Goal: Task Accomplishment & Management: Use online tool/utility

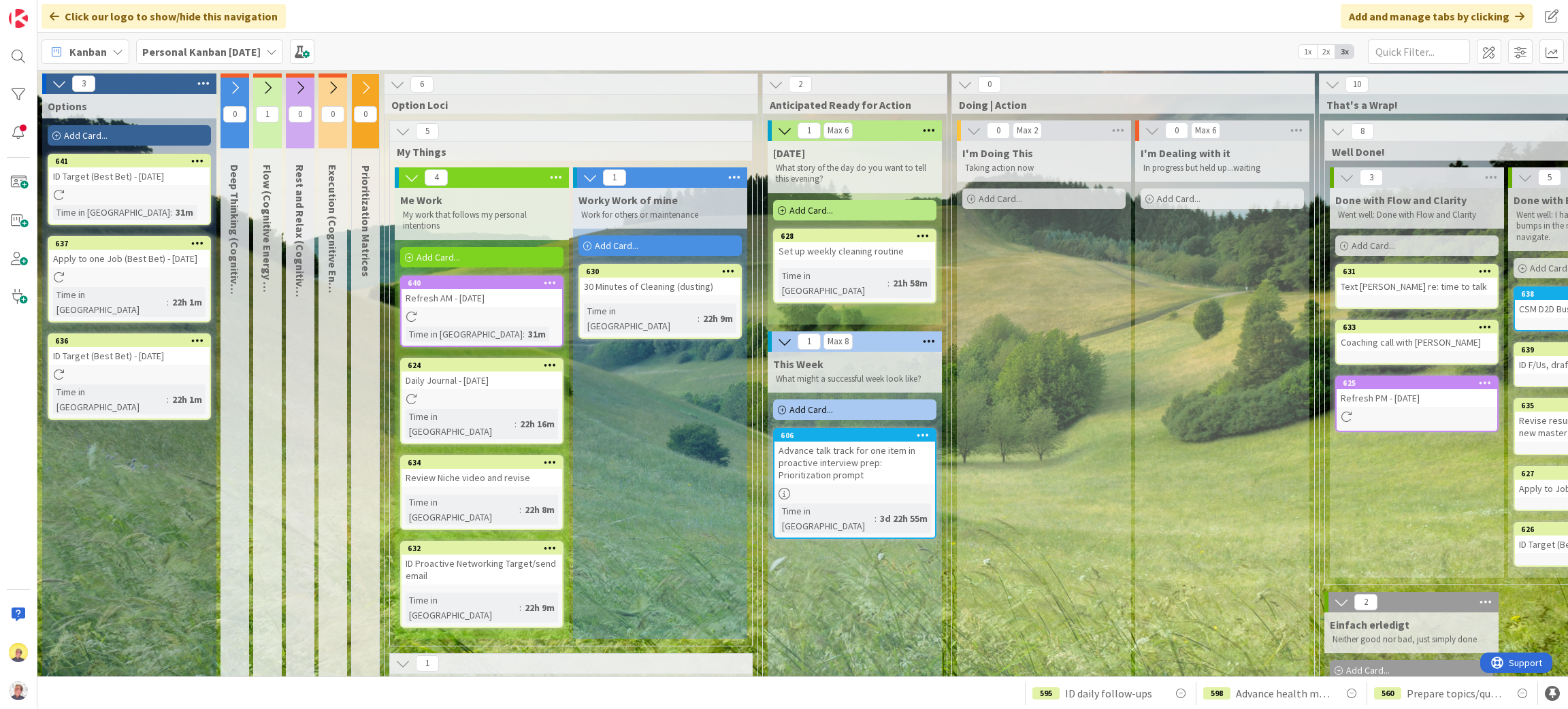
click at [73, 130] on span "Add Card..." at bounding box center [85, 135] width 44 height 12
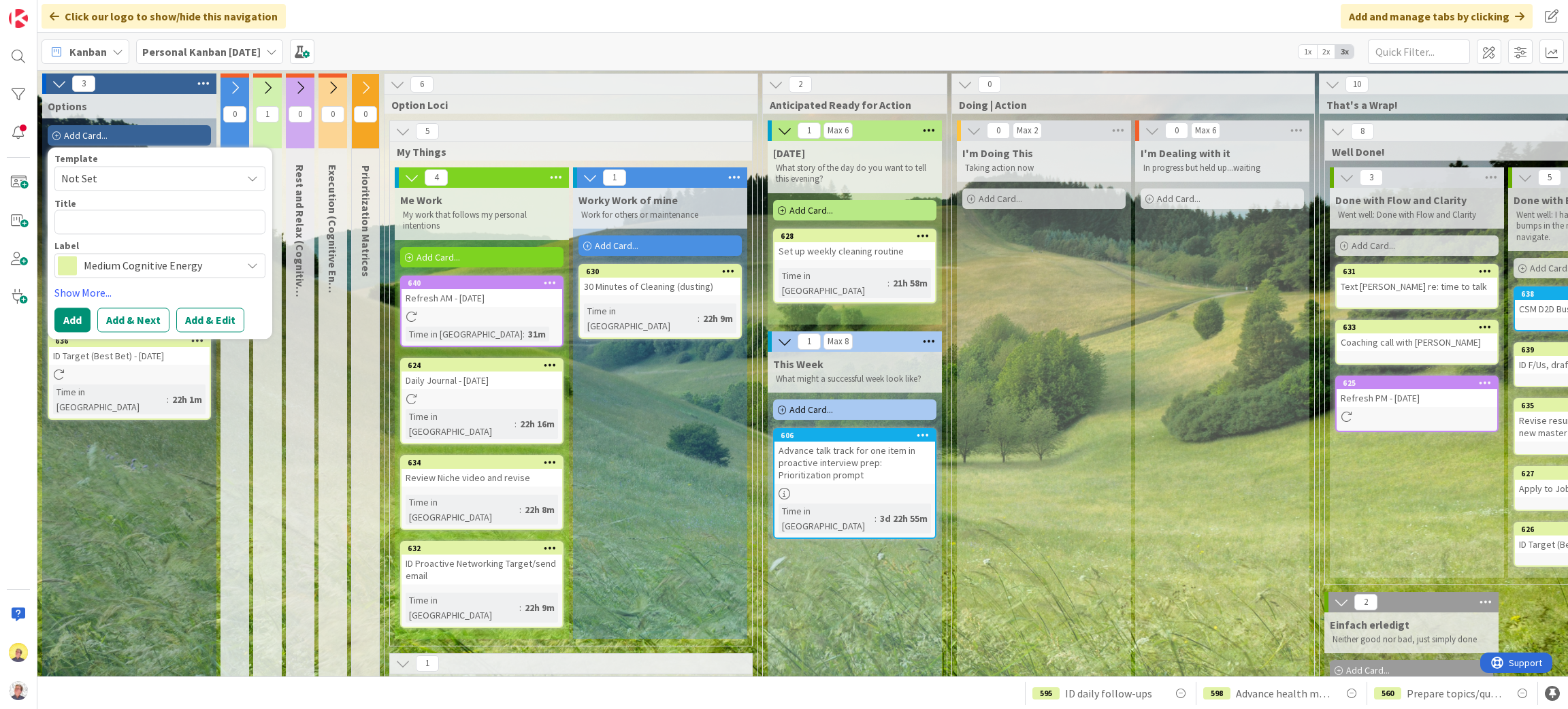
type textarea "x"
type textarea "B"
type textarea "x"
type textarea "Bu"
type textarea "x"
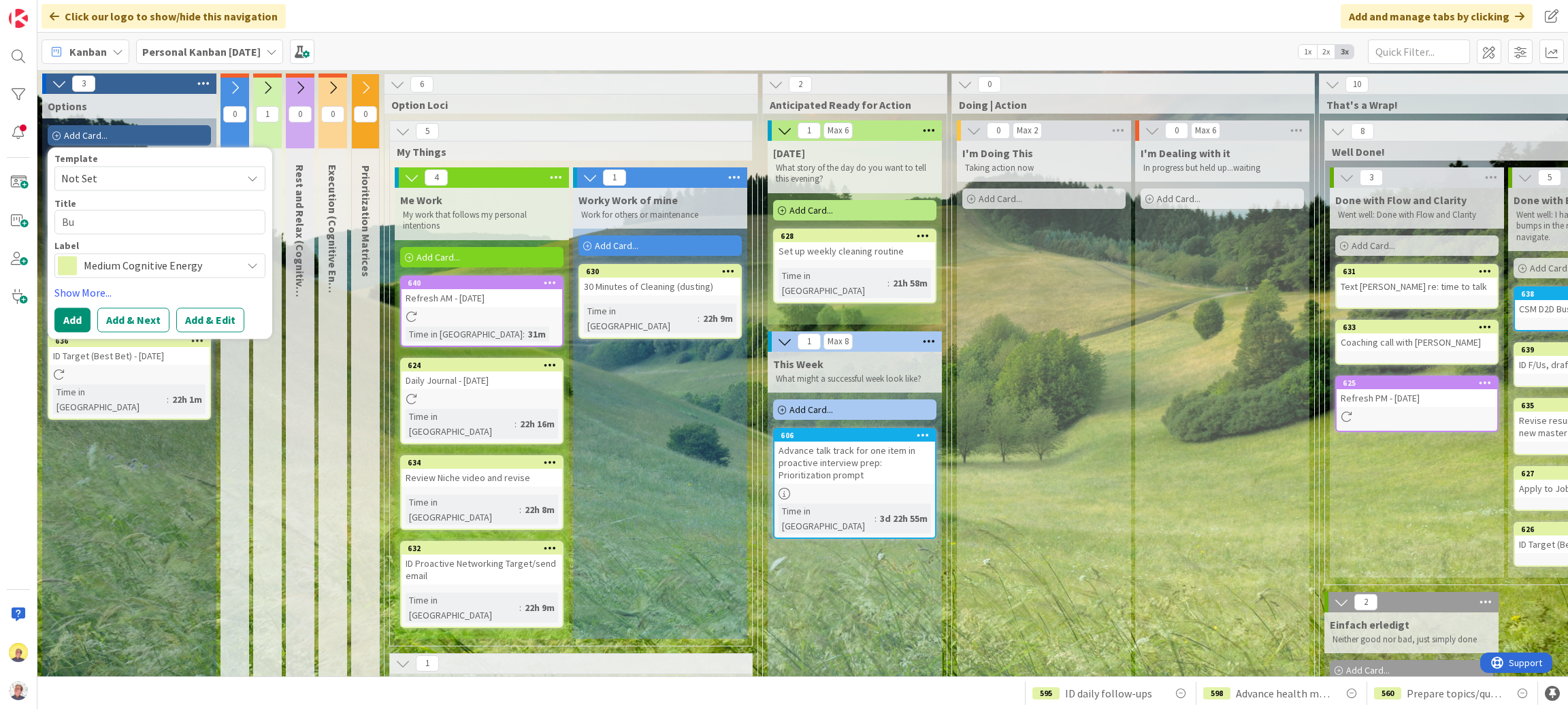
type textarea "Bus"
type textarea "x"
type textarea "Busi"
type textarea "x"
type textarea "Busine"
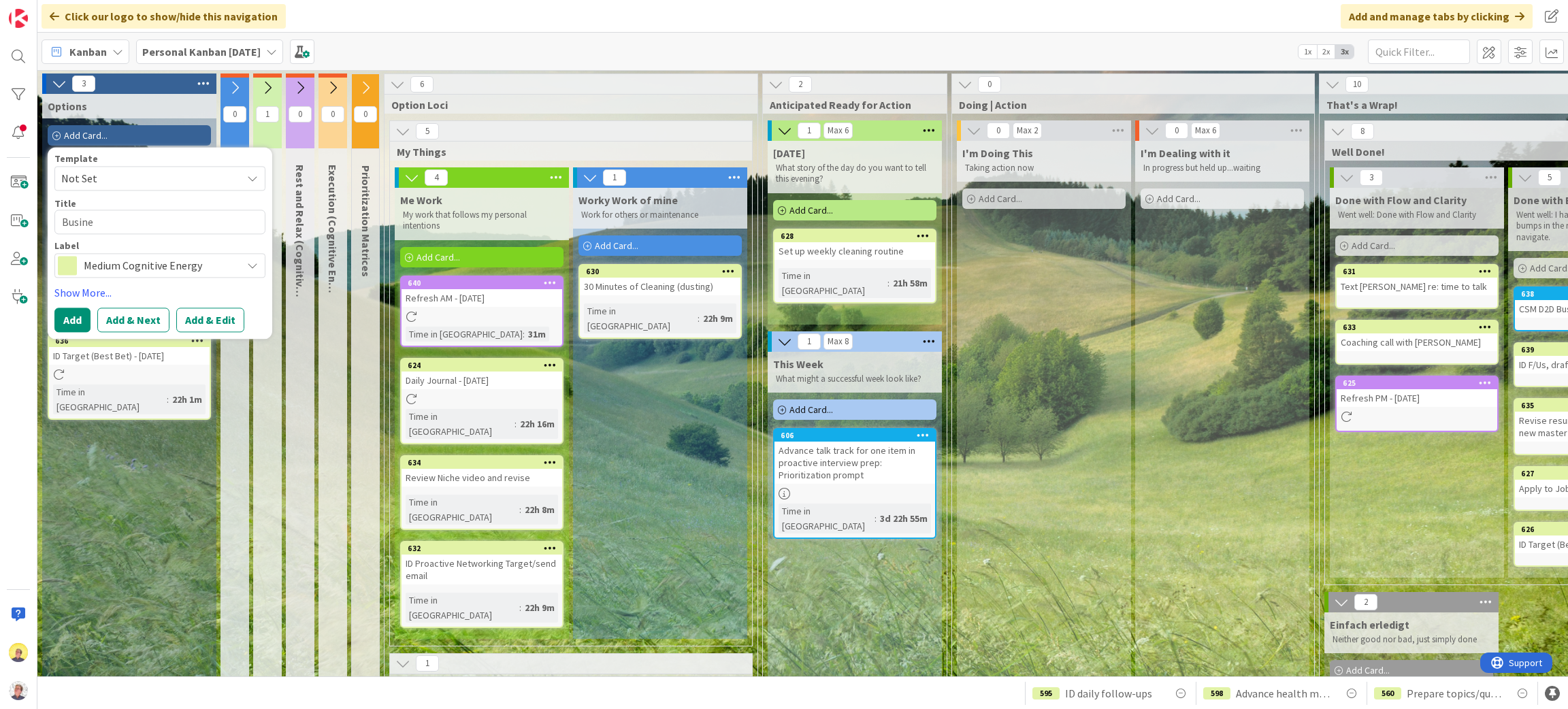
type textarea "x"
type textarea "Busines"
type textarea "x"
type textarea "Business"
type textarea "x"
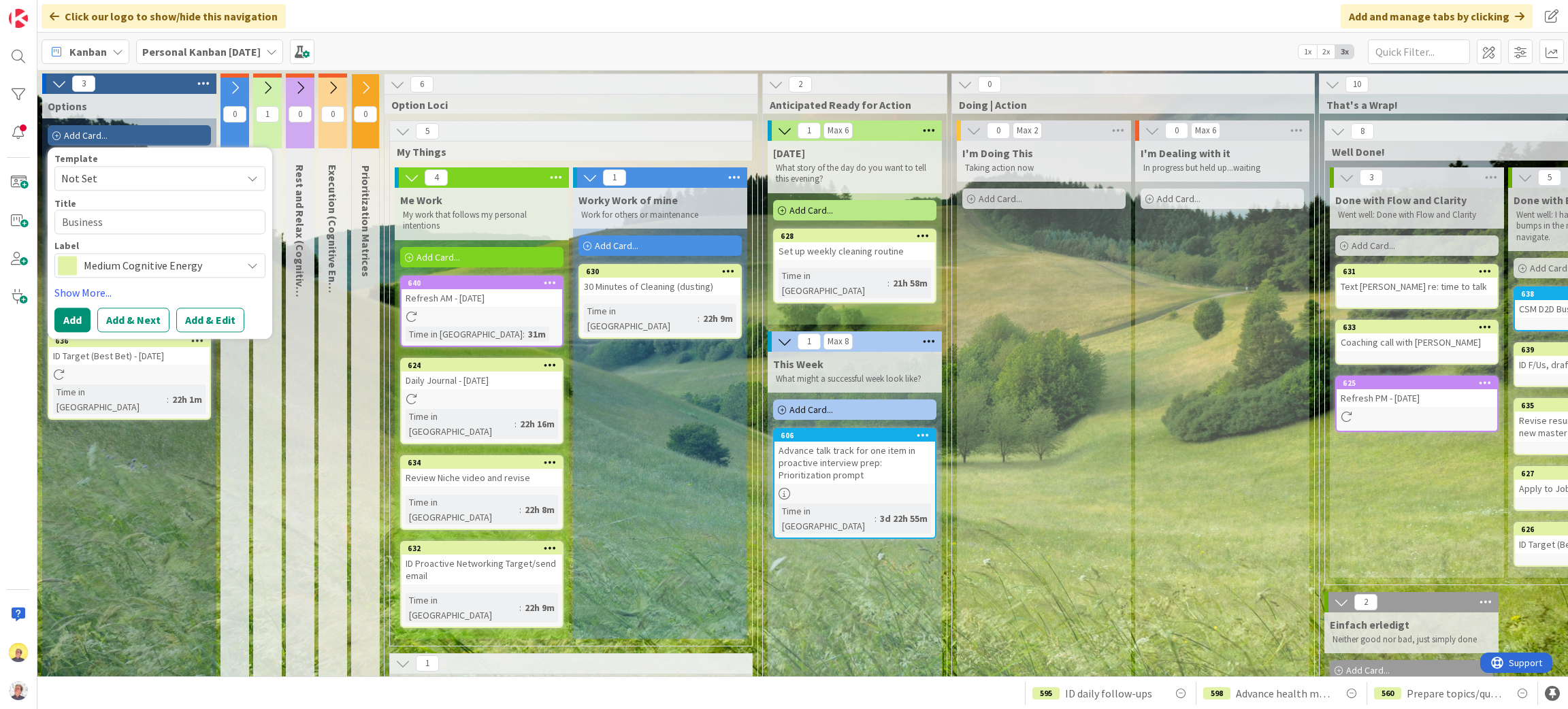
type textarea "Business"
type textarea "x"
type textarea "Business R"
type textarea "x"
type textarea "Business Re"
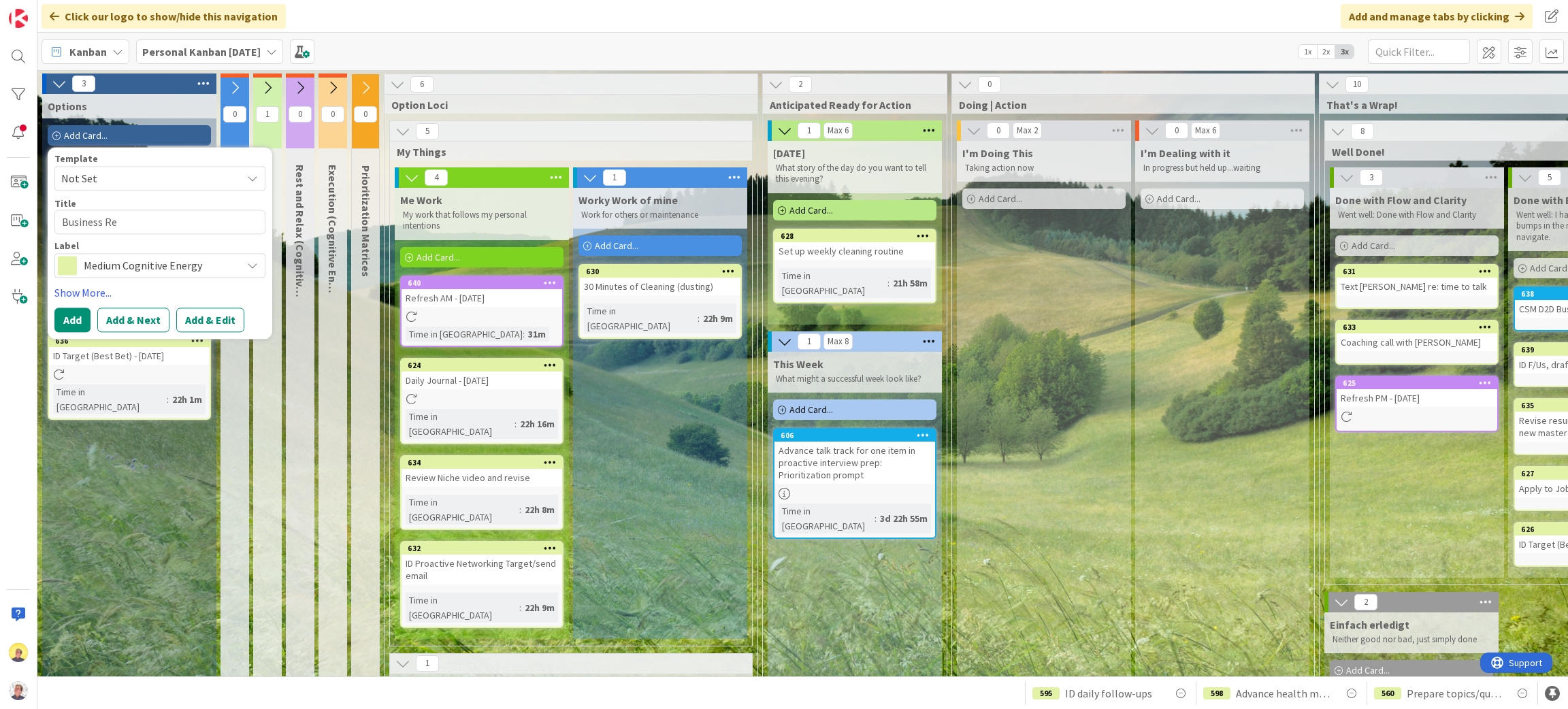
type textarea "x"
type textarea "Business Rev"
type textarea "x"
type textarea "Business Revi"
type textarea "x"
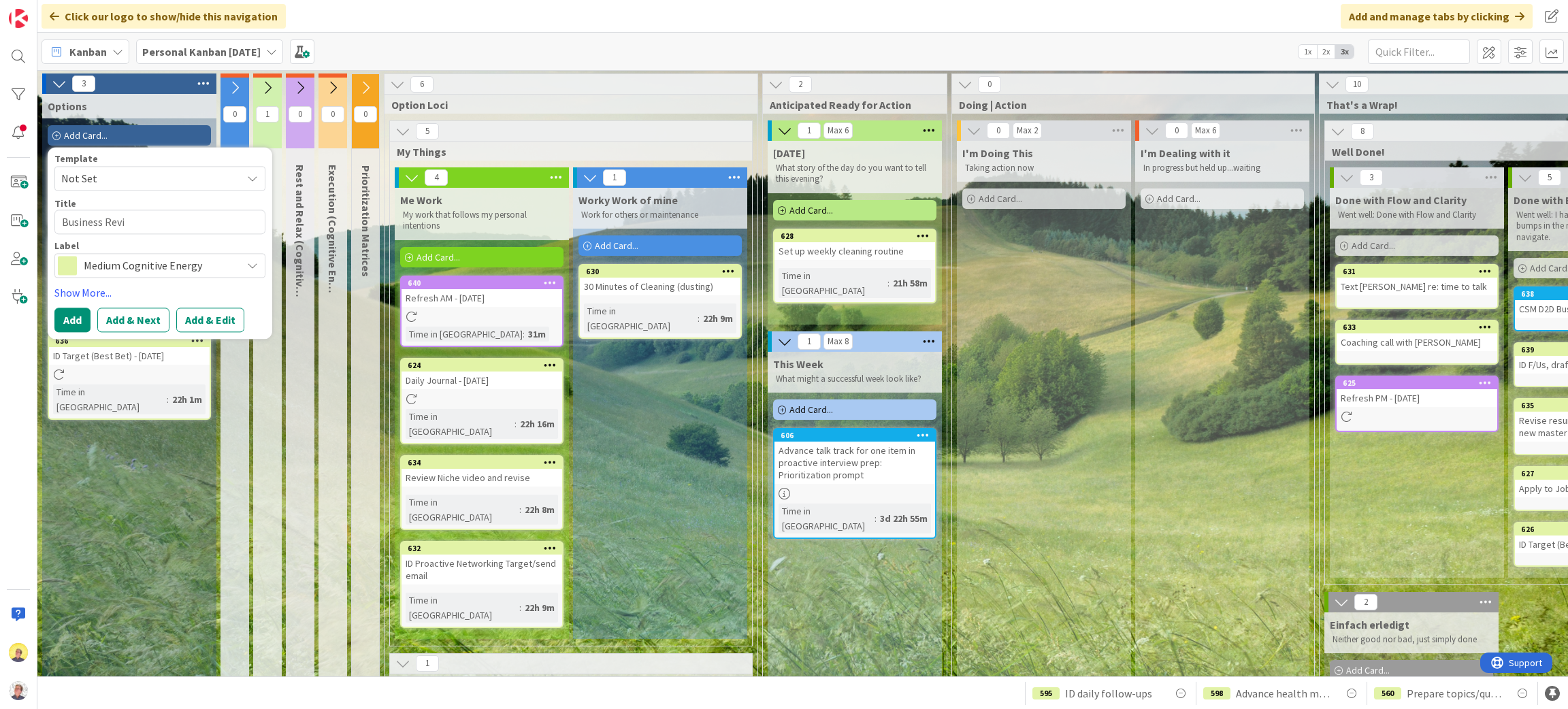
type textarea "Business Revie"
type textarea "x"
type textarea "Business Review"
type textarea "x"
type textarea "Business Review"
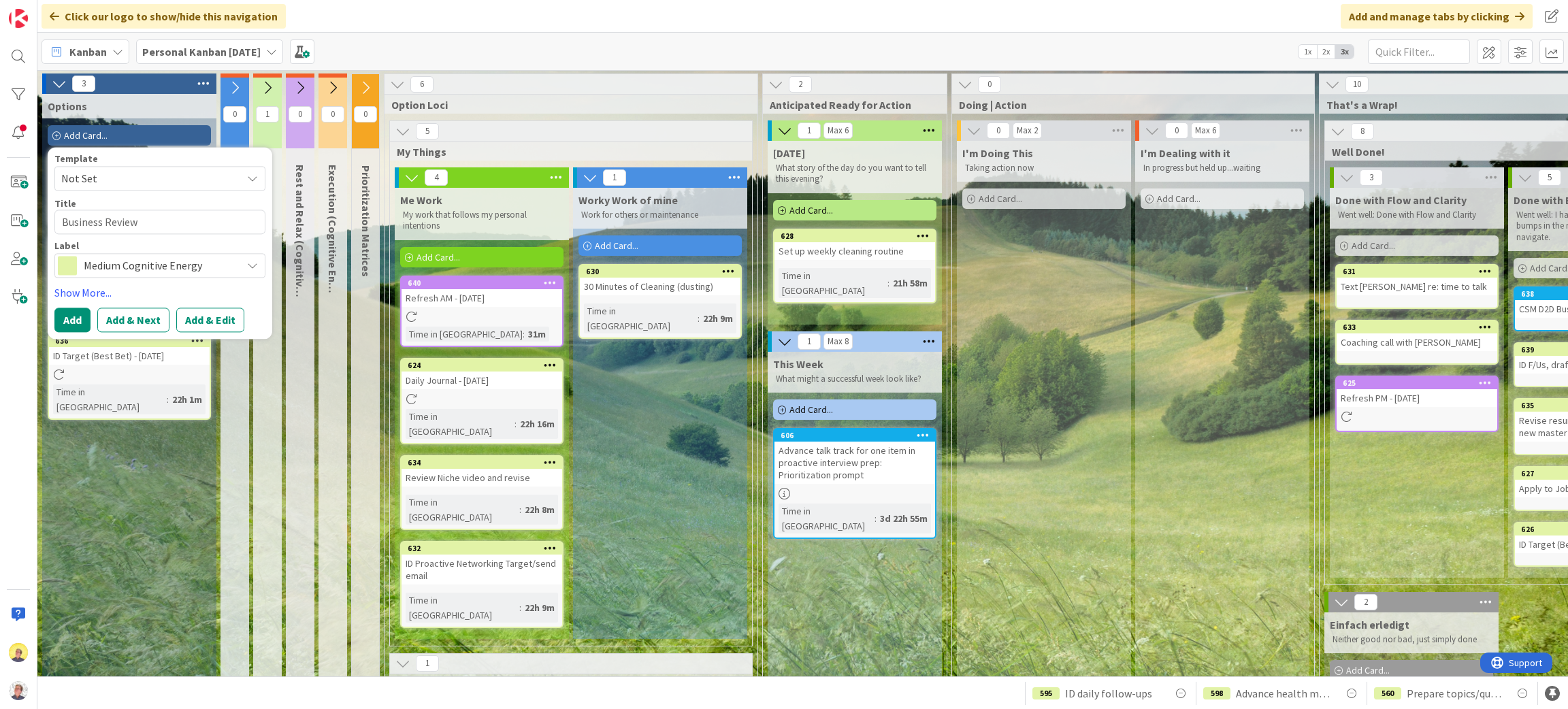
type textarea "x"
type textarea "Business Review m"
type textarea "x"
type textarea "Business Review mo"
type textarea "x"
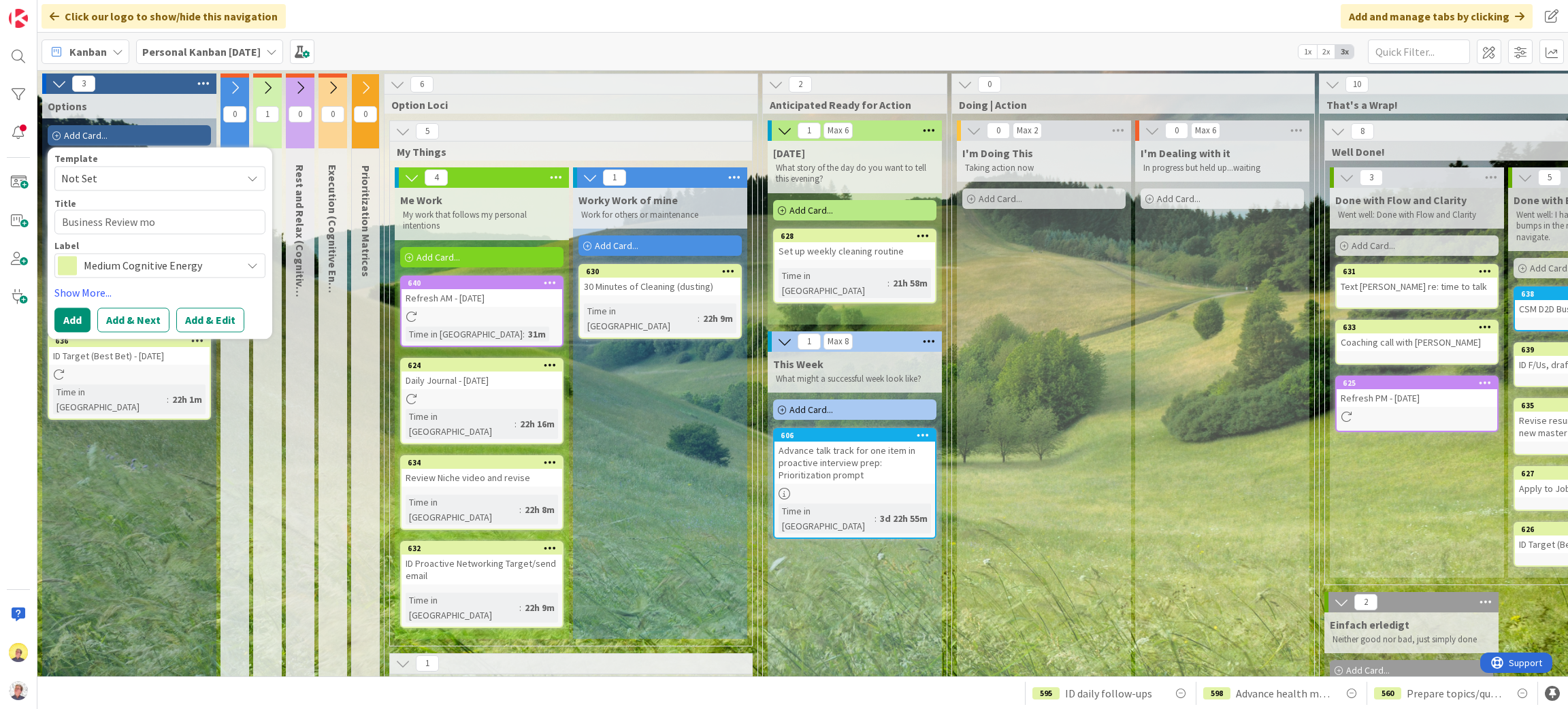
type textarea "Business Review mod"
type textarea "x"
type textarea "Business Review [PERSON_NAME]"
type textarea "x"
type textarea "Business Review modul"
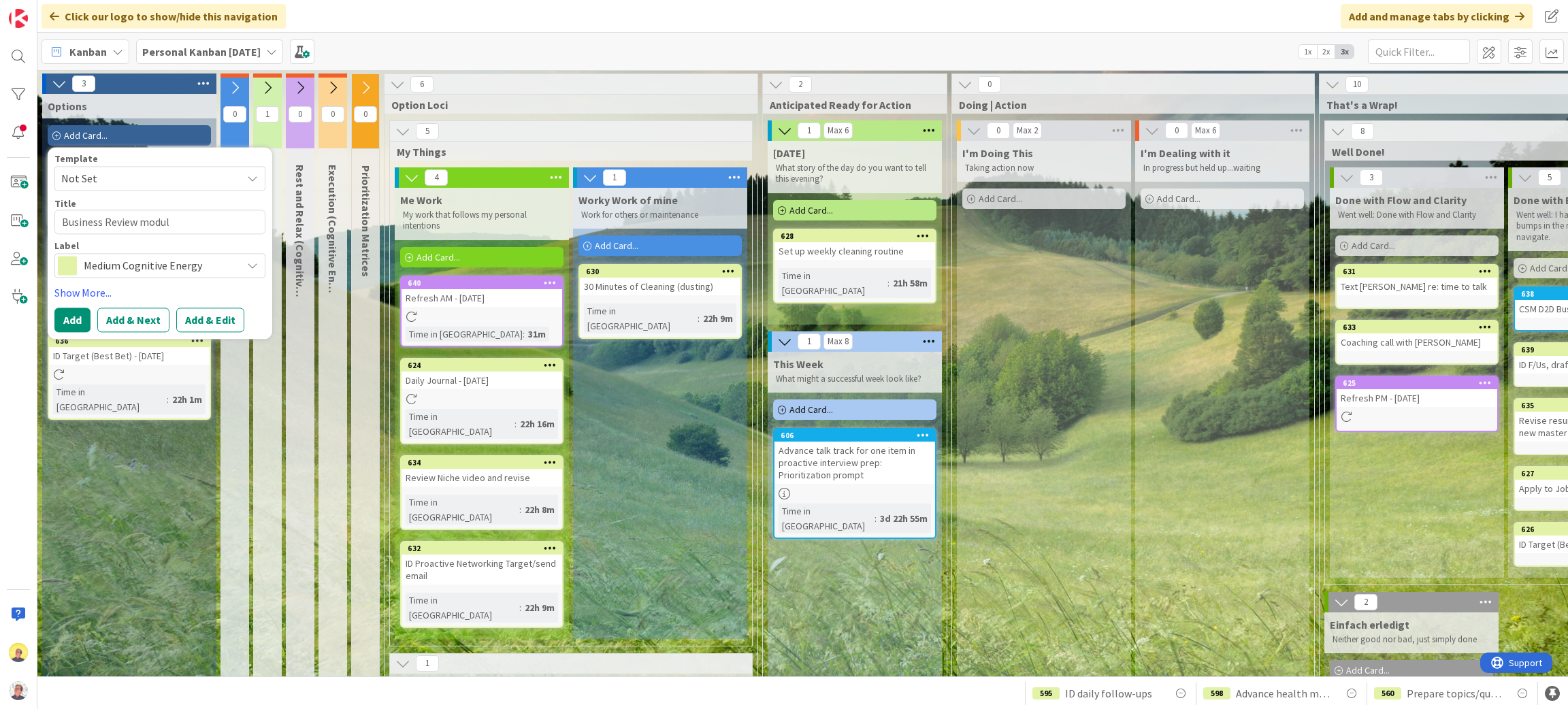
type textarea "x"
type textarea "Business Review module"
click at [69, 327] on button "Add" at bounding box center [71, 321] width 36 height 24
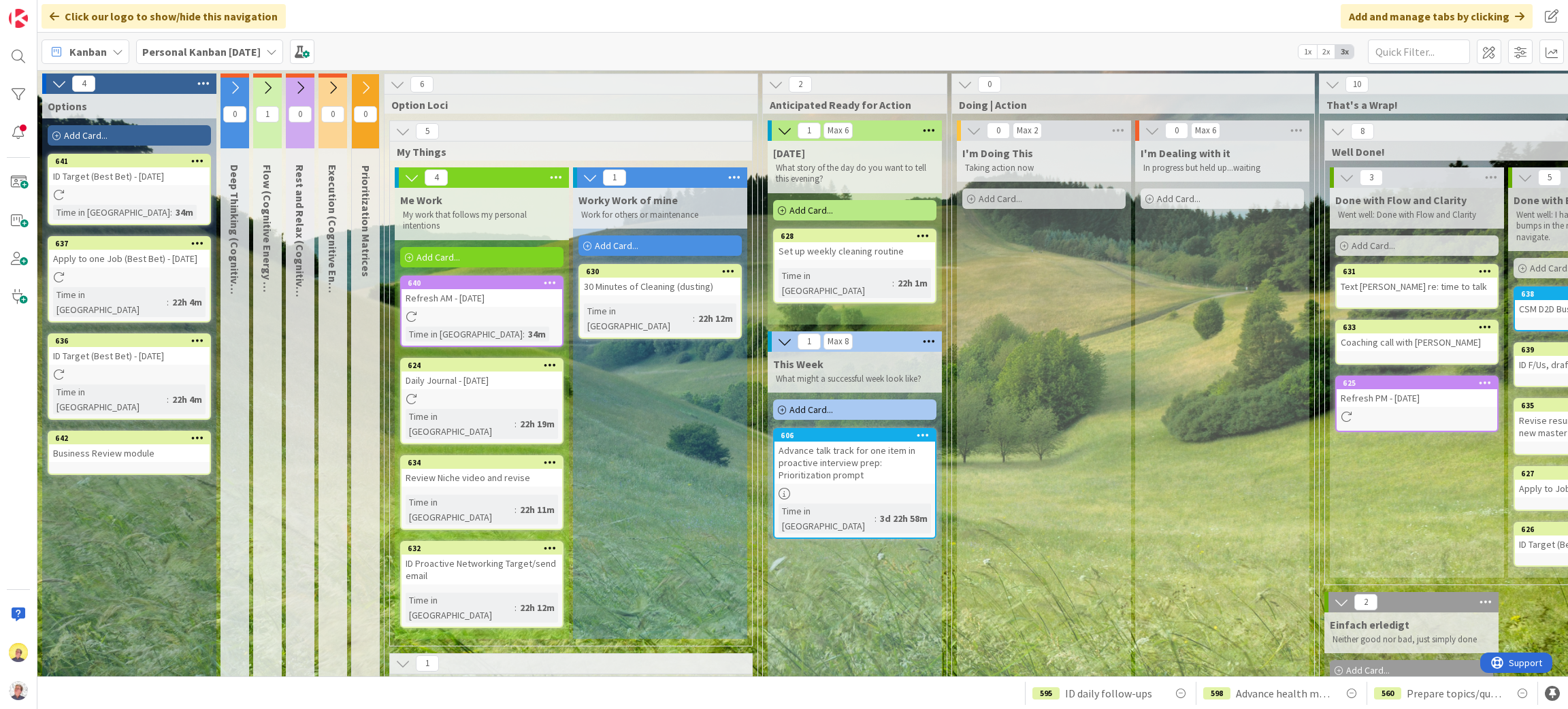
click at [127, 444] on div "Business Review module" at bounding box center [129, 453] width 160 height 17
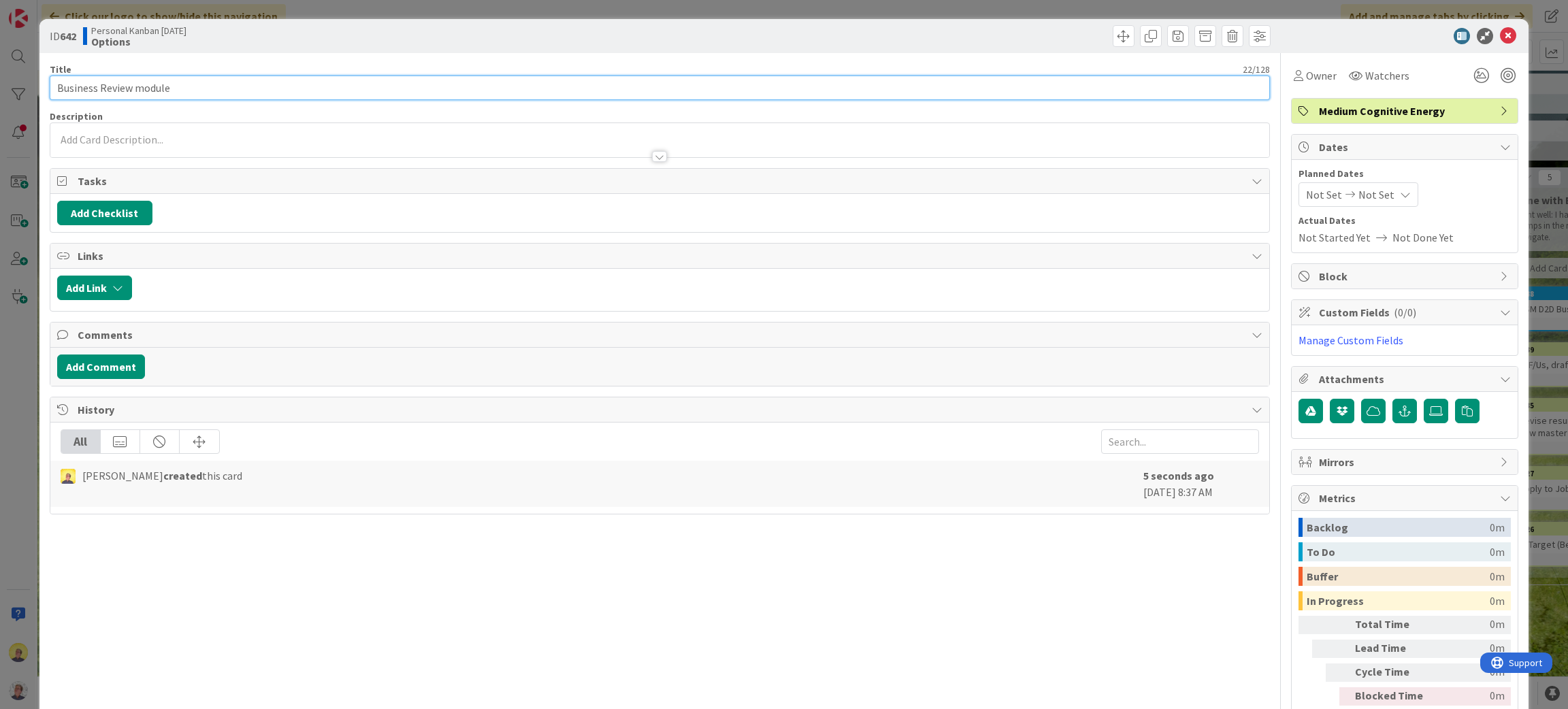
drag, startPoint x: 58, startPoint y: 83, endPoint x: 75, endPoint y: 87, distance: 17.5
click at [58, 83] on input "Business Review module" at bounding box center [660, 88] width 1221 height 24
type input "Advance Business Review module"
click at [1500, 31] on icon at bounding box center [1508, 36] width 17 height 17
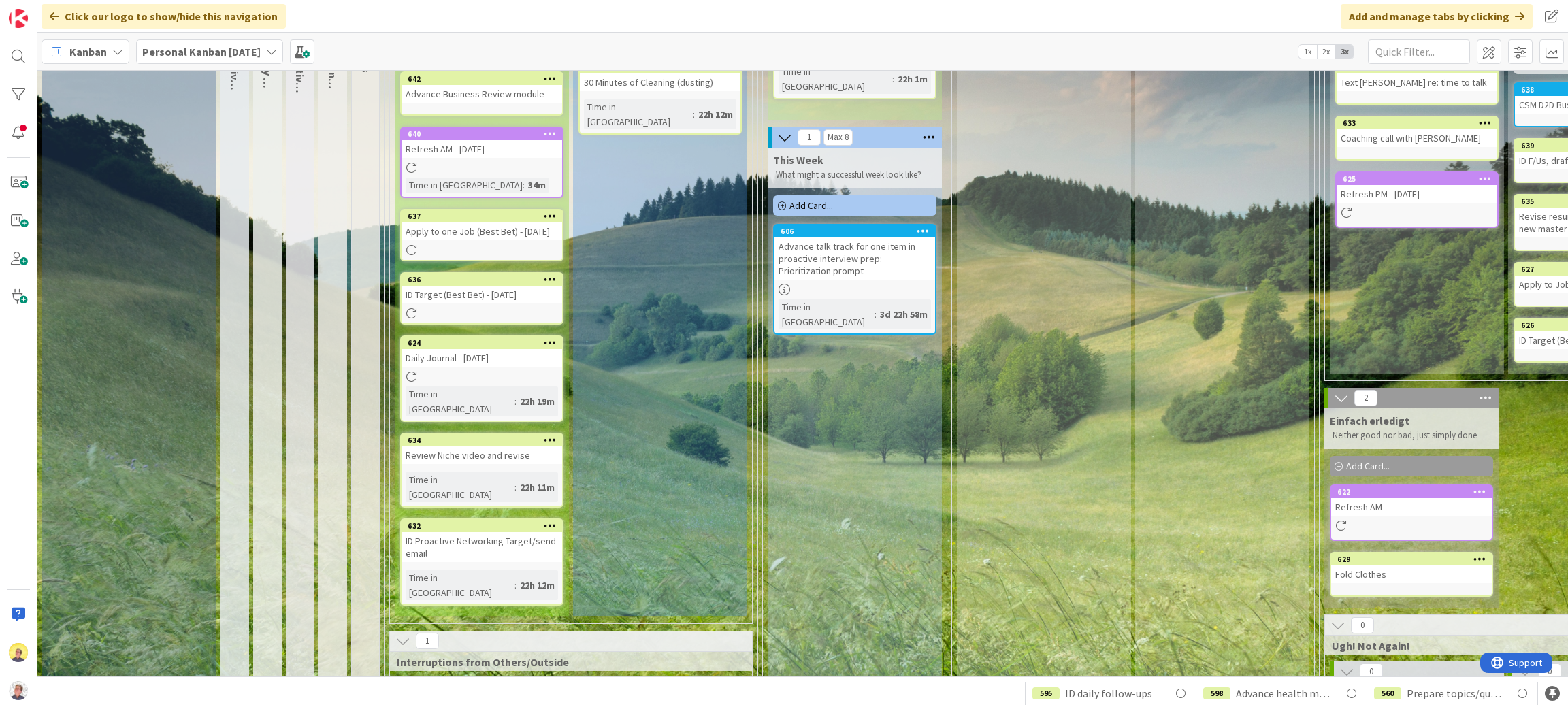
scroll to position [102, 0]
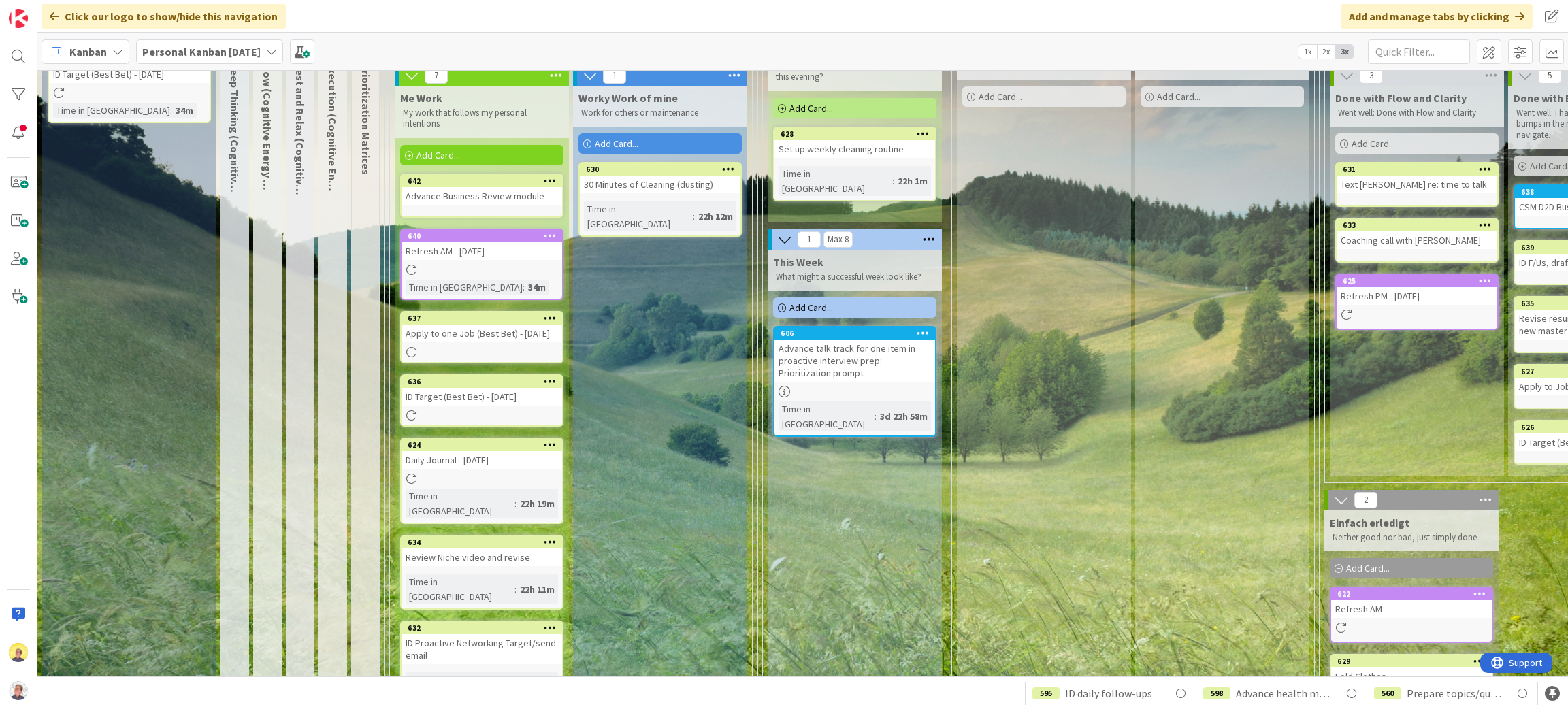
click at [477, 157] on div "Add Card..." at bounding box center [481, 154] width 163 height 20
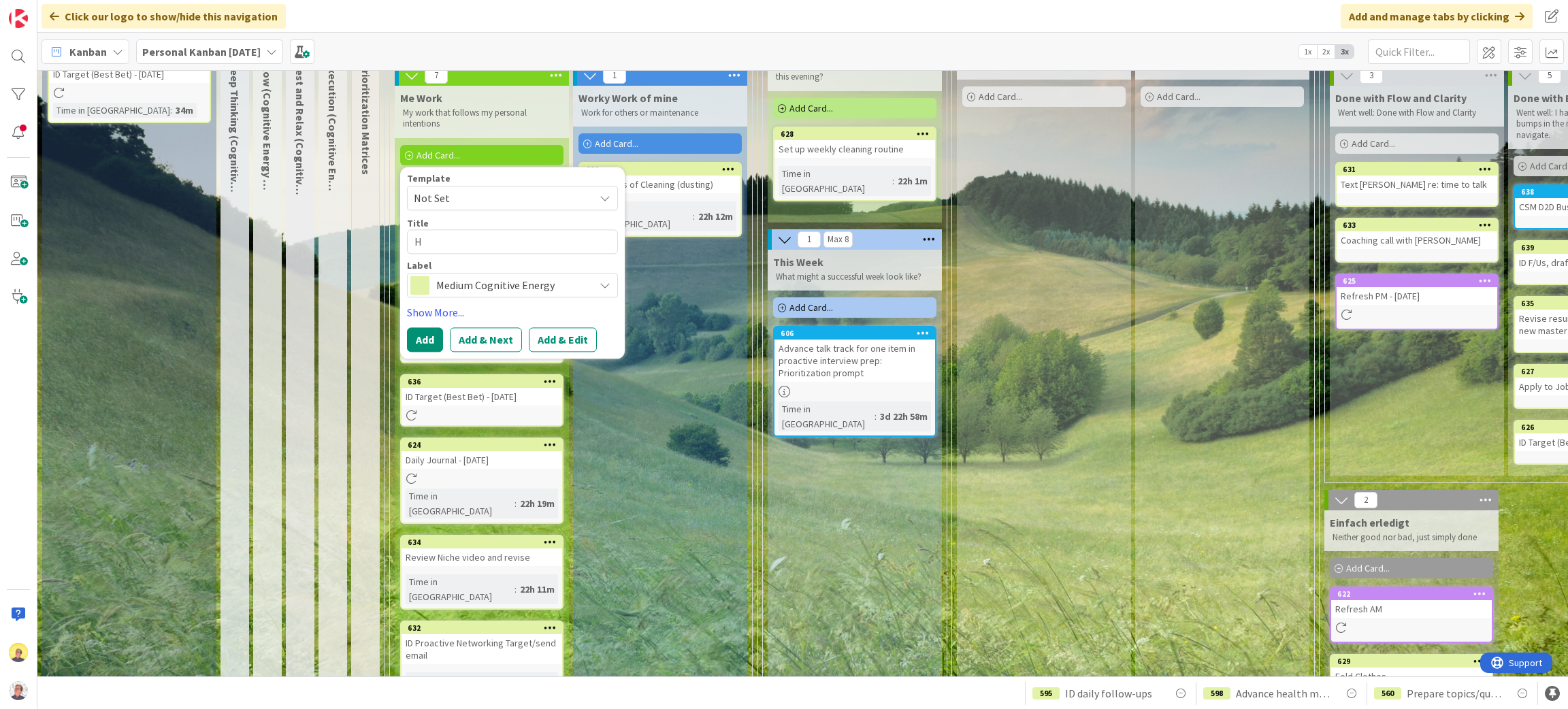
type textarea "x"
type textarea "H"
type textarea "x"
type textarea "Ho"
type textarea "x"
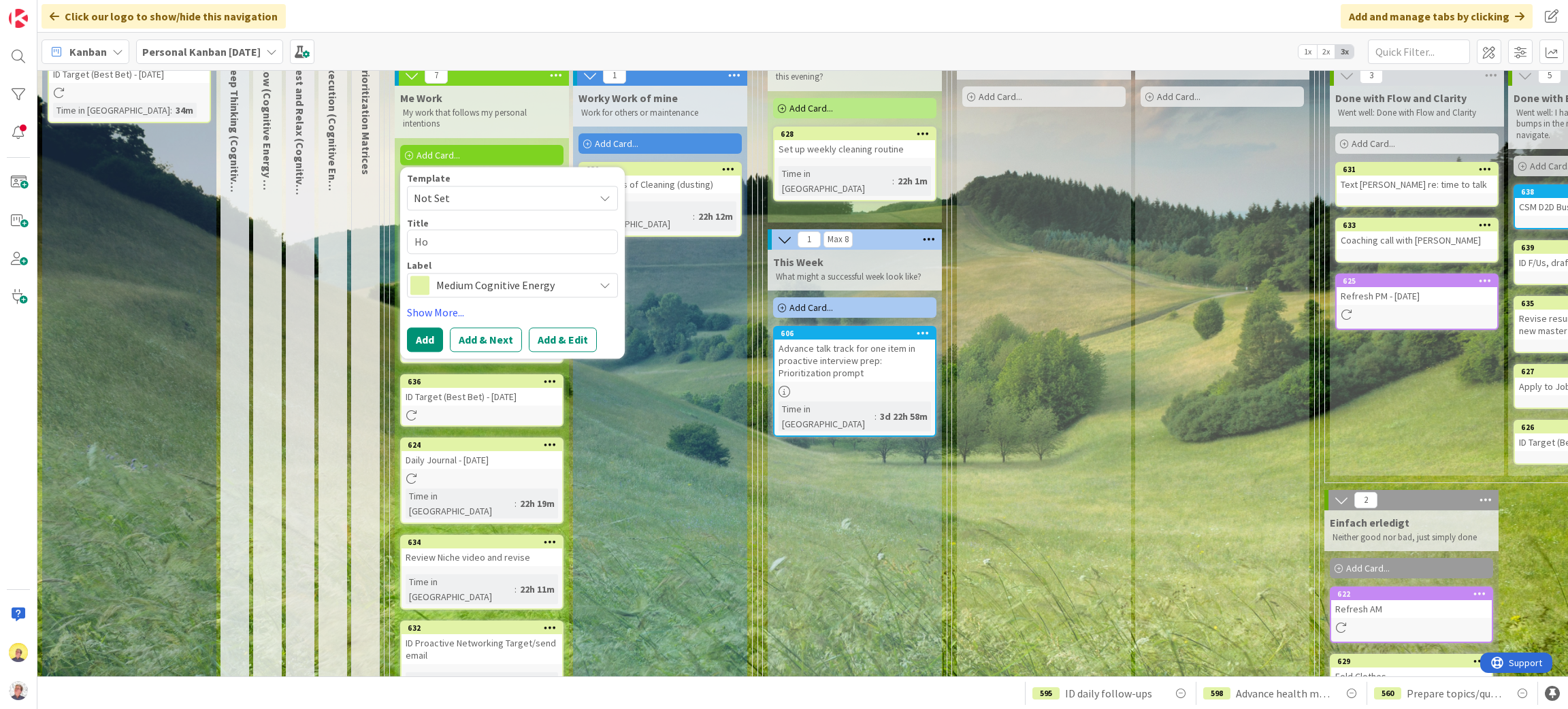
type textarea "Hou"
type textarea "x"
type textarea "Hous"
type textarea "x"
type textarea "House"
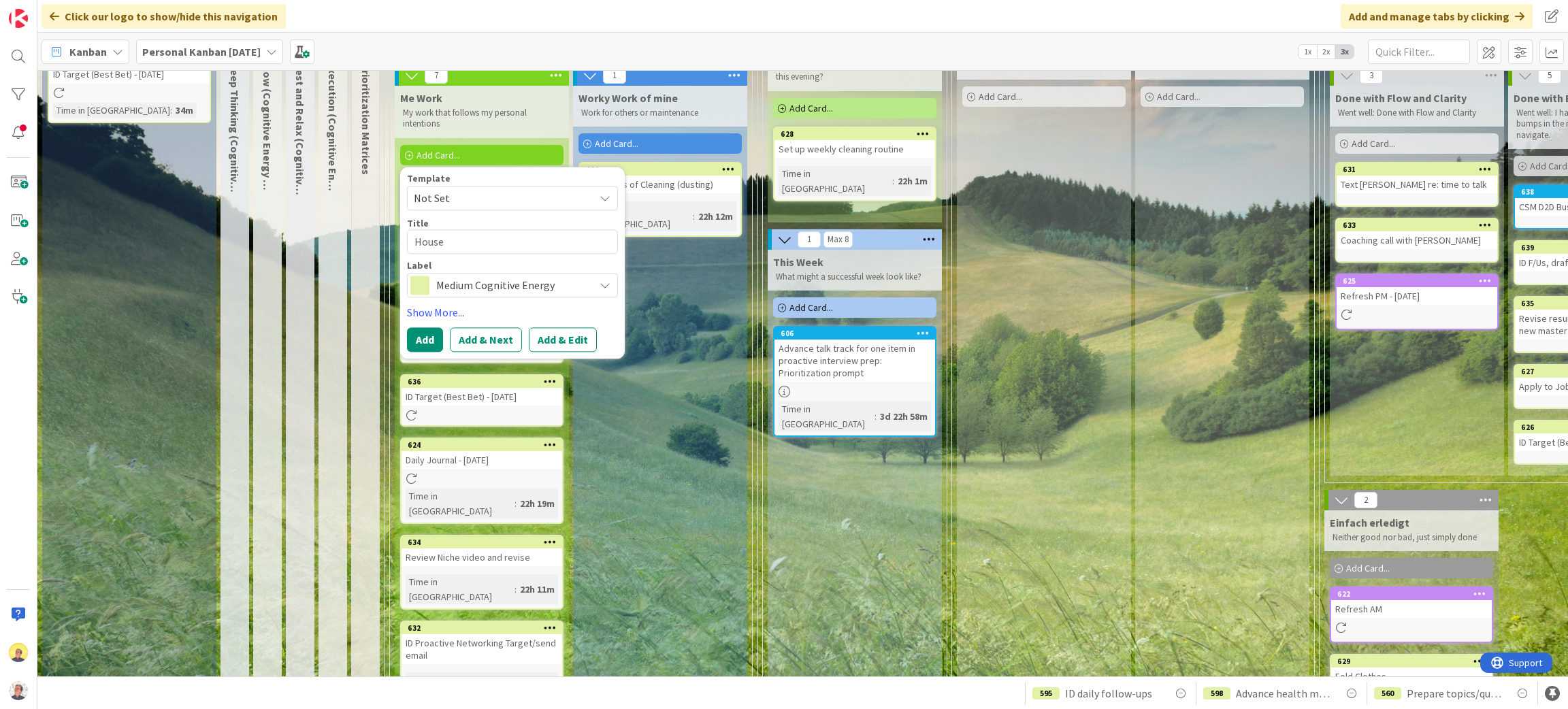
type textarea "x"
type textarea "House"
type textarea "x"
type textarea "House"
type textarea "x"
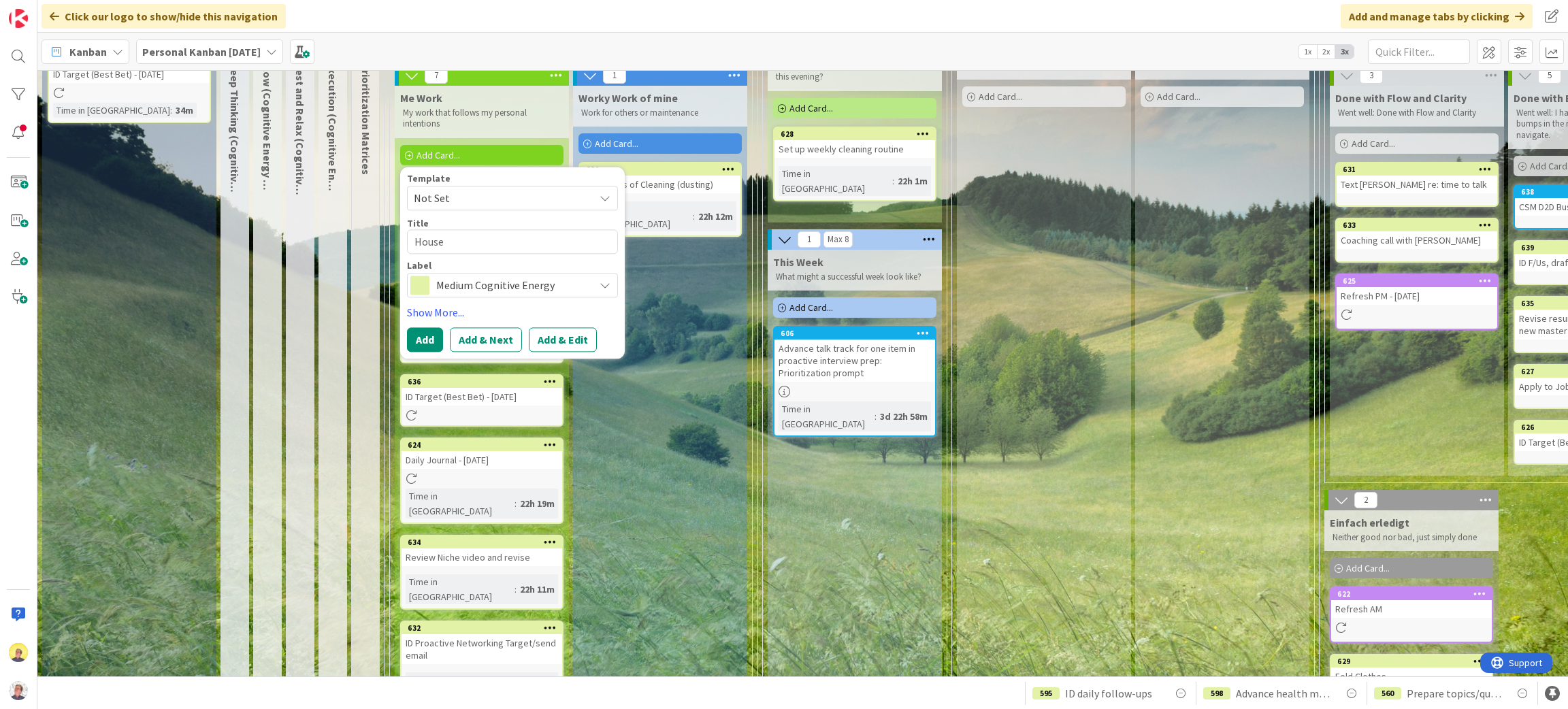
type textarea "House"
type textarea "x"
type textarea "House c"
type textarea "x"
type textarea "House cl"
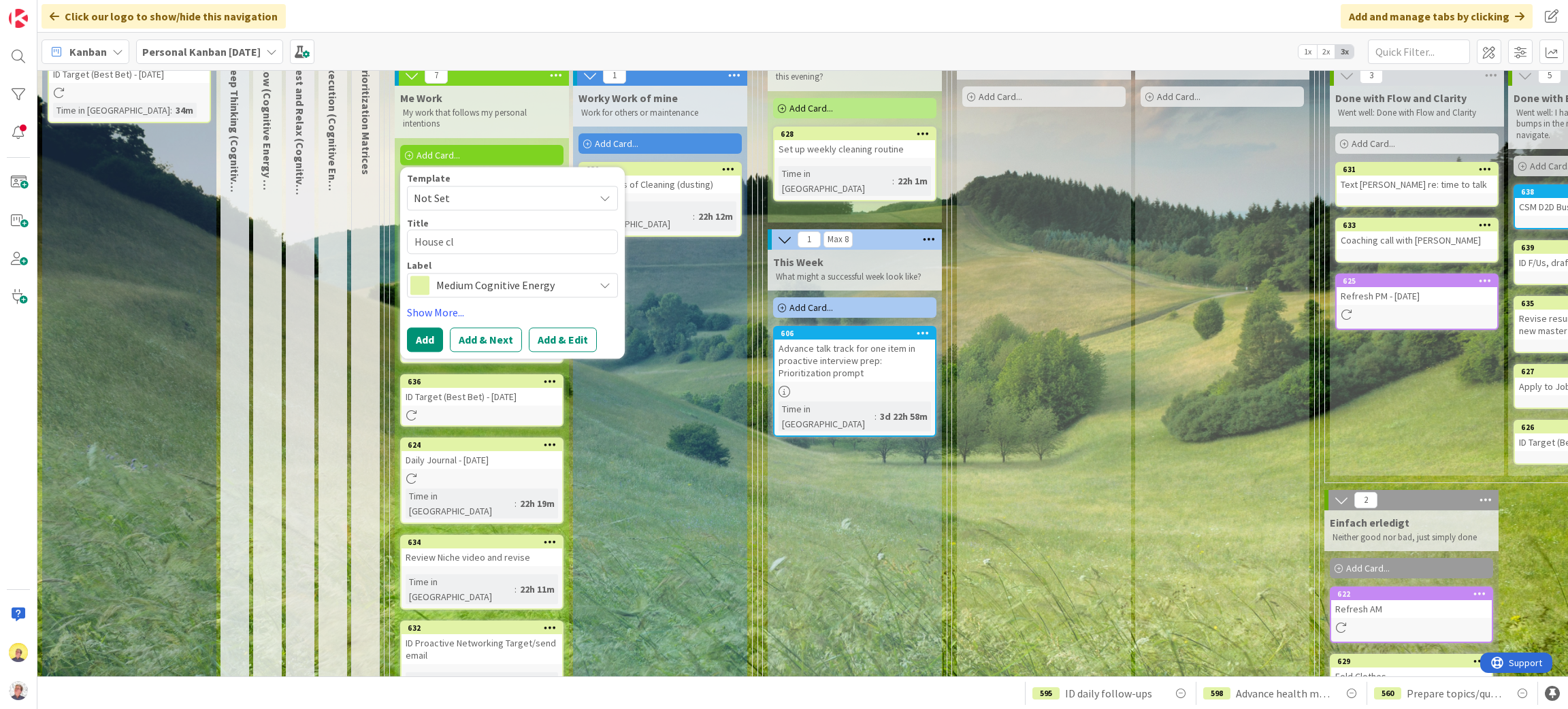
type textarea "x"
type textarea "House cle"
type textarea "x"
type textarea "House clean"
type textarea "x"
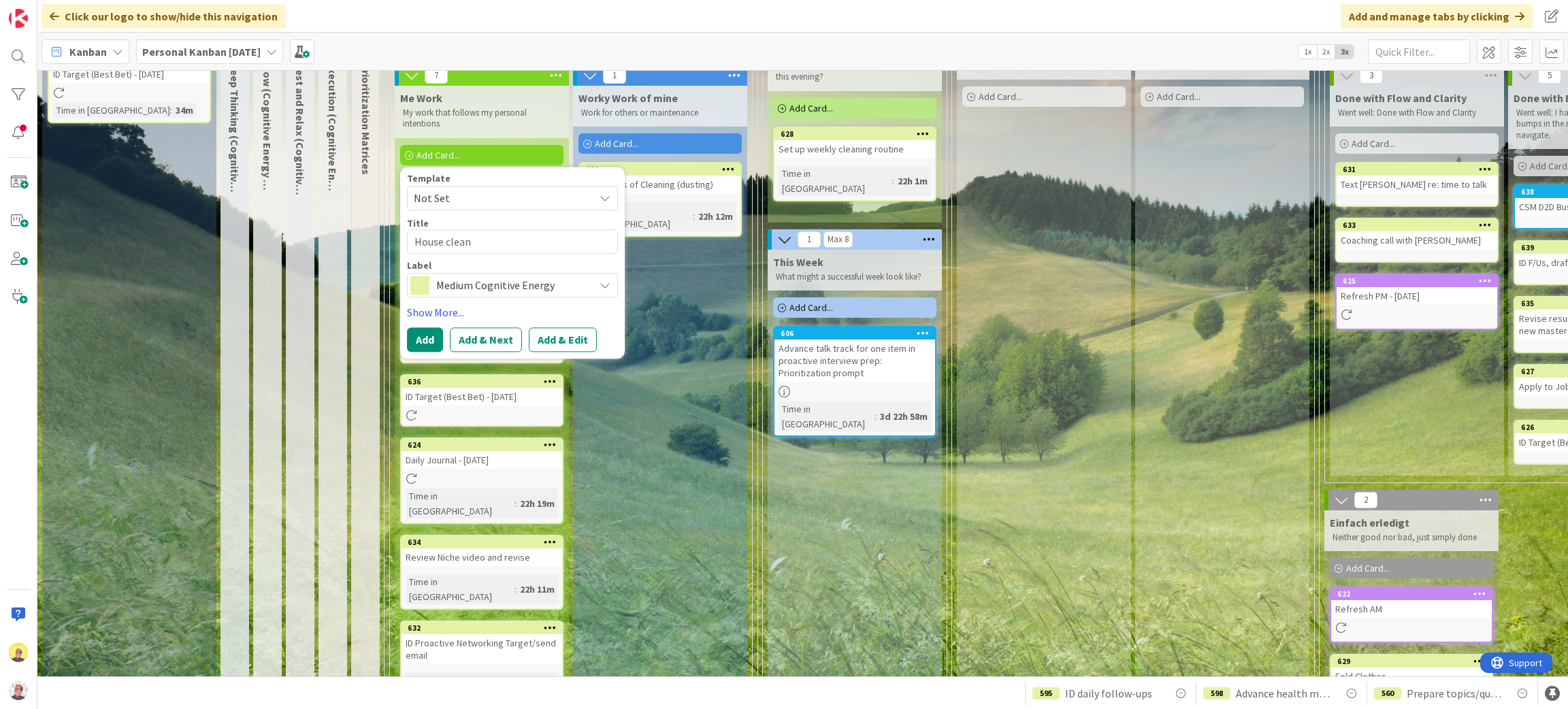
type textarea "House cleani"
type textarea "x"
type textarea "House cleaning"
type textarea "x"
type textarea "House cleaning:"
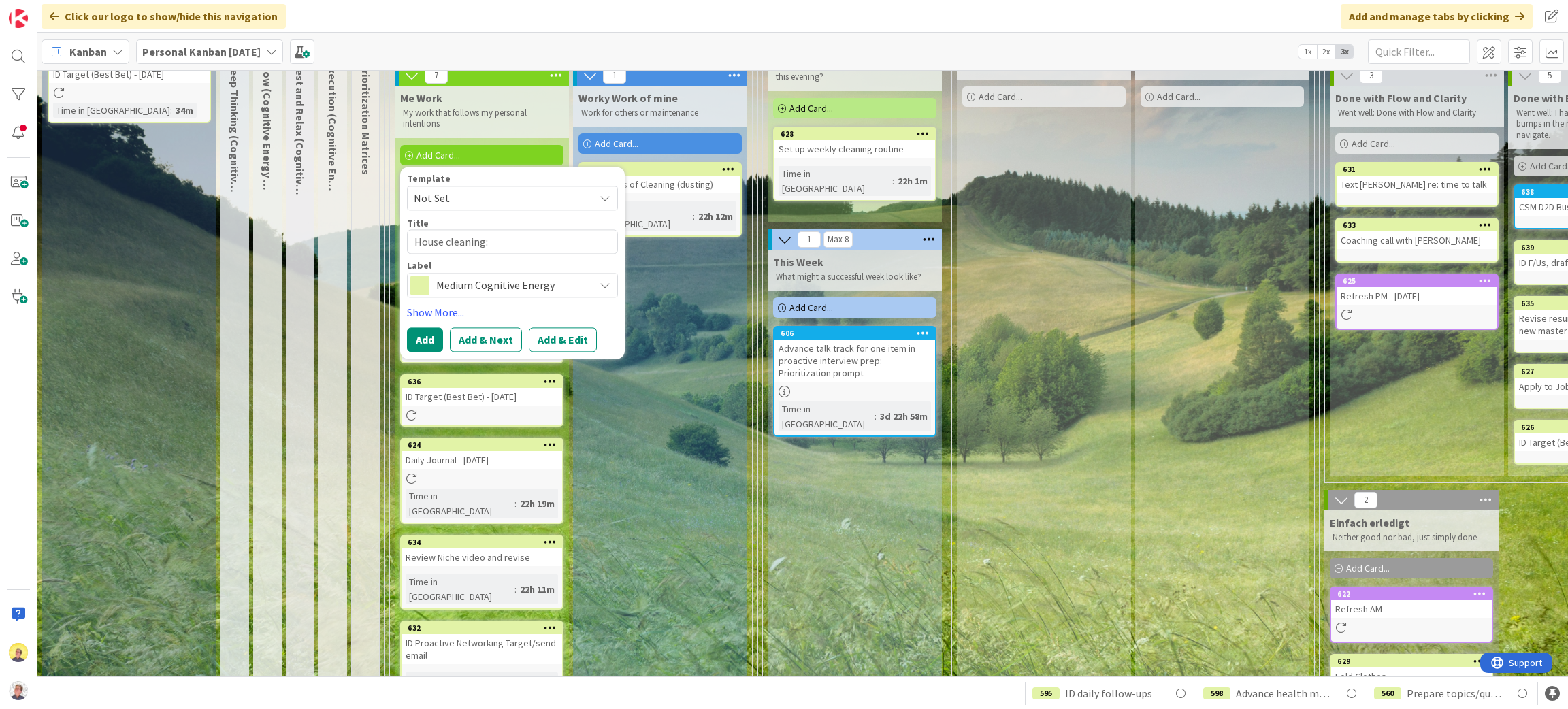
type textarea "x"
type textarea "House cleaning:"
type textarea "x"
type textarea "House cleaning: T"
type textarea "x"
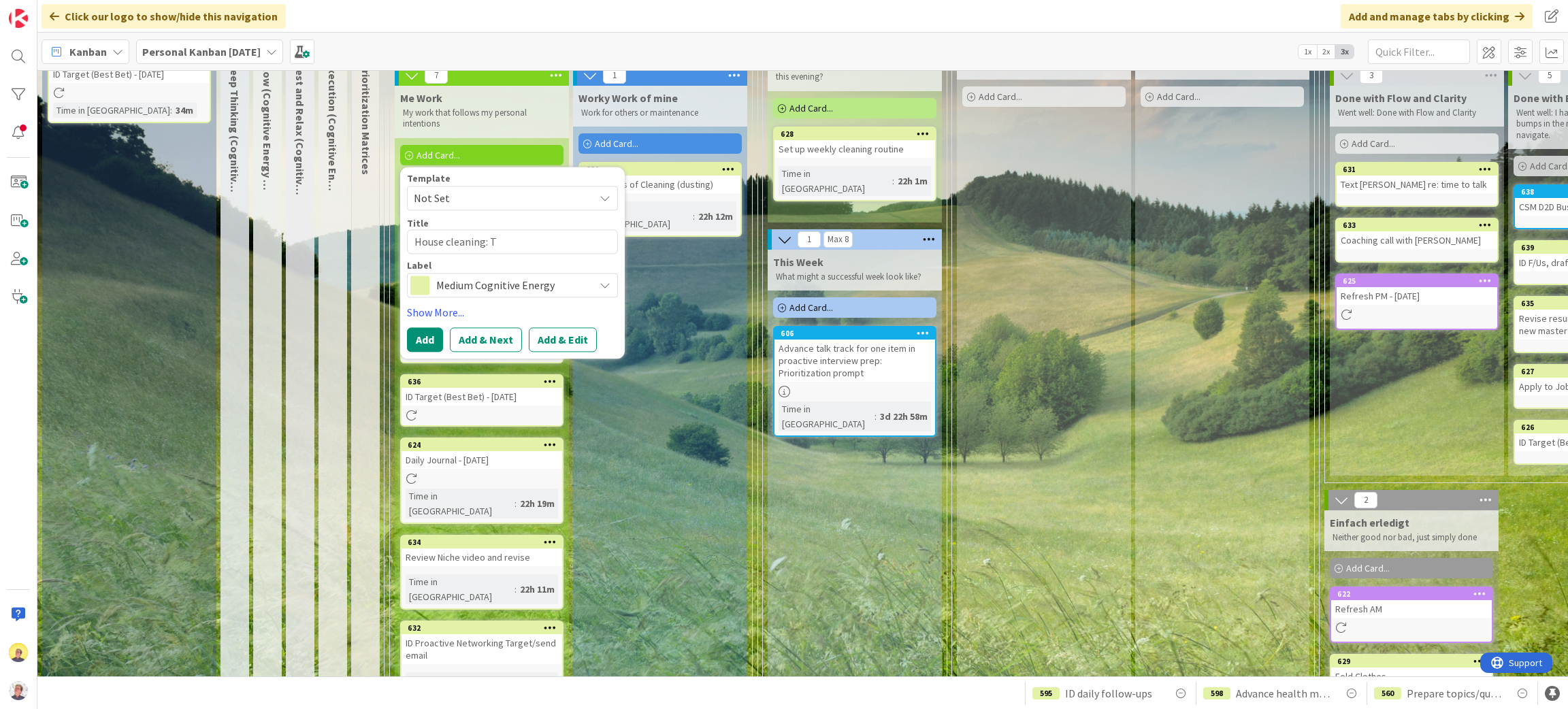
type textarea "House cleaning: Tu"
type textarea "x"
type textarea "House cleaning: Tu"
type textarea "x"
type textarea "House cleaning: T"
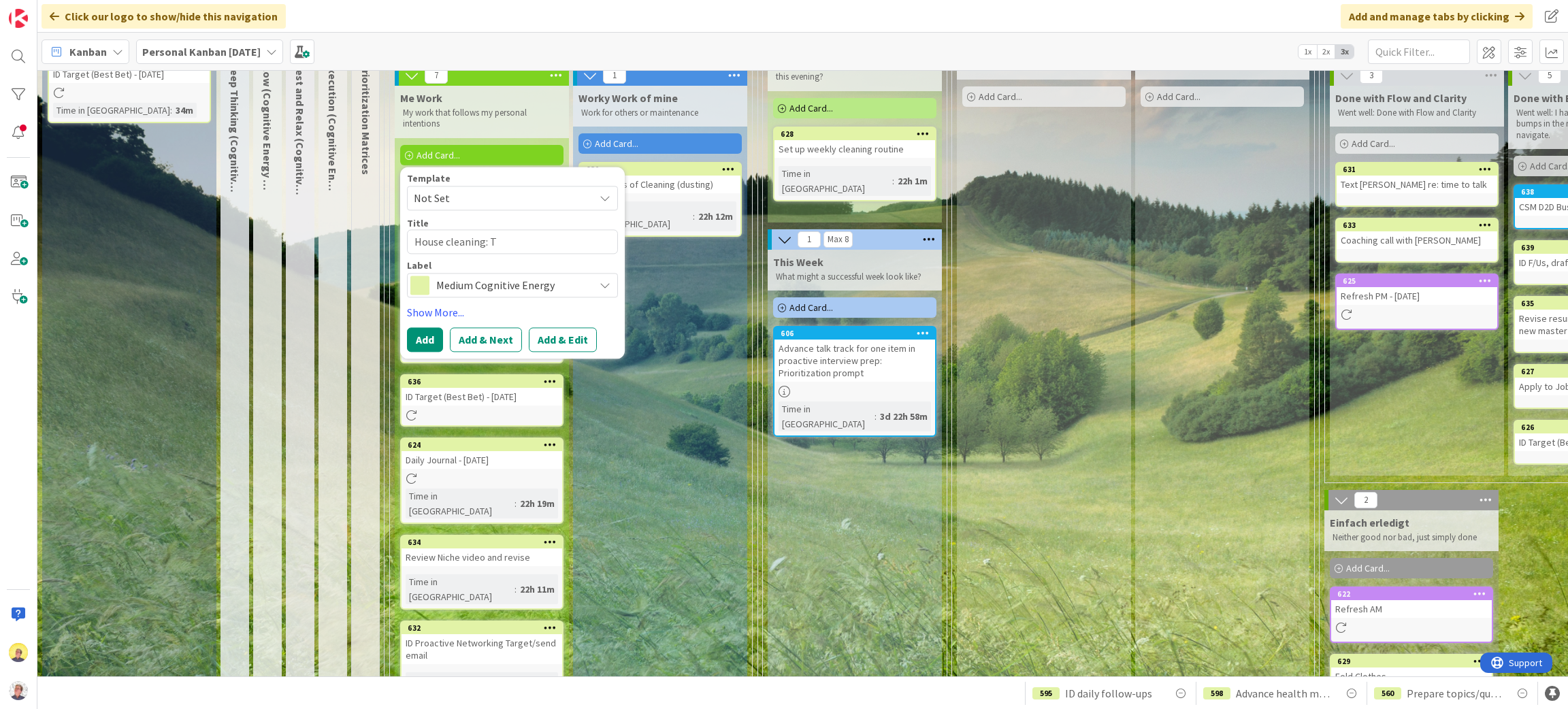
type textarea "x"
type textarea "House cleaning:"
type textarea "x"
type textarea "House cleaning:"
type textarea "x"
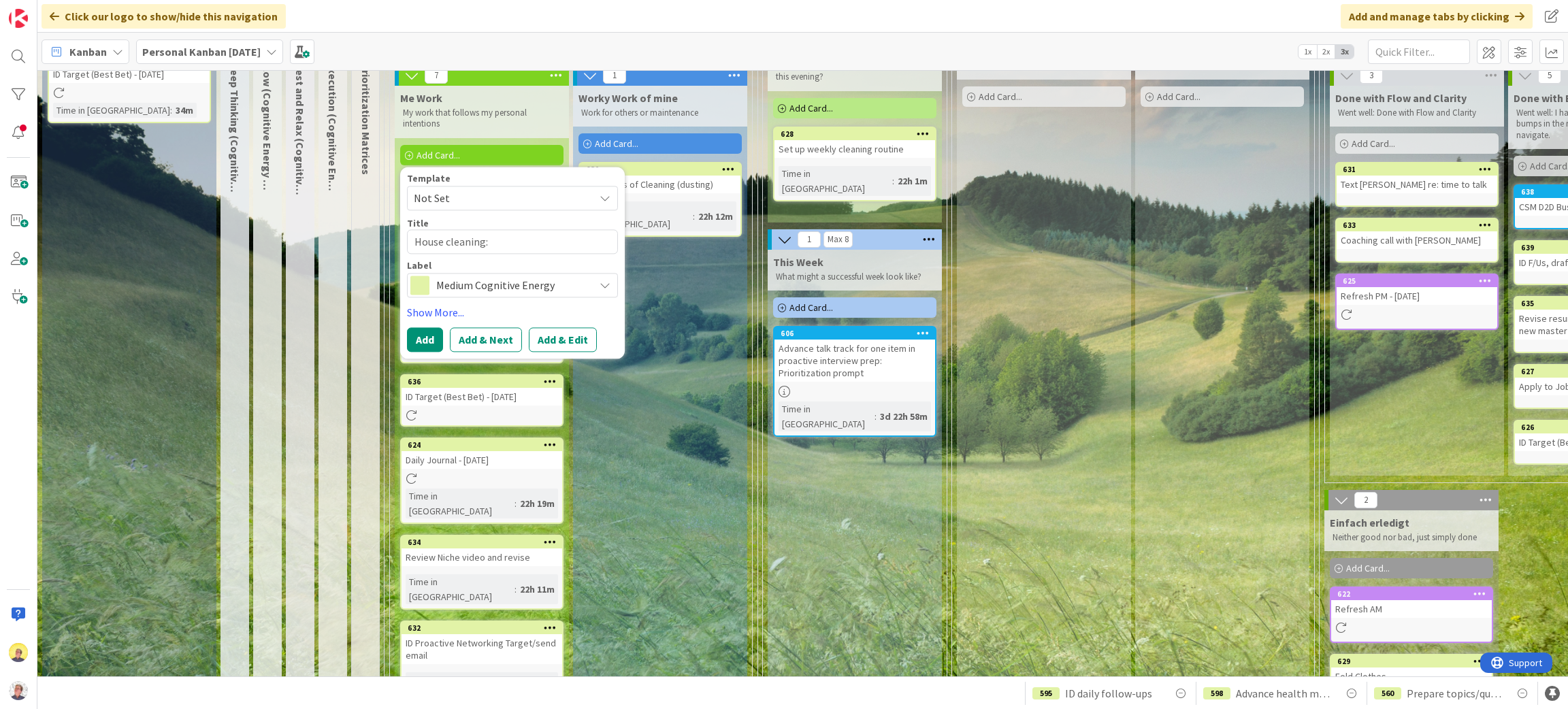
type textarea "House cleaning"
type textarea "x"
type textarea "House cleaning"
type textarea "x"
type textarea "House cleaning ("
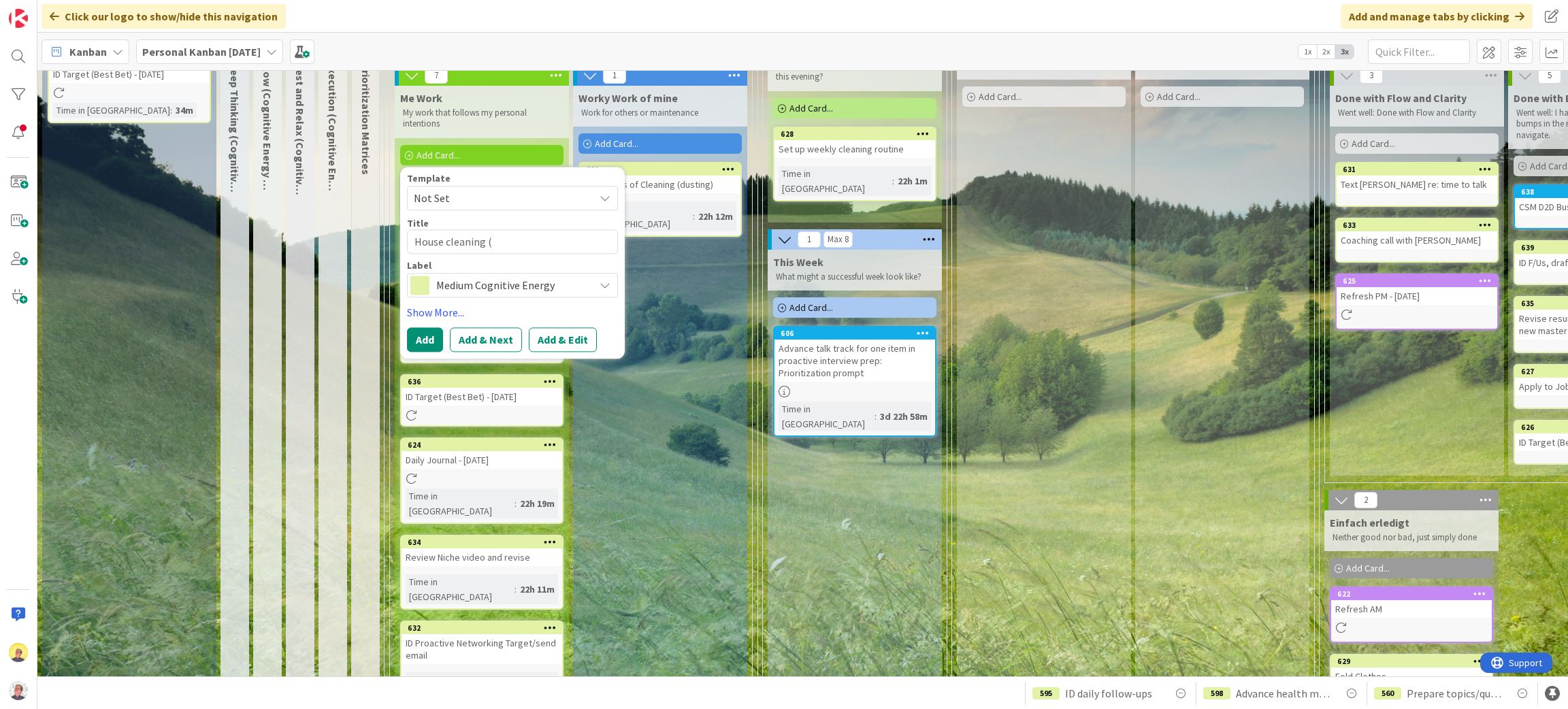
type textarea "x"
type textarea "House cleaning (1"
type textarea "x"
type textarea "House cleaning (1"
type textarea "x"
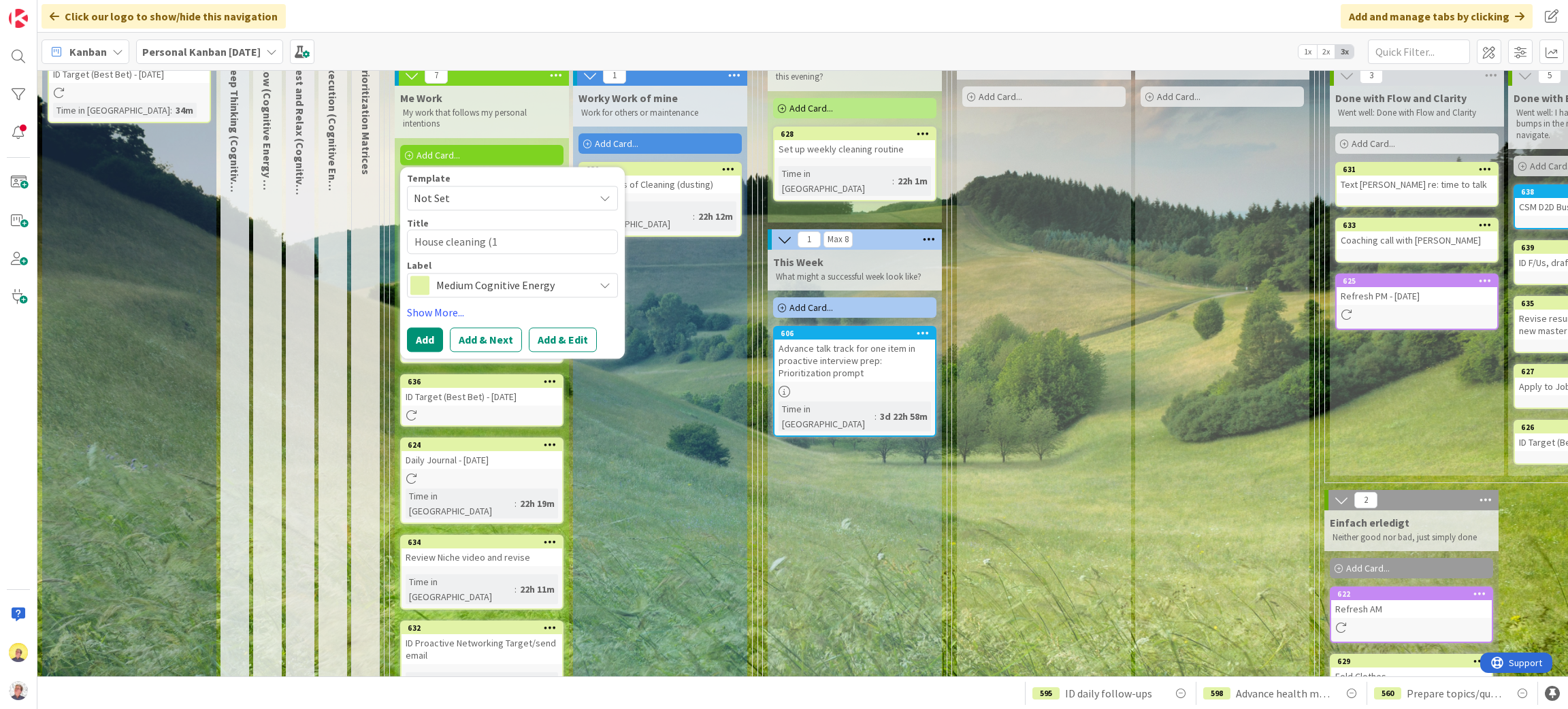
type textarea "House cleaning (1 h"
type textarea "x"
type textarea "House cleaning (1 ho"
type textarea "x"
type textarea "House cleaning (1 hou"
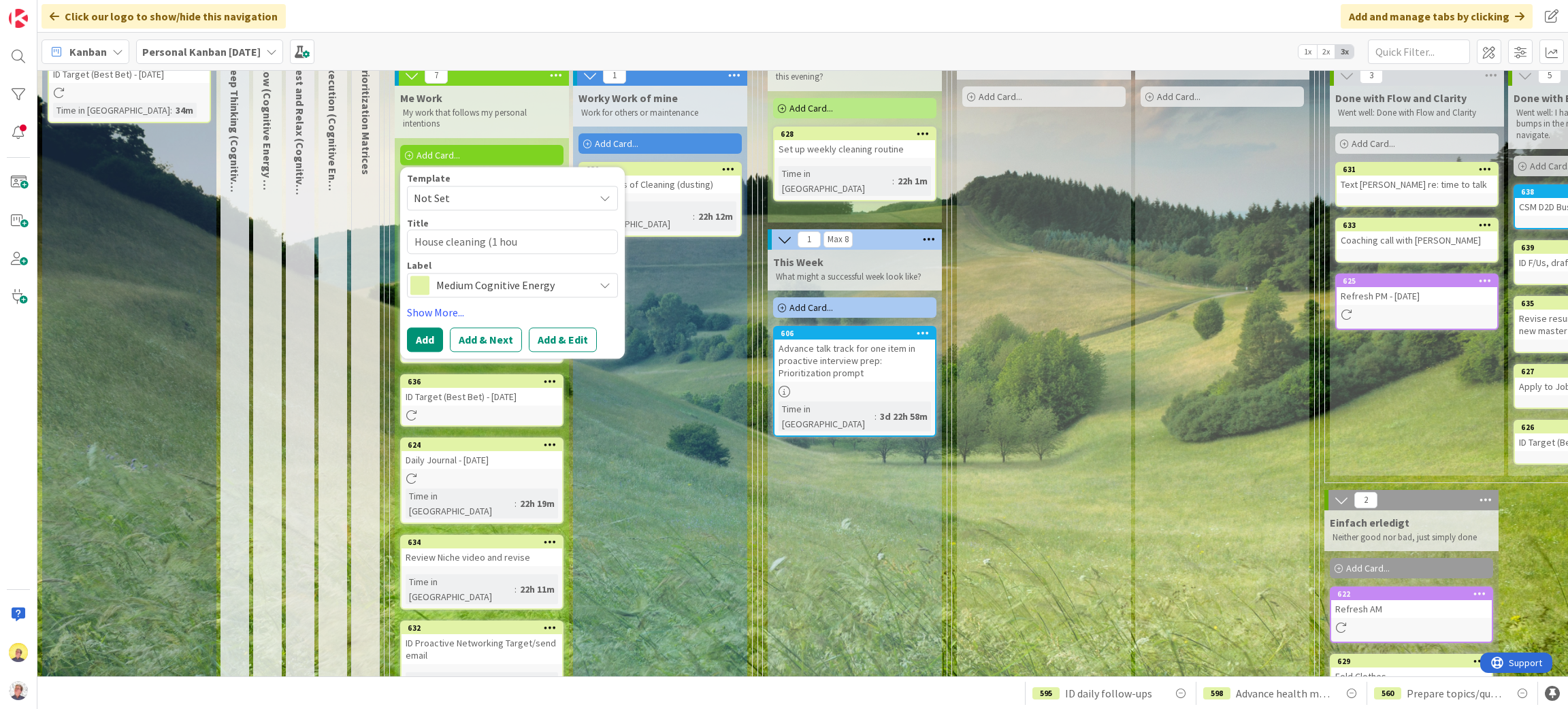
type textarea "x"
type textarea "House cleaning (1 hour"
type textarea "x"
type textarea "House cleaning (1 hour)"
click at [424, 346] on button "Add" at bounding box center [424, 340] width 36 height 24
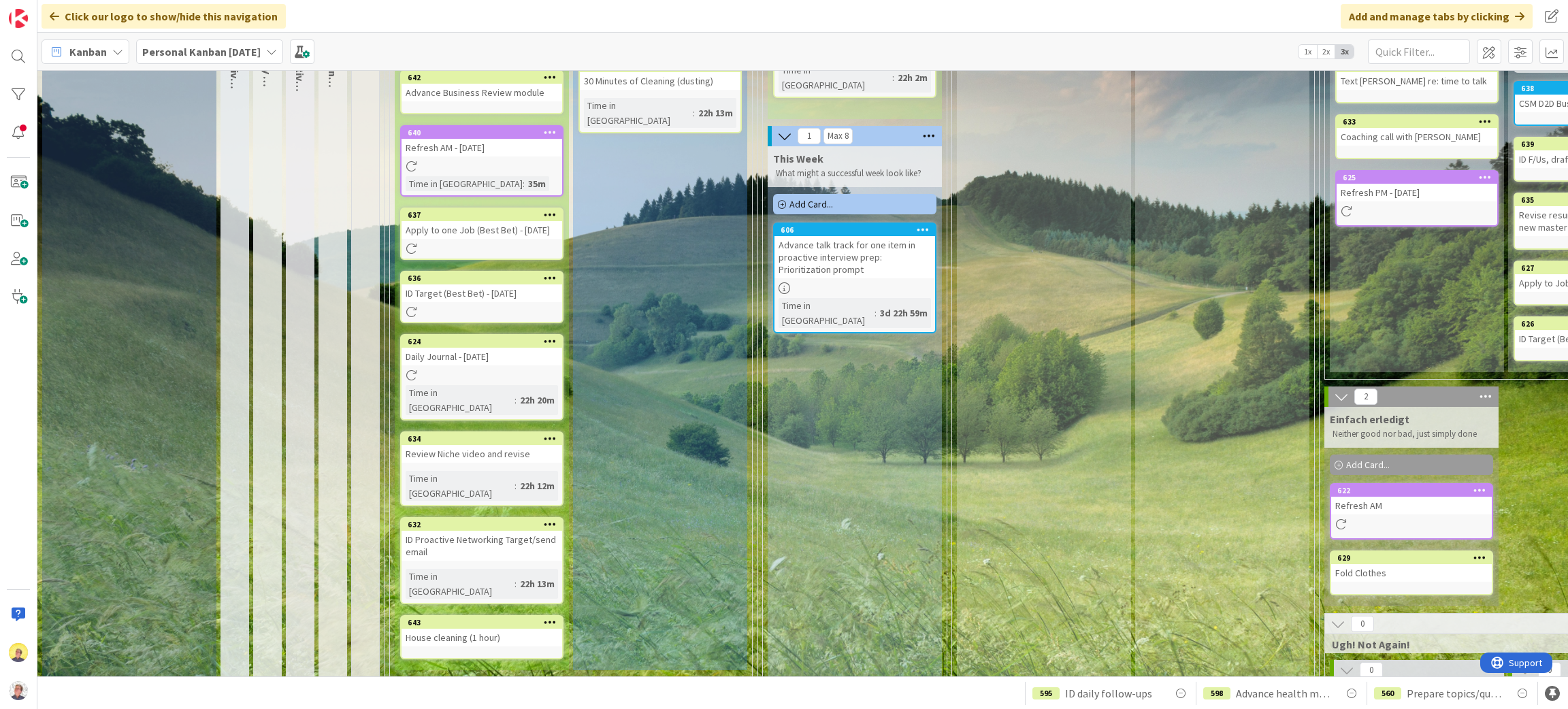
scroll to position [306, 0]
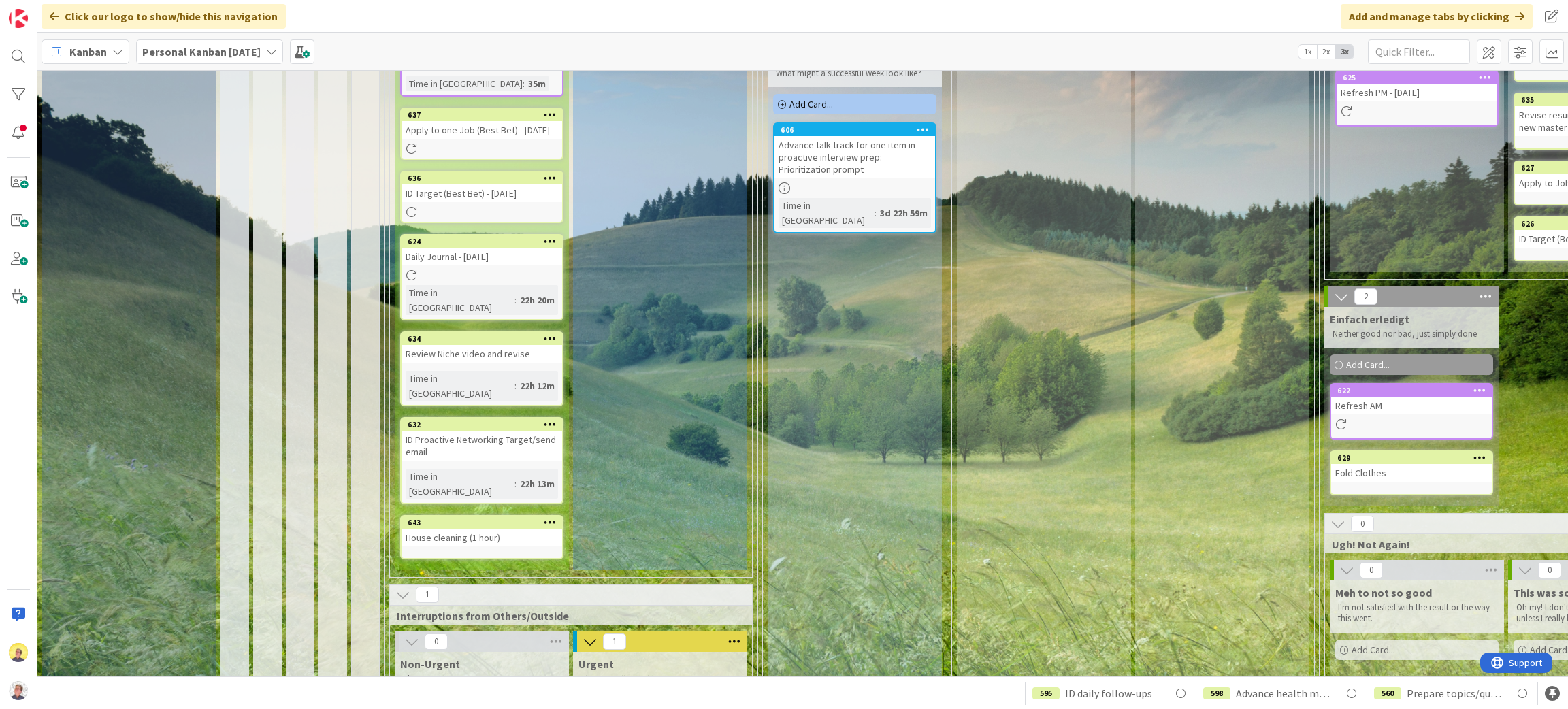
drag, startPoint x: 121, startPoint y: 526, endPoint x: 536, endPoint y: 553, distance: 415.9
drag, startPoint x: 536, startPoint y: 553, endPoint x: 149, endPoint y: 524, distance: 388.1
click at [156, 525] on div "Options Add Card... Template Not Set Title 0 / 128 Label Medium Cognitive Energ…" at bounding box center [129, 319] width 174 height 1062
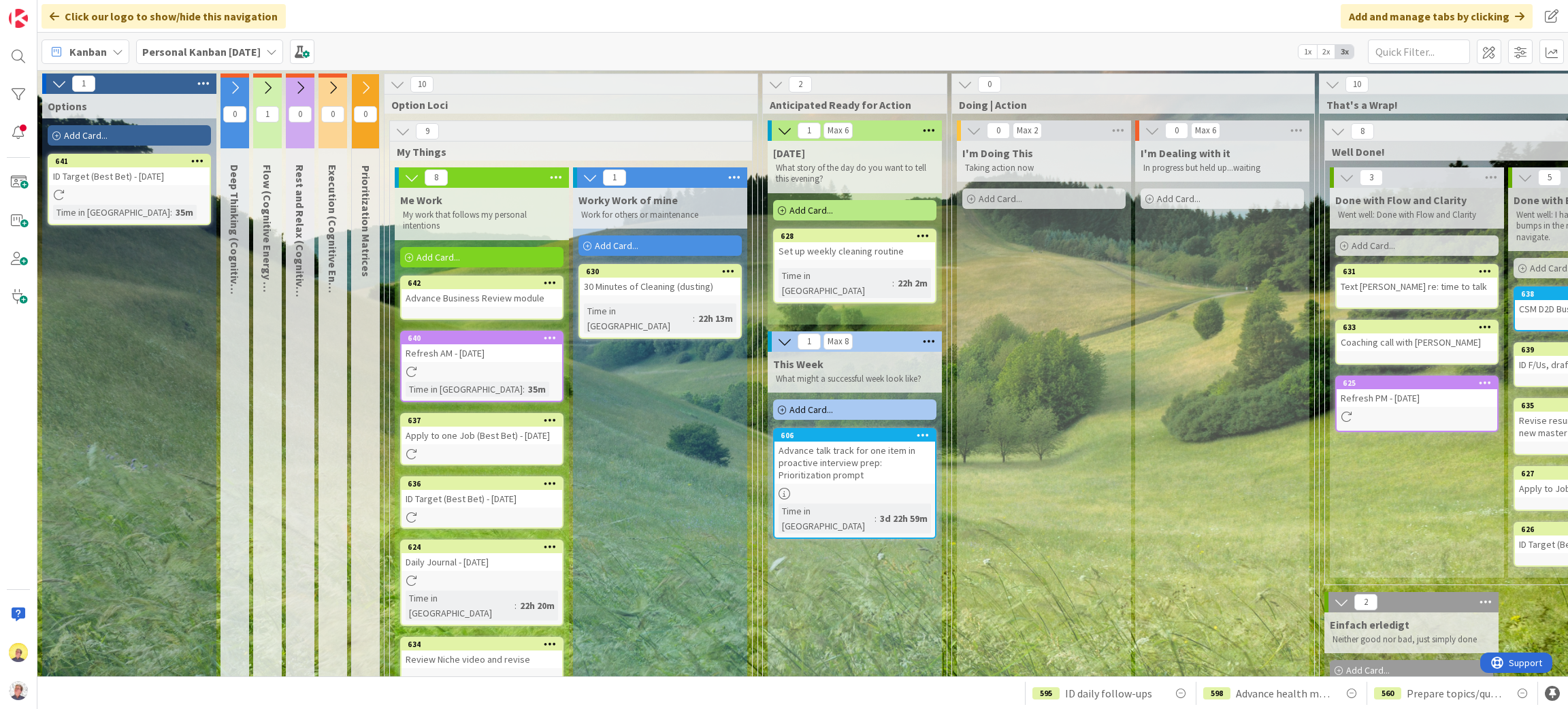
click at [818, 250] on div "Set up weekly cleaning routine" at bounding box center [855, 251] width 160 height 17
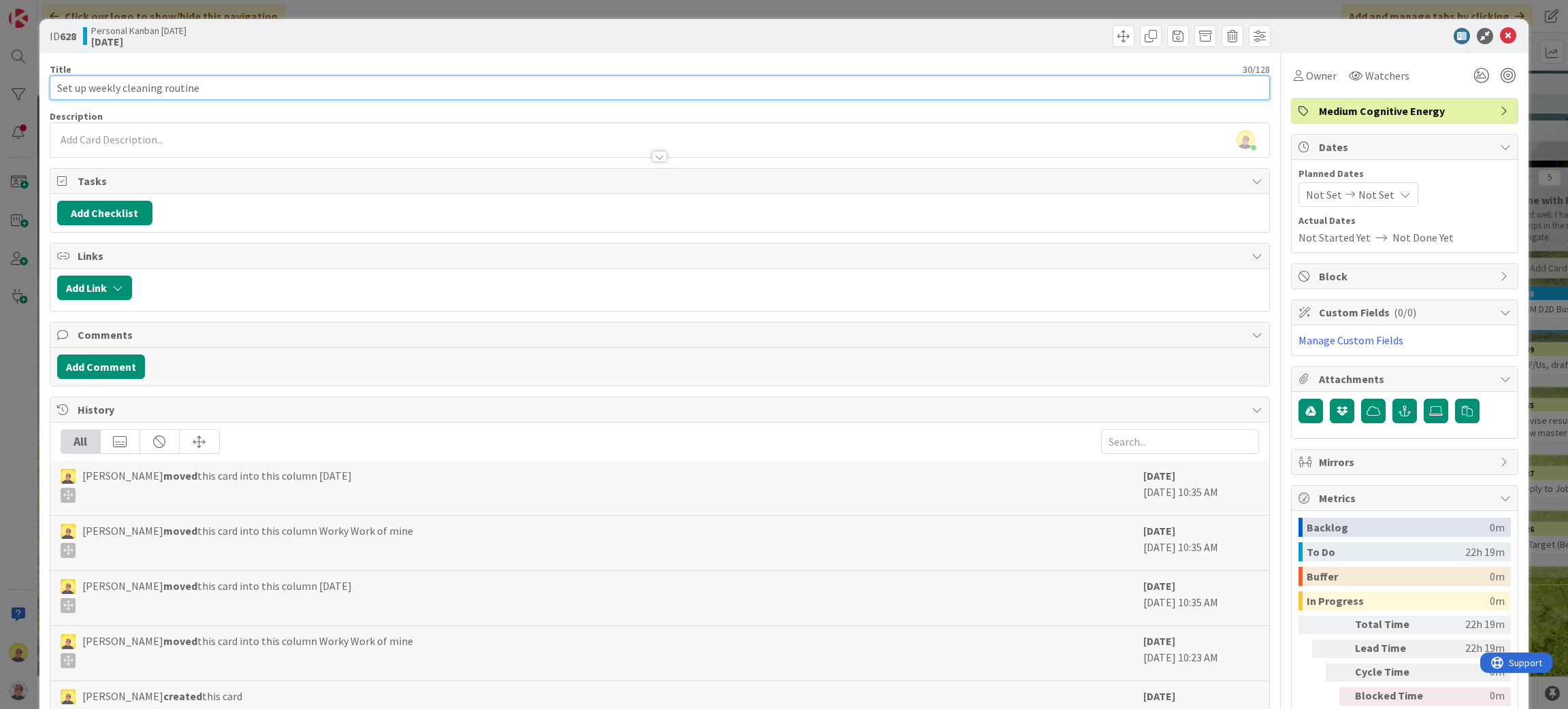
drag, startPoint x: 87, startPoint y: 88, endPoint x: 51, endPoint y: 84, distance: 36.2
click at [51, 84] on input "Set up weekly cleaning routine" at bounding box center [660, 88] width 1221 height 24
click at [64, 82] on input "sktch outweekly cleaning routine" at bounding box center [660, 88] width 1221 height 24
click at [105, 91] on input "sketch outweekly cleaning routine" at bounding box center [660, 88] width 1221 height 24
type input "sketch out weekly cleaning routine"
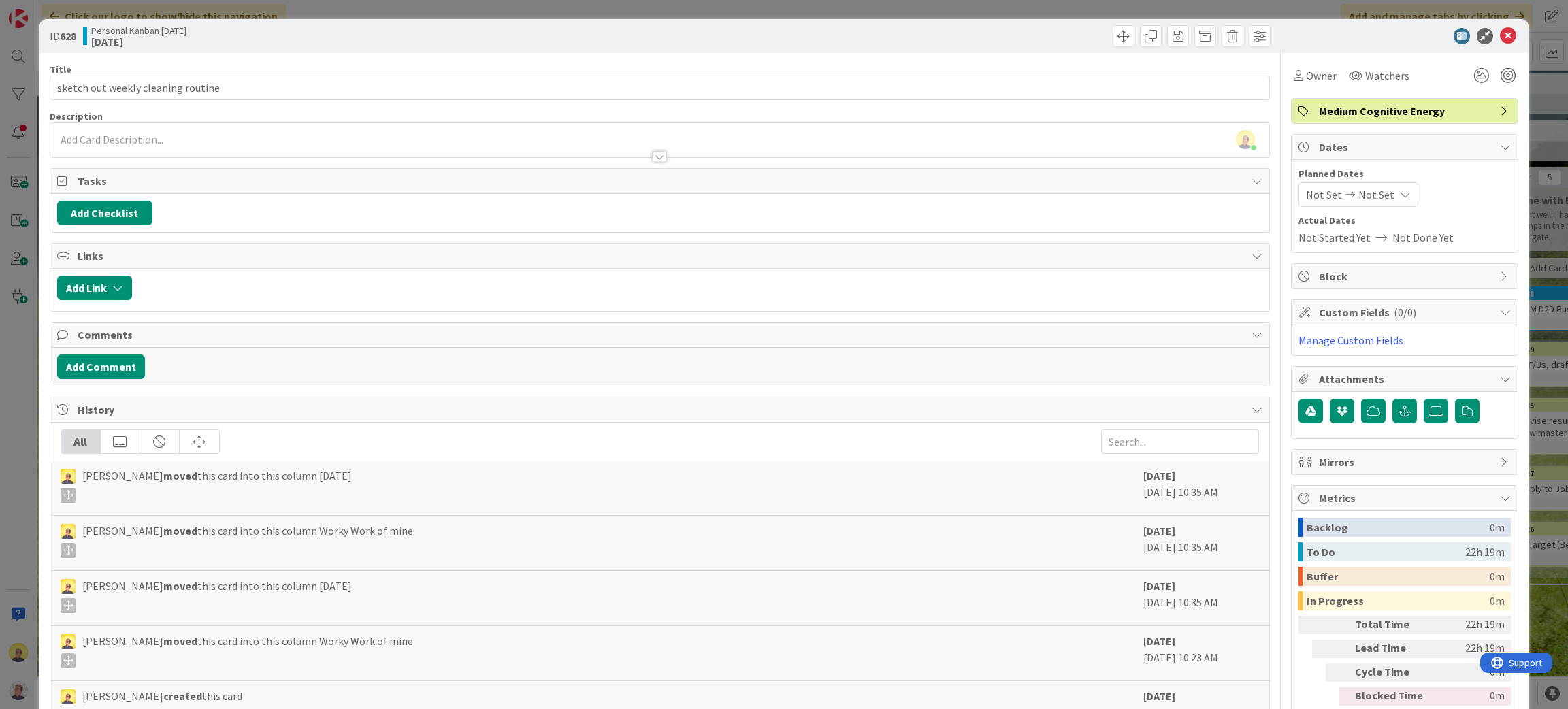
click at [1488, 24] on div "ID 628 Personal Kanban [DATE] [DATE]" at bounding box center [784, 36] width 1490 height 34
click at [1500, 32] on icon at bounding box center [1508, 36] width 17 height 17
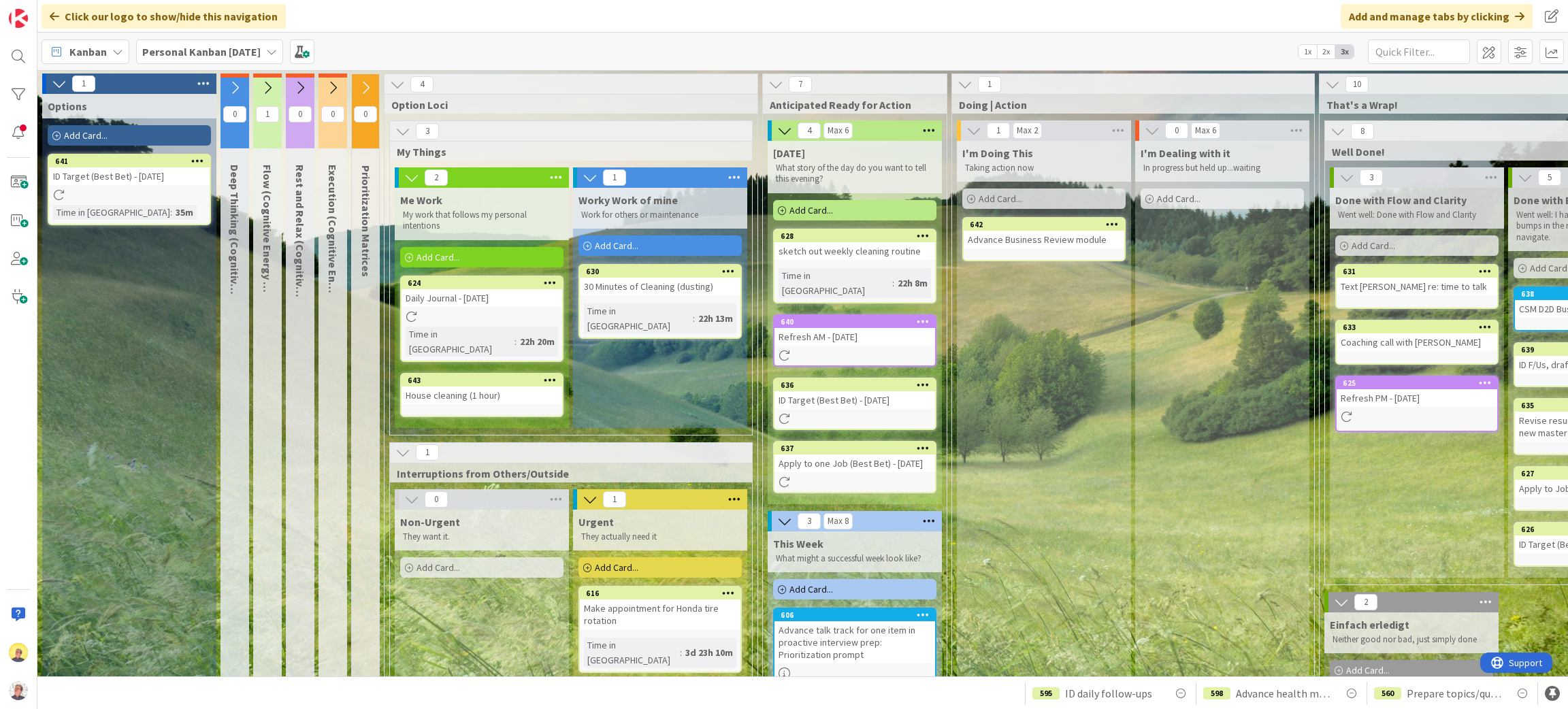
click at [548, 375] on icon at bounding box center [550, 379] width 13 height 10
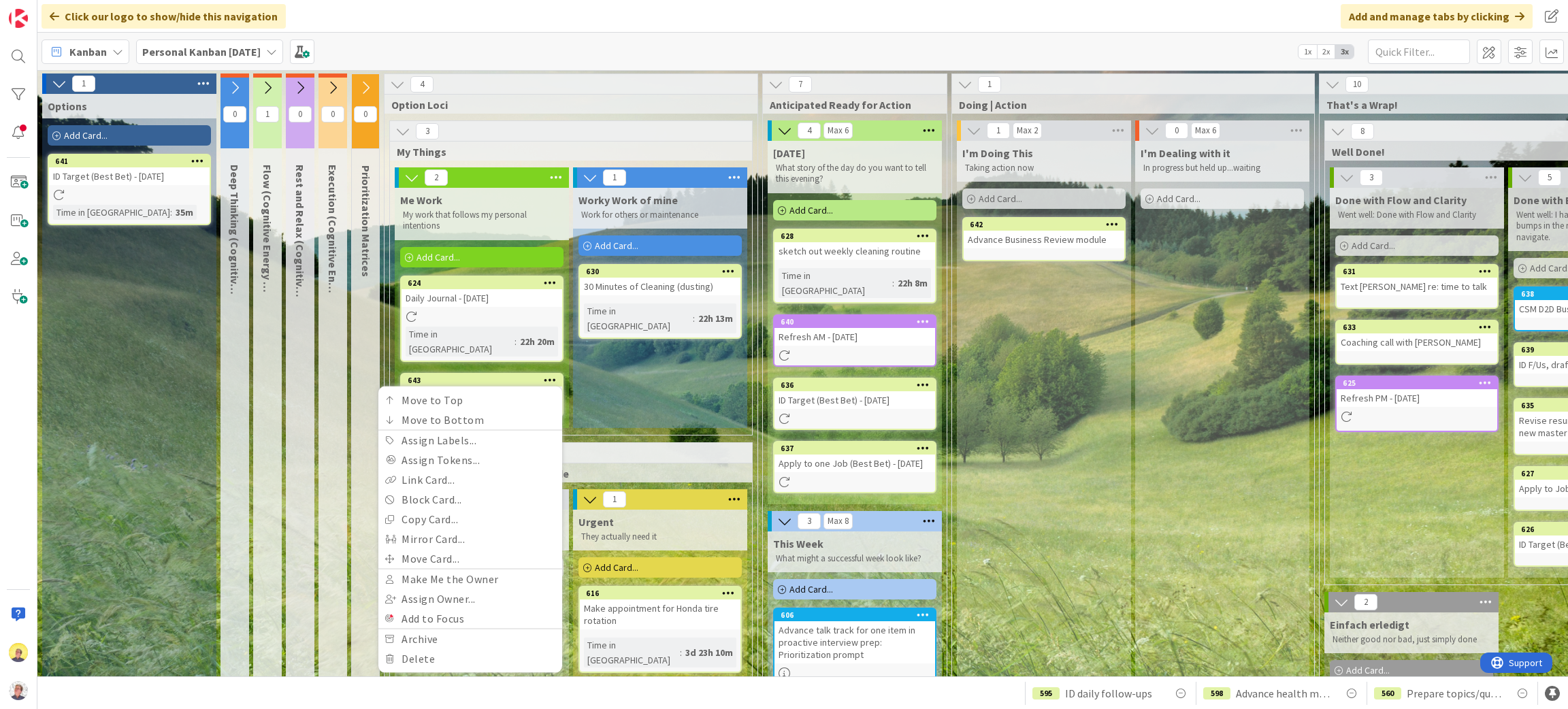
click at [633, 373] on div "Worky Work of mine Work for others or maintenance Add Card... 630 30 Minutes of…" at bounding box center [661, 308] width 174 height 240
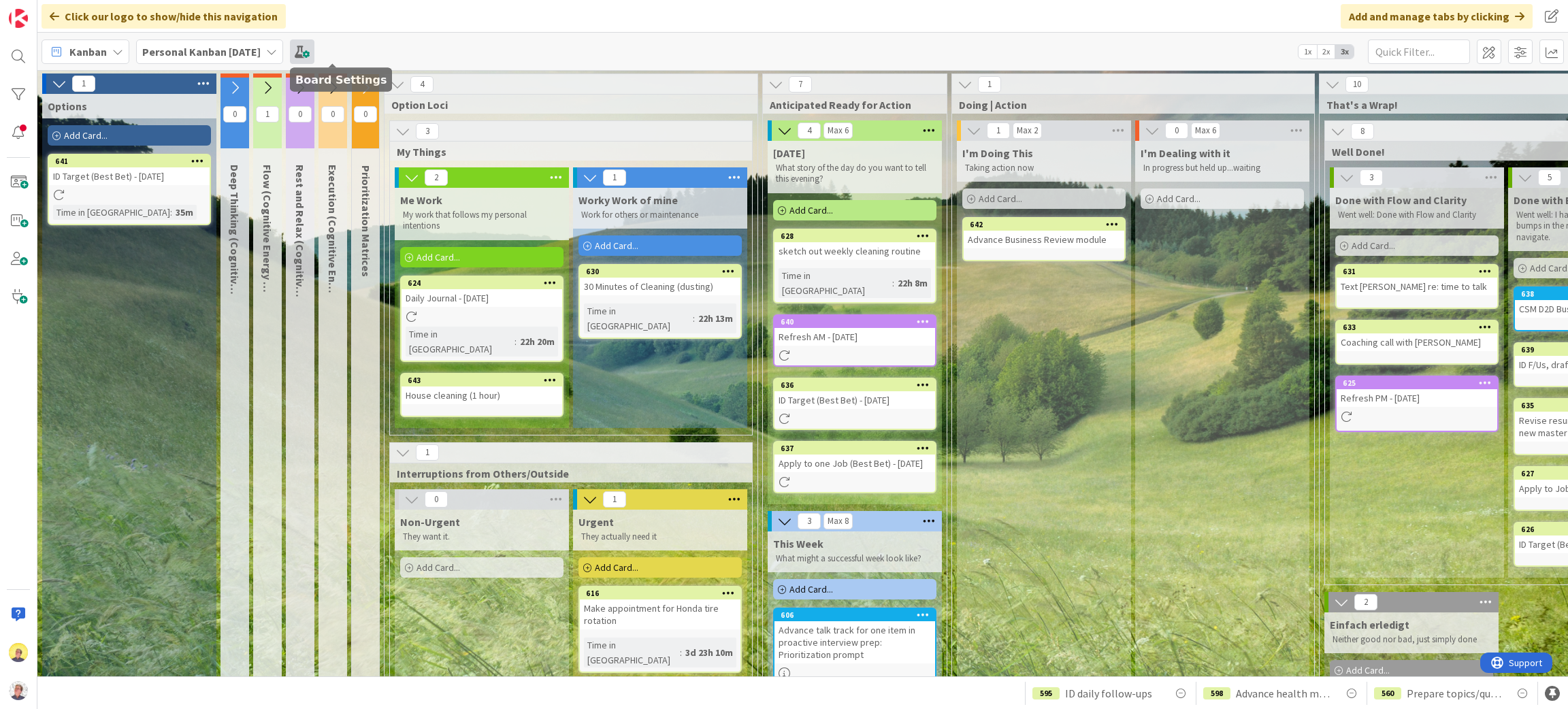
click at [315, 55] on span at bounding box center [302, 51] width 24 height 24
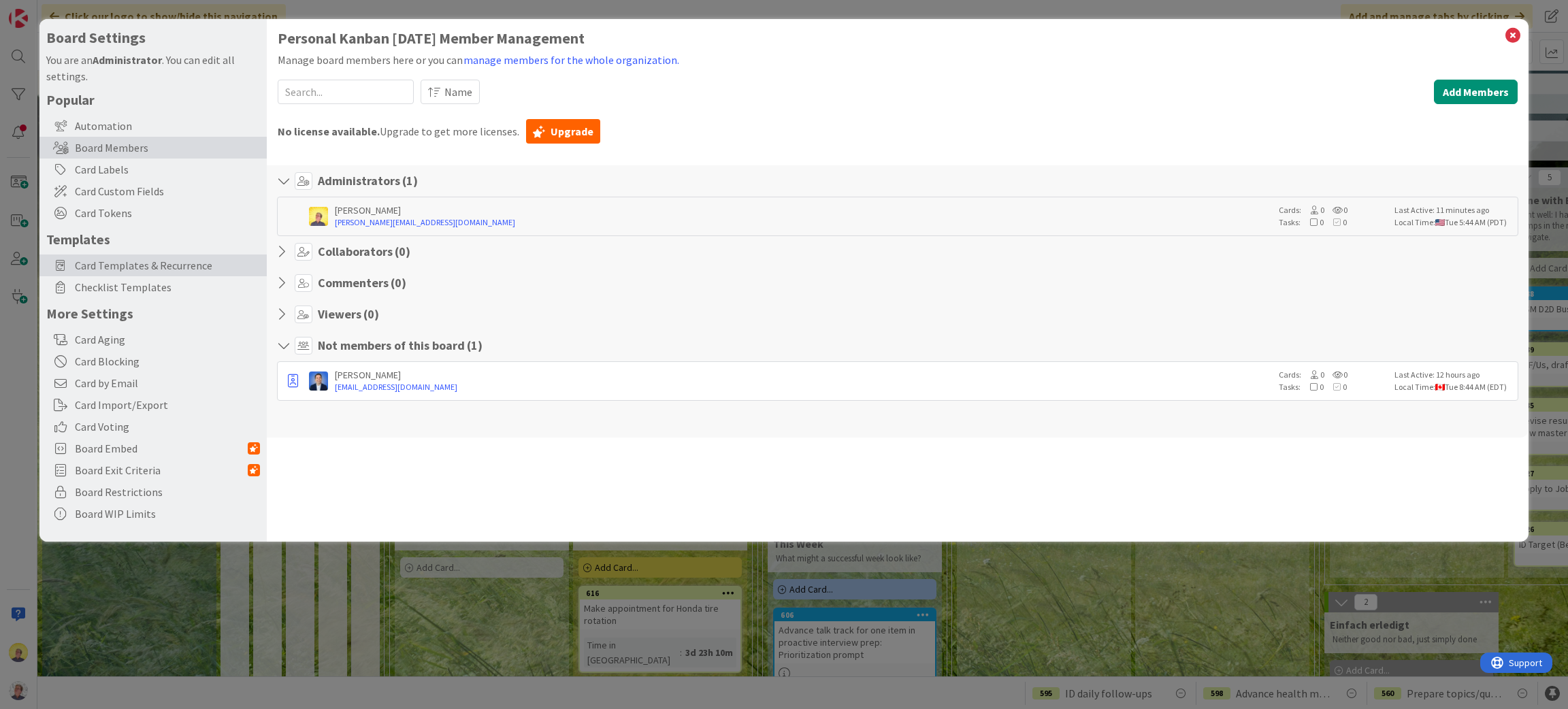
click at [142, 262] on span "Card Templates & Recurrence" at bounding box center [167, 265] width 185 height 17
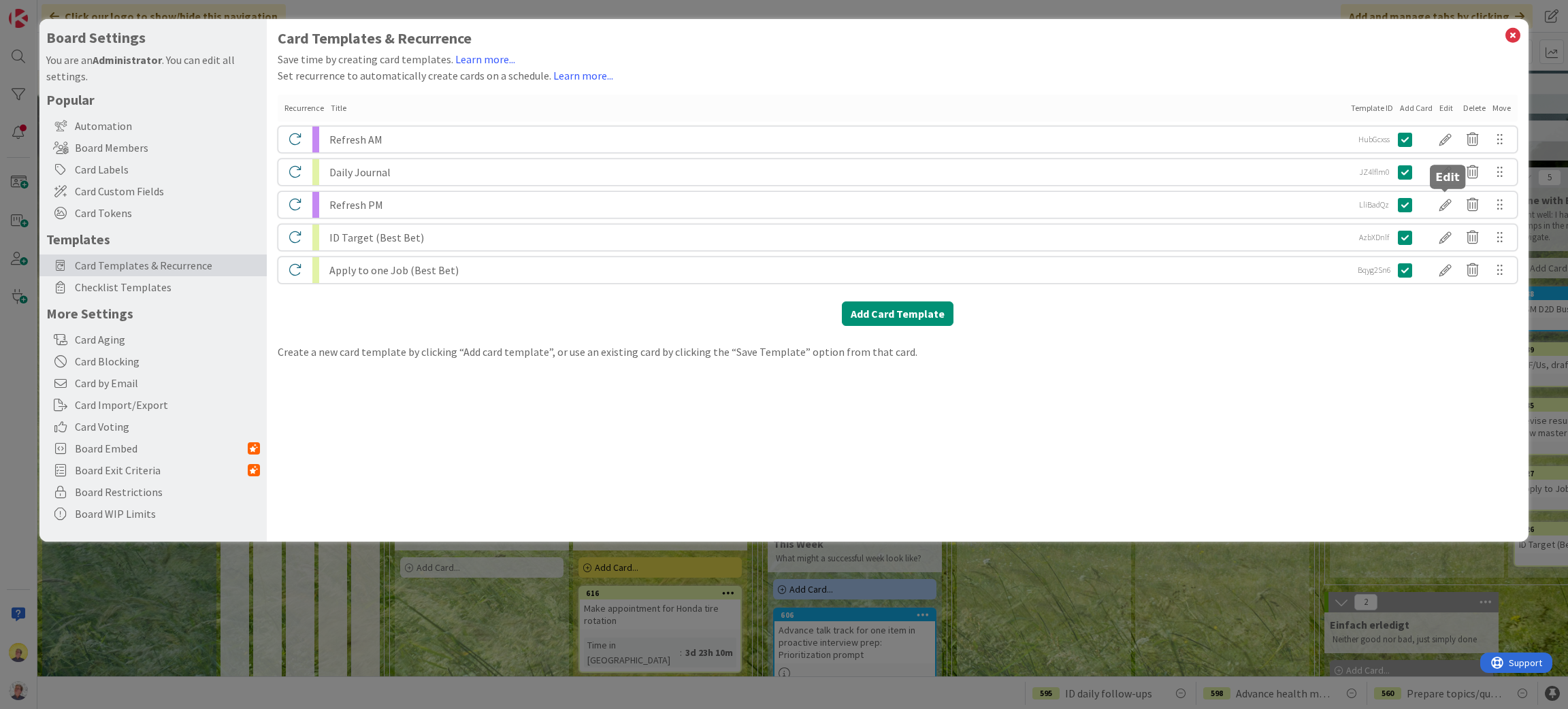
click at [1447, 208] on div at bounding box center [1445, 205] width 27 height 24
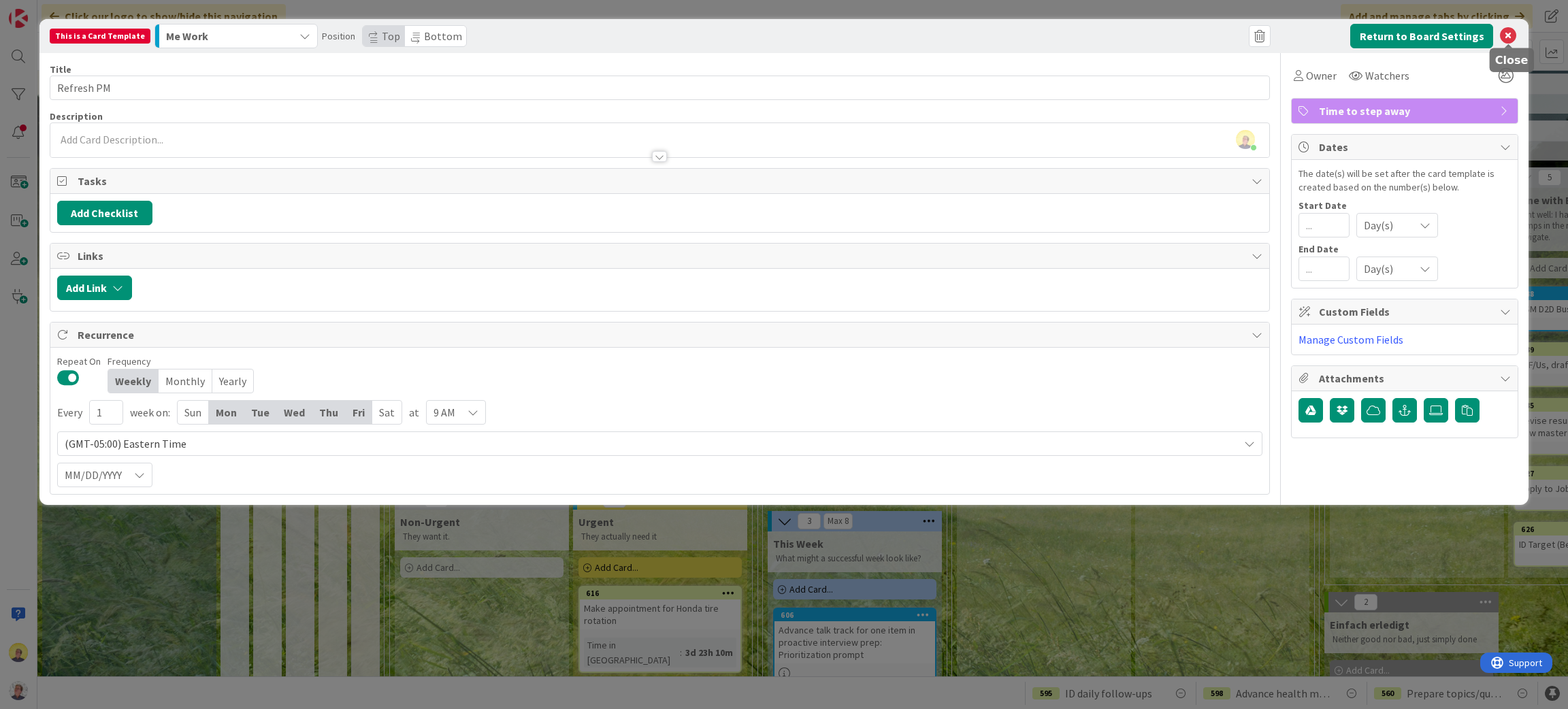
click at [1506, 37] on icon at bounding box center [1508, 36] width 17 height 17
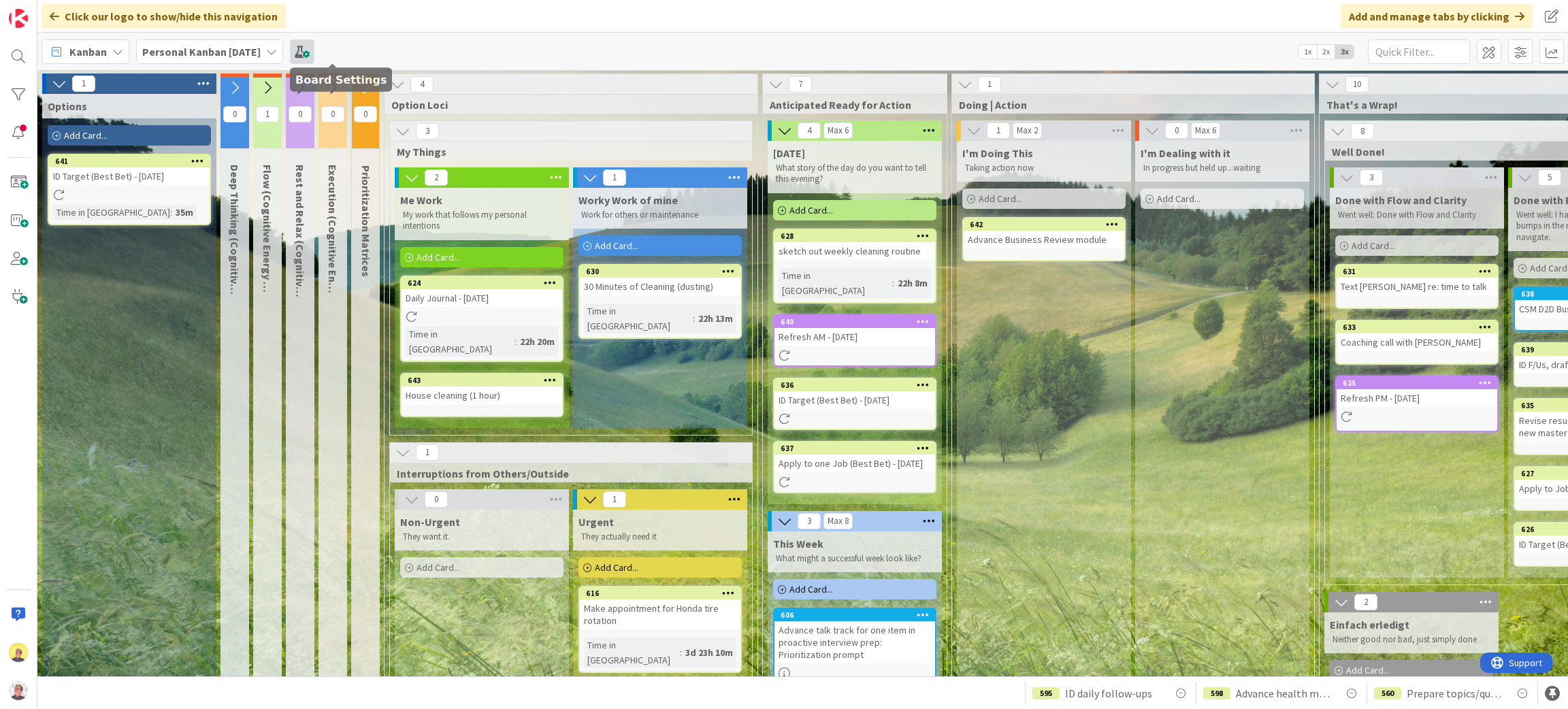
click at [315, 48] on span at bounding box center [302, 51] width 24 height 24
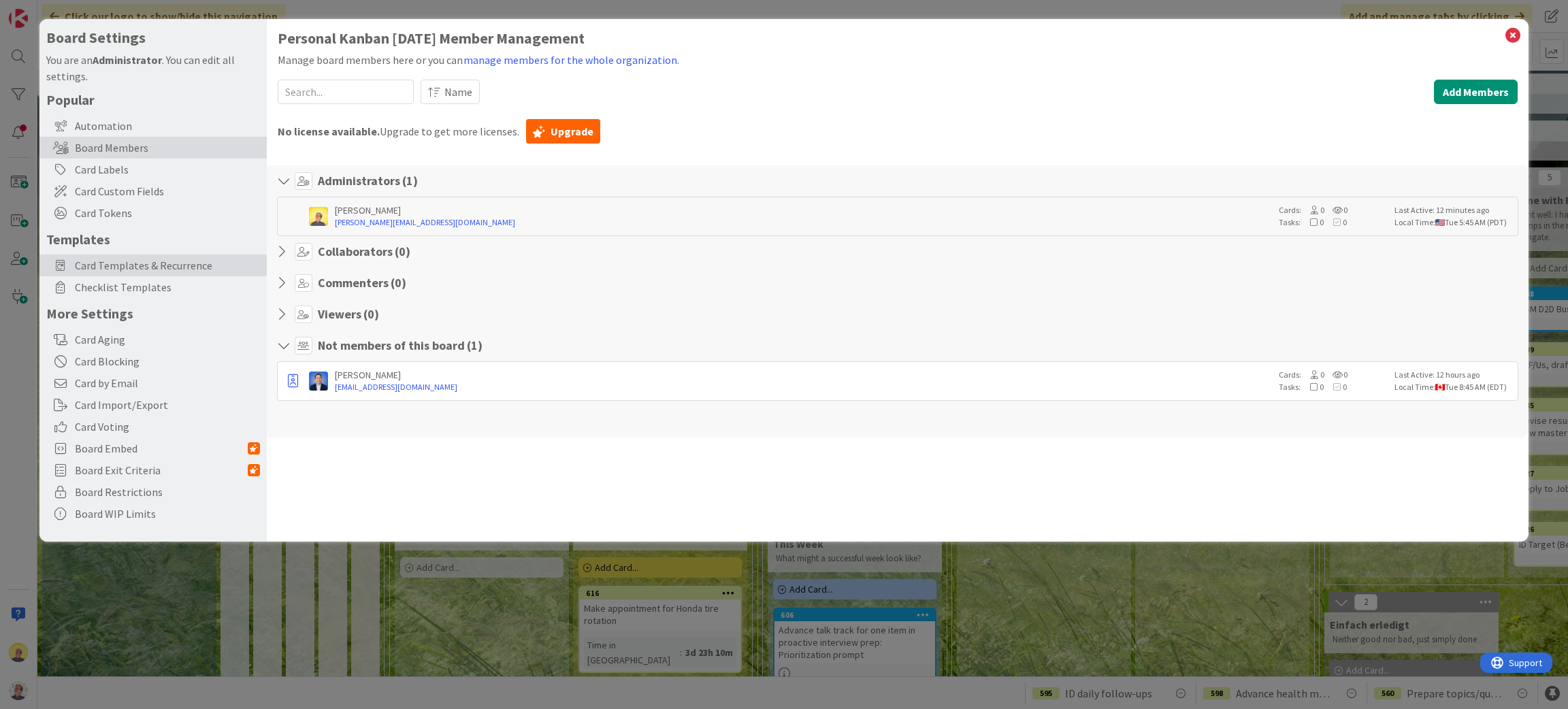
click at [161, 269] on span "Card Templates & Recurrence" at bounding box center [167, 265] width 185 height 17
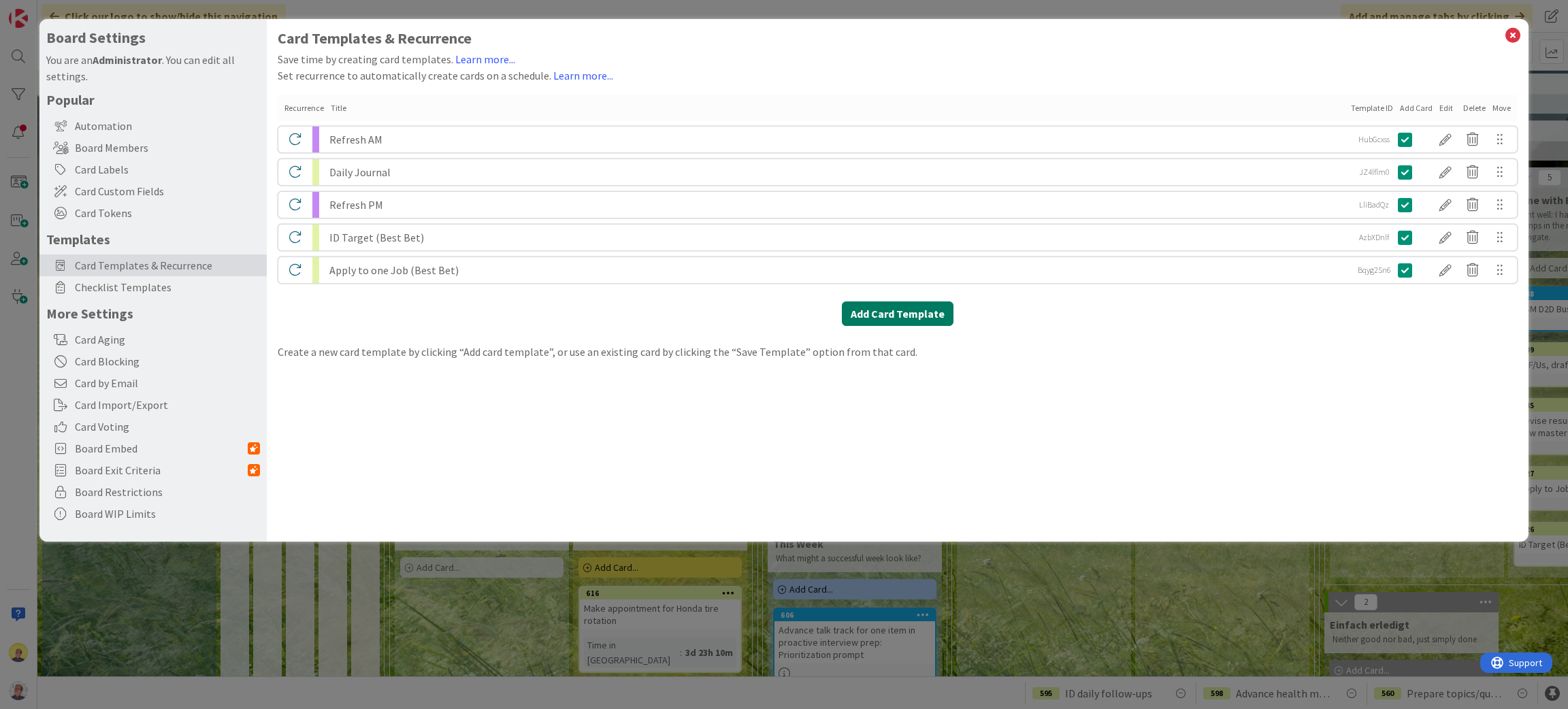
click at [871, 312] on button "Add Card Template" at bounding box center [898, 314] width 112 height 24
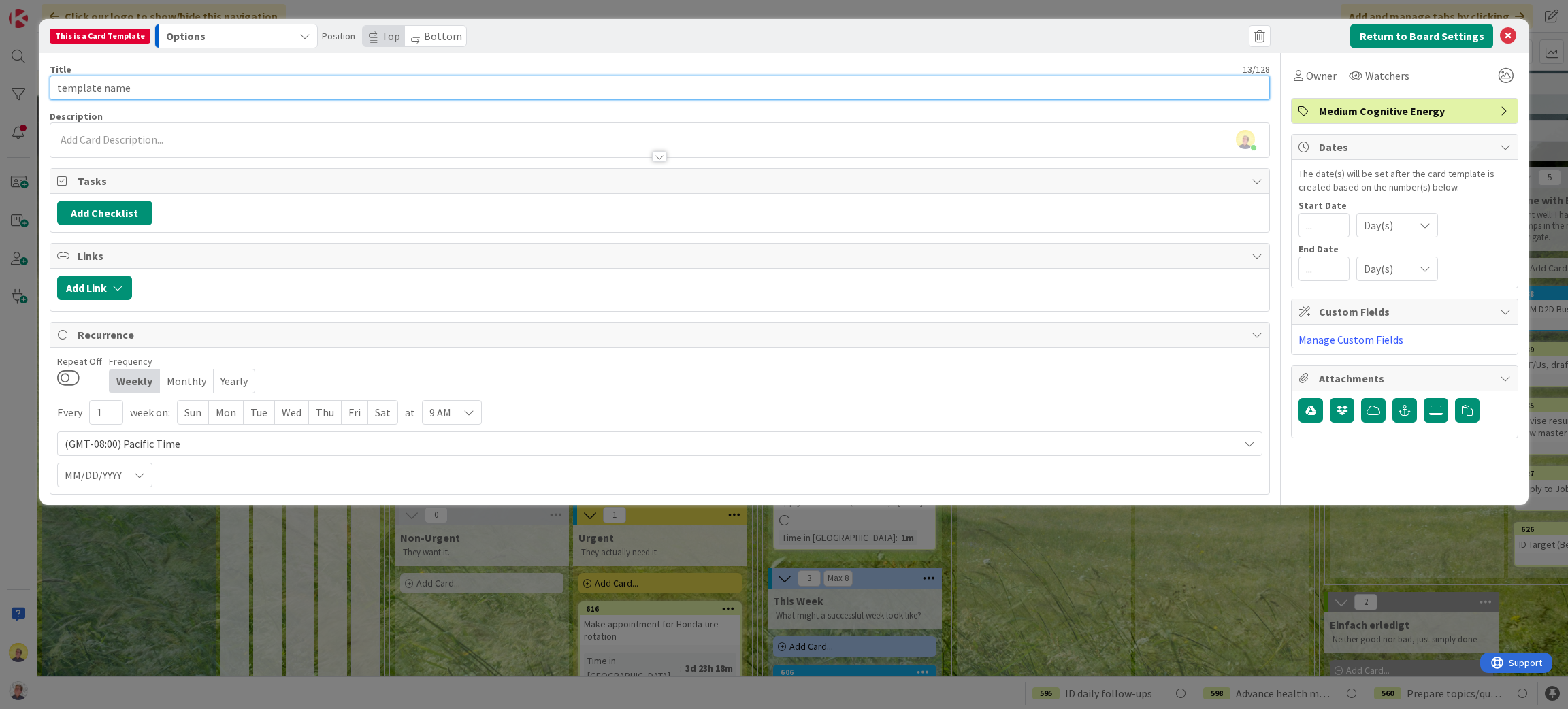
drag, startPoint x: 252, startPoint y: 98, endPoint x: 4, endPoint y: 69, distance: 249.7
click at [4, 71] on div "This is a Card Template Options Position Top Bottom Return to Board Settings Ti…" at bounding box center [784, 354] width 1568 height 709
type input "R"
type input "House cleaning (30-60 minutes)"
click at [226, 420] on div "Mon" at bounding box center [227, 412] width 35 height 24
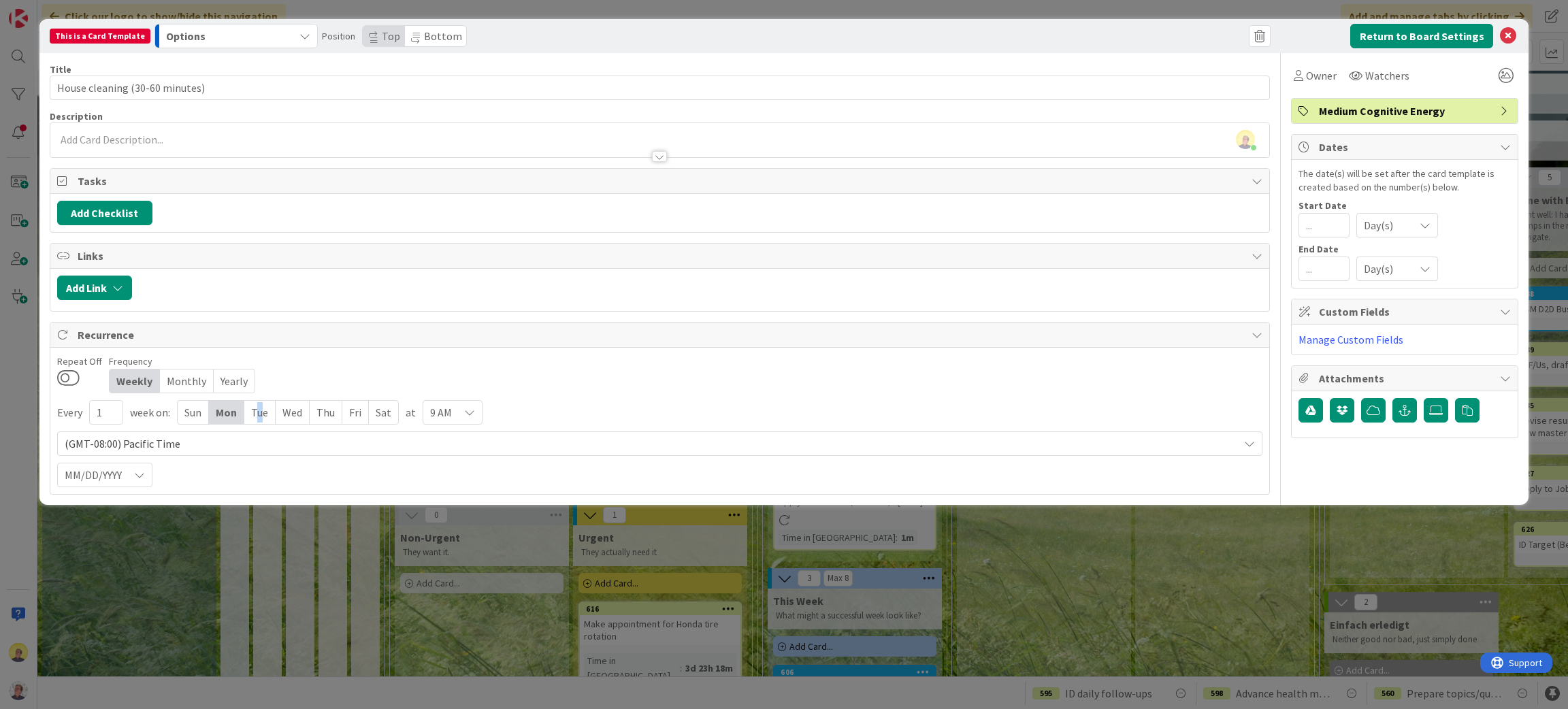
click at [260, 420] on div "Tue" at bounding box center [260, 412] width 31 height 24
click at [290, 416] on div "Wed" at bounding box center [294, 412] width 34 height 24
click at [341, 424] on div "Thu" at bounding box center [328, 412] width 32 height 24
click at [362, 418] on div "Fri" at bounding box center [359, 412] width 26 height 24
click at [620, 452] on span "(GMT-08:00) Pacific Time" at bounding box center [648, 443] width 1168 height 19
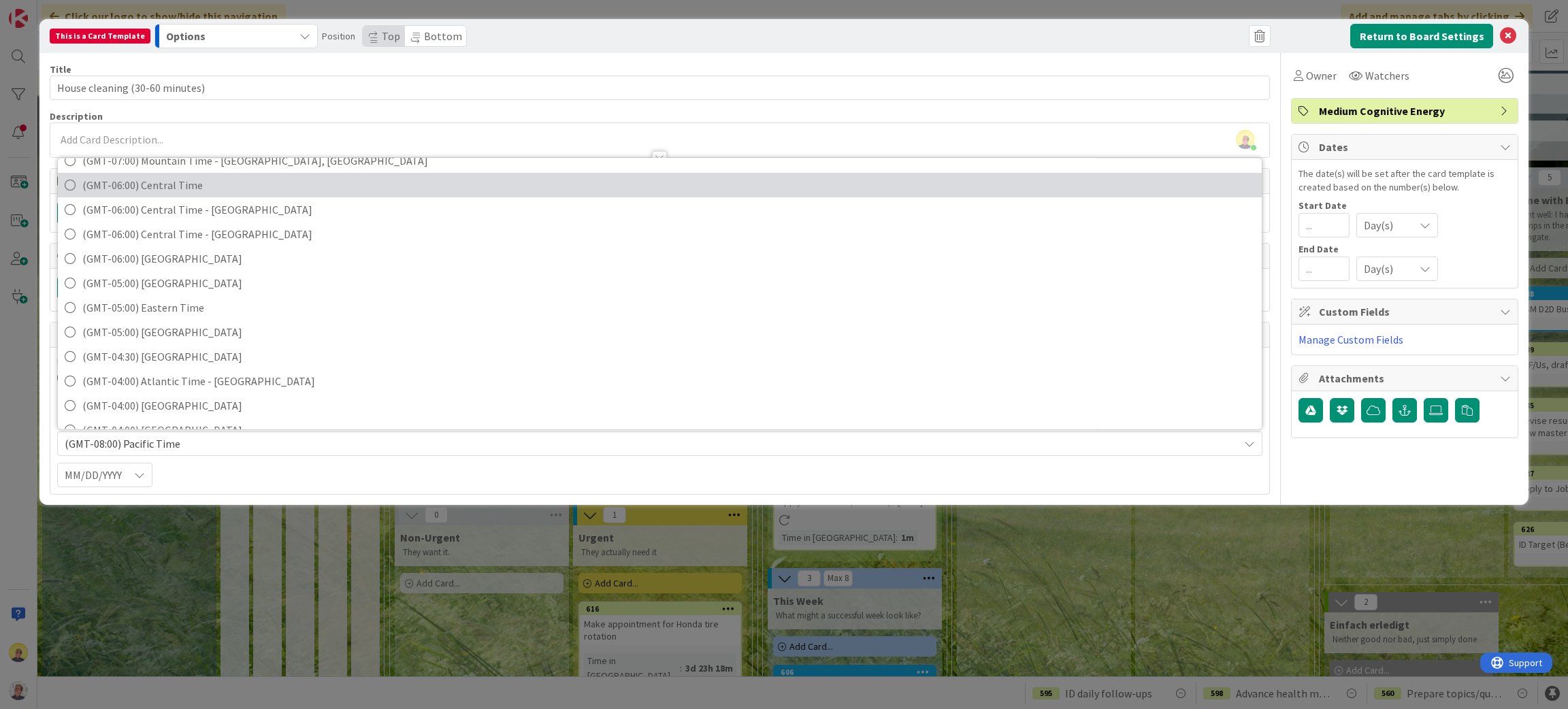
scroll to position [204, 0]
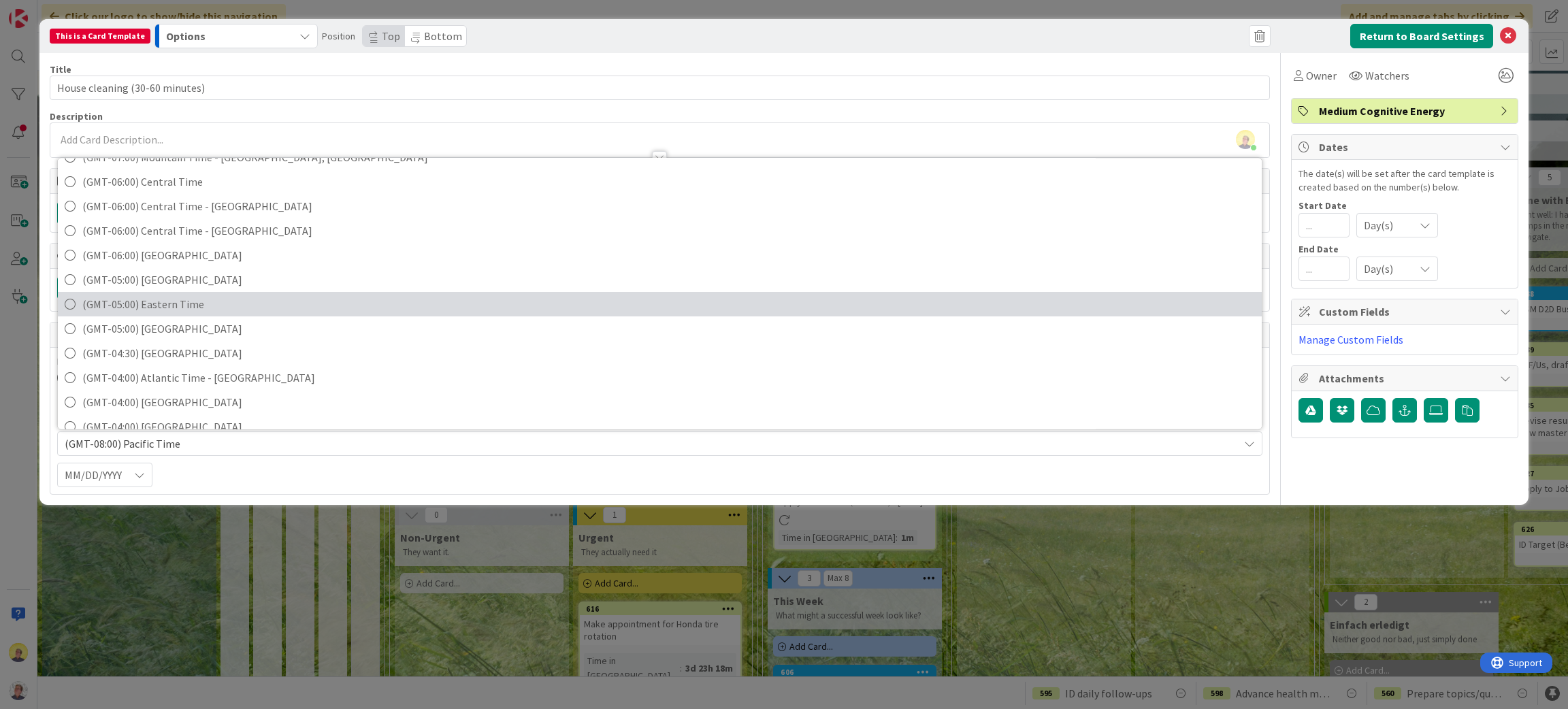
click at [169, 302] on span "(GMT-05:00) Eastern Time" at bounding box center [669, 303] width 1173 height 20
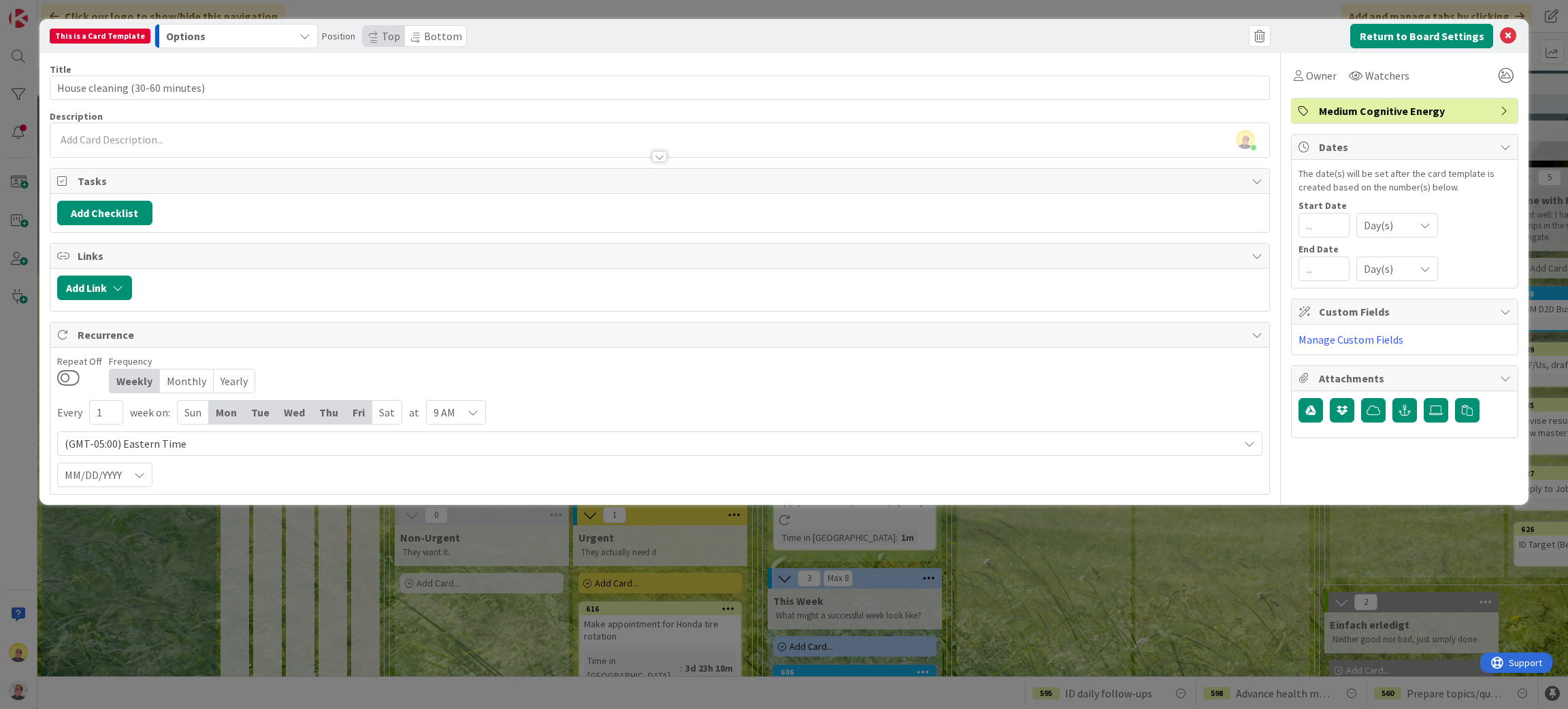
click at [473, 415] on icon at bounding box center [473, 412] width 10 height 10
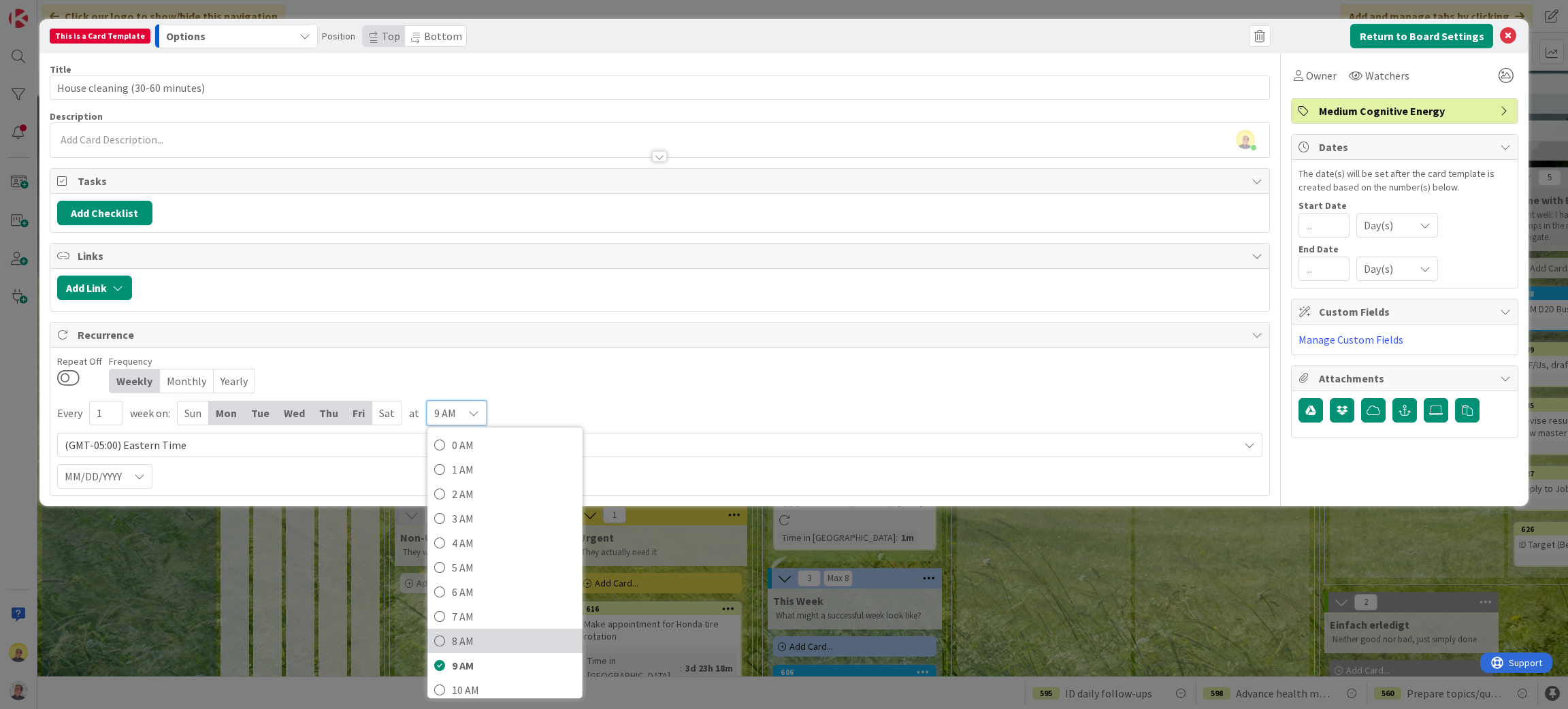
click at [465, 647] on span "8 AM" at bounding box center [514, 640] width 124 height 20
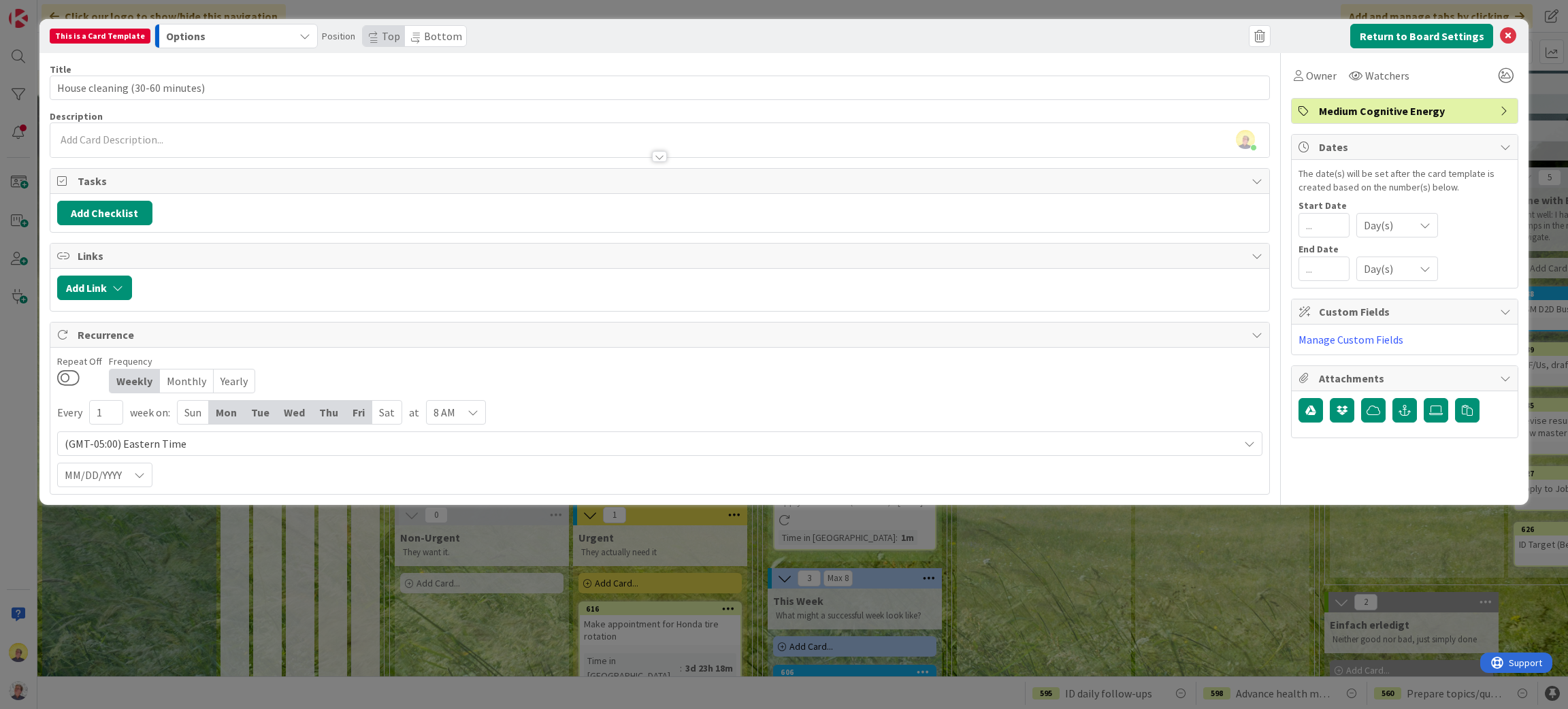
click at [300, 35] on icon "button" at bounding box center [305, 36] width 10 height 10
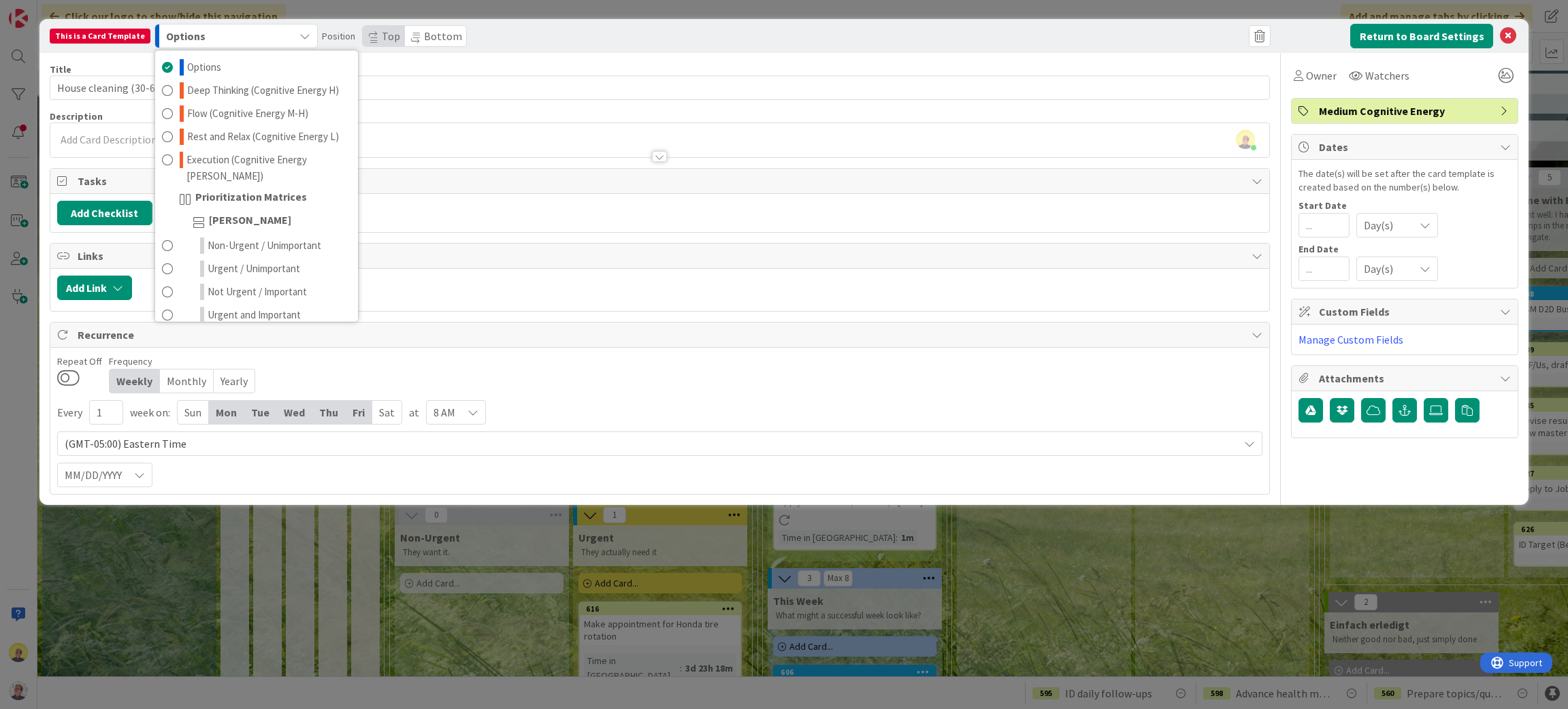
click at [940, 257] on span "Links" at bounding box center [662, 255] width 1168 height 17
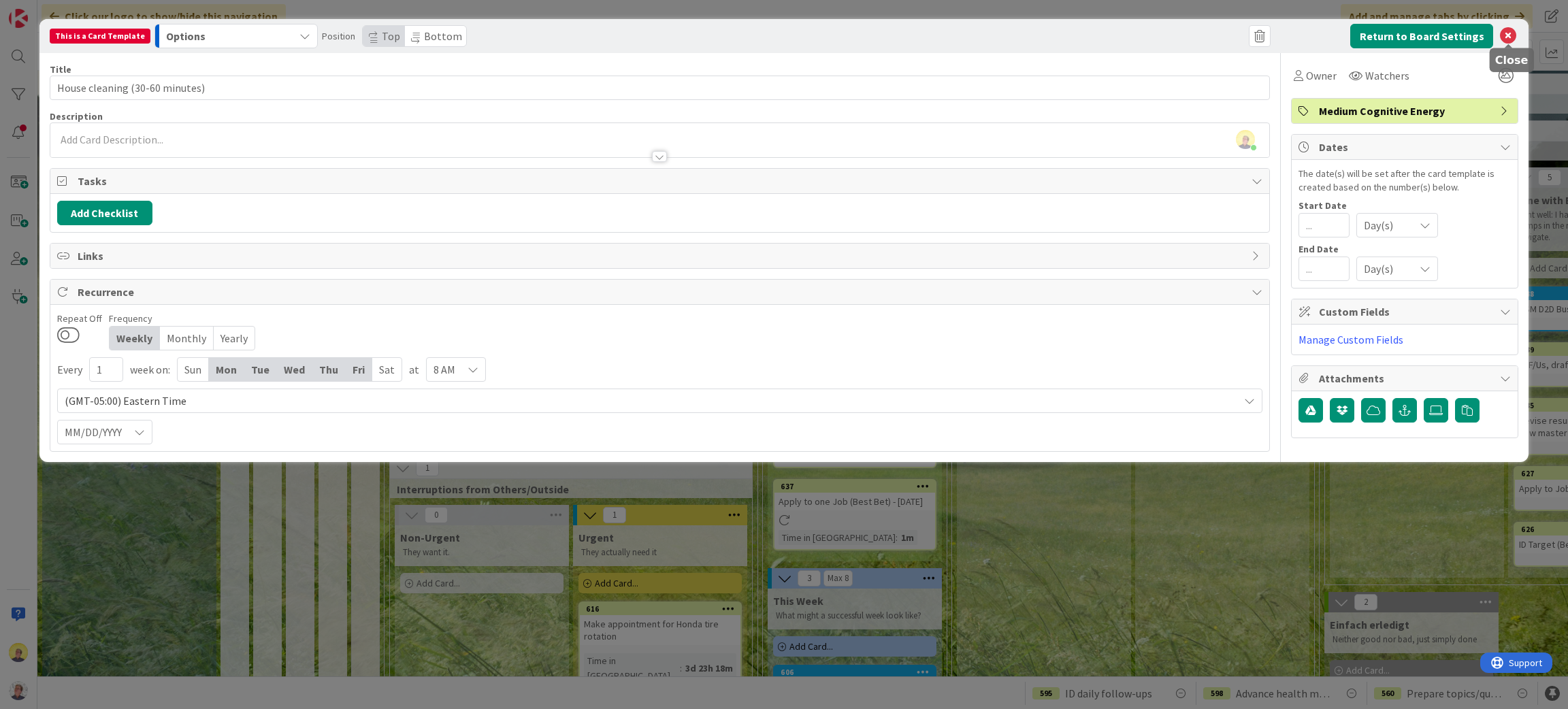
click at [1508, 32] on icon at bounding box center [1508, 36] width 17 height 17
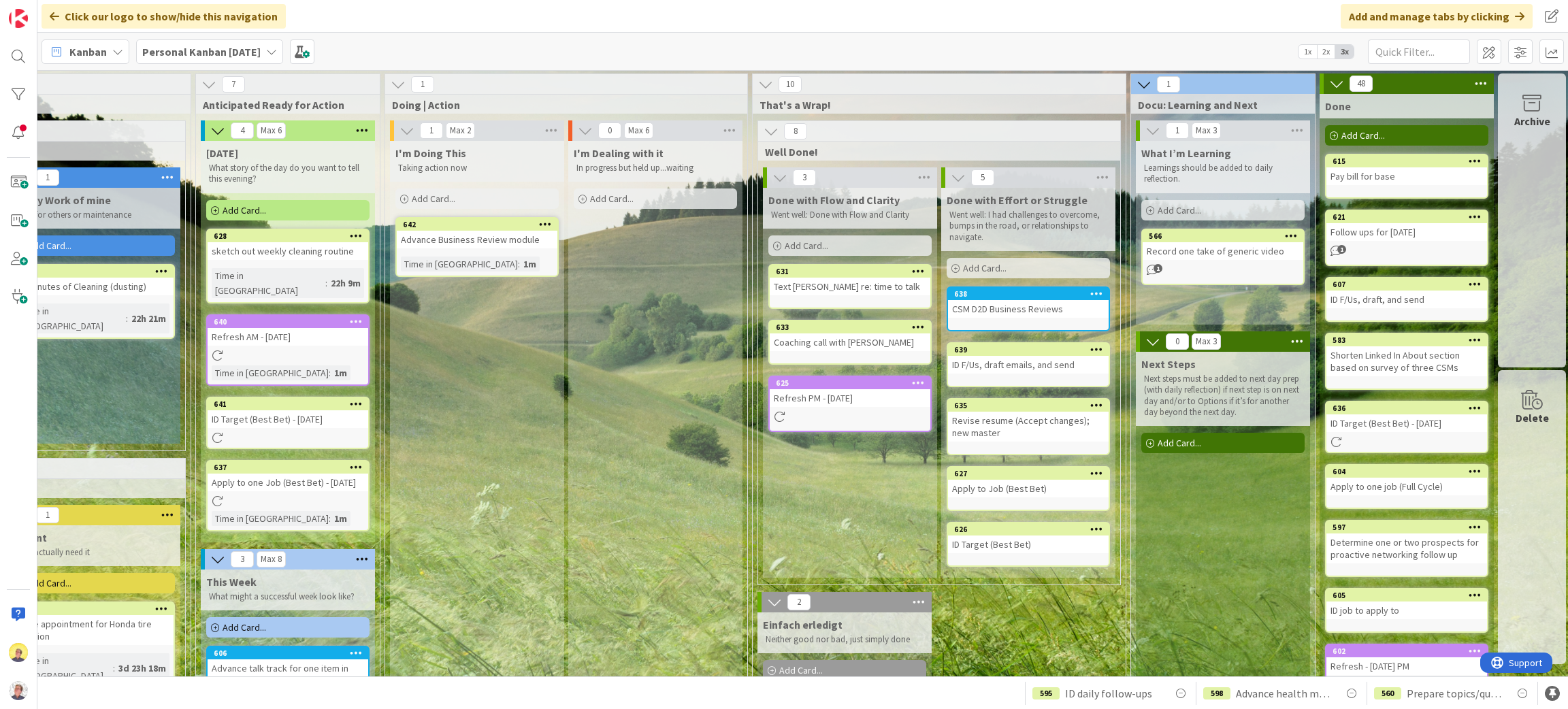
scroll to position [0, 587]
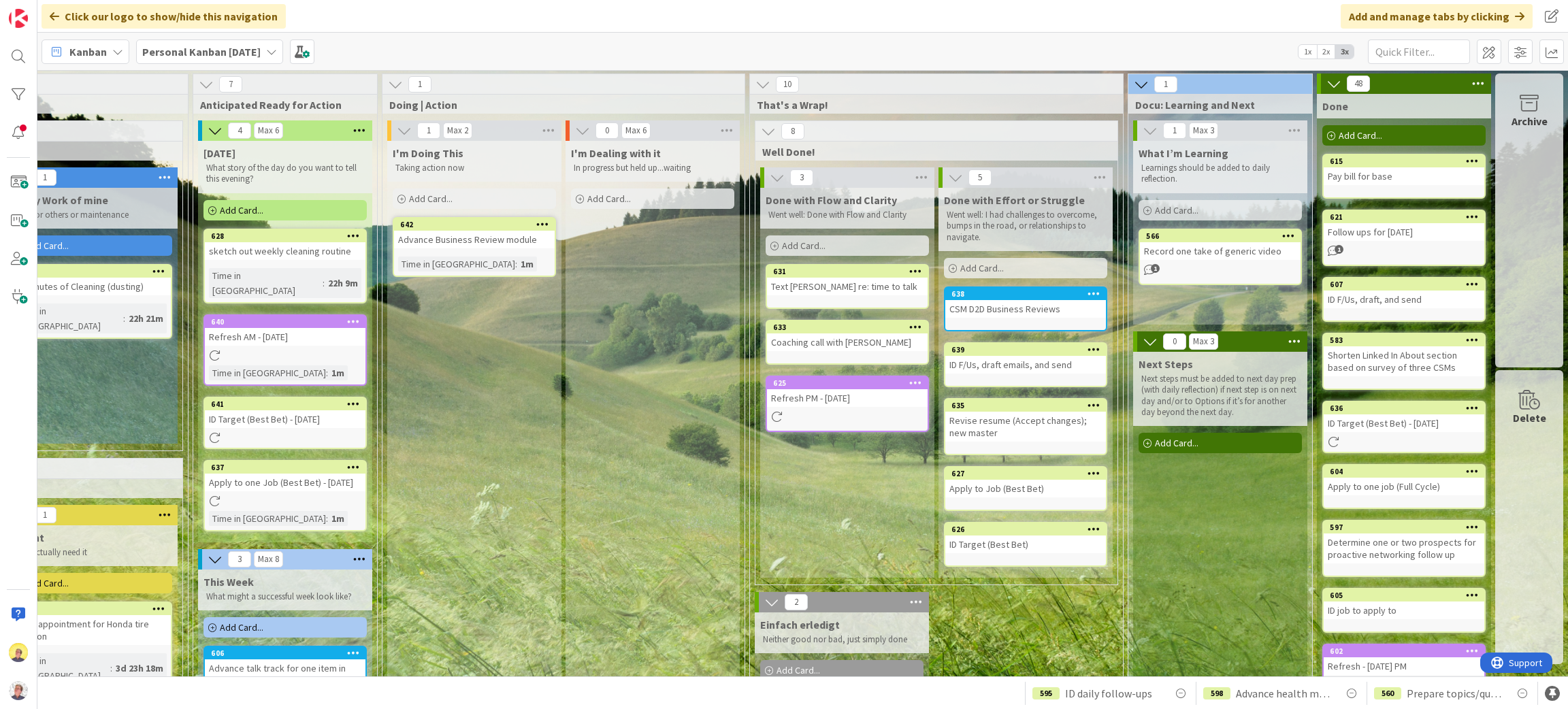
drag, startPoint x: 1042, startPoint y: 666, endPoint x: 47, endPoint y: 3, distance: 1195.7
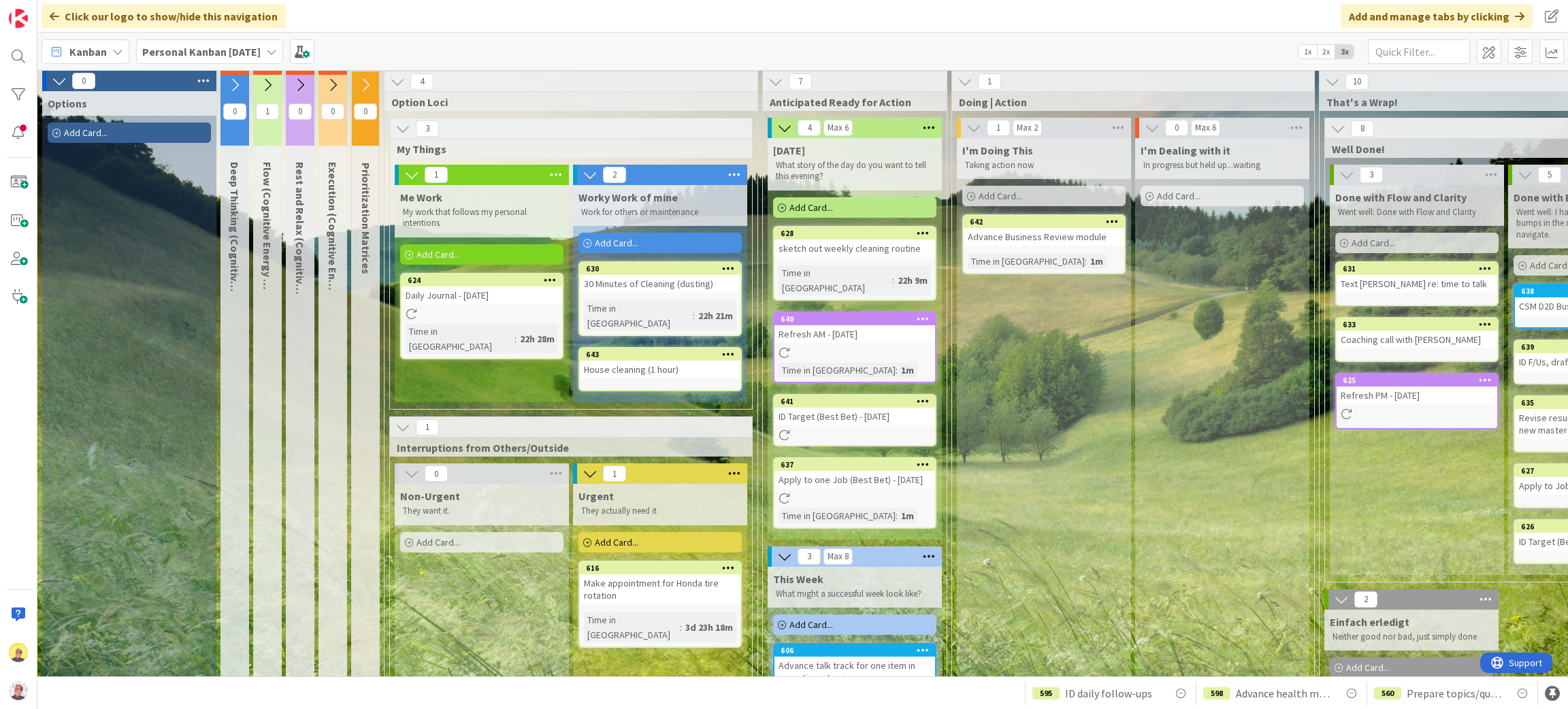
scroll to position [0, 0]
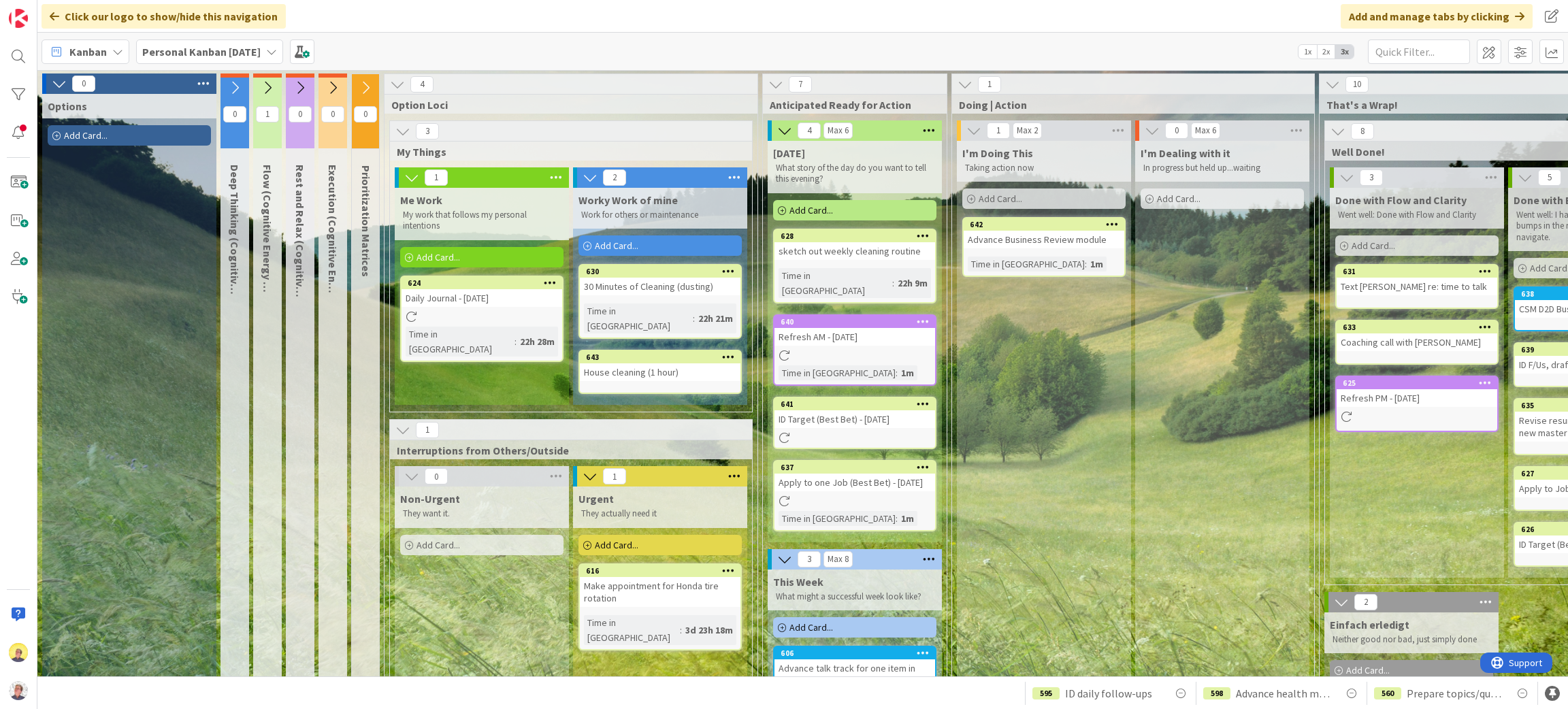
click at [451, 257] on span "Add Card..." at bounding box center [438, 257] width 44 height 12
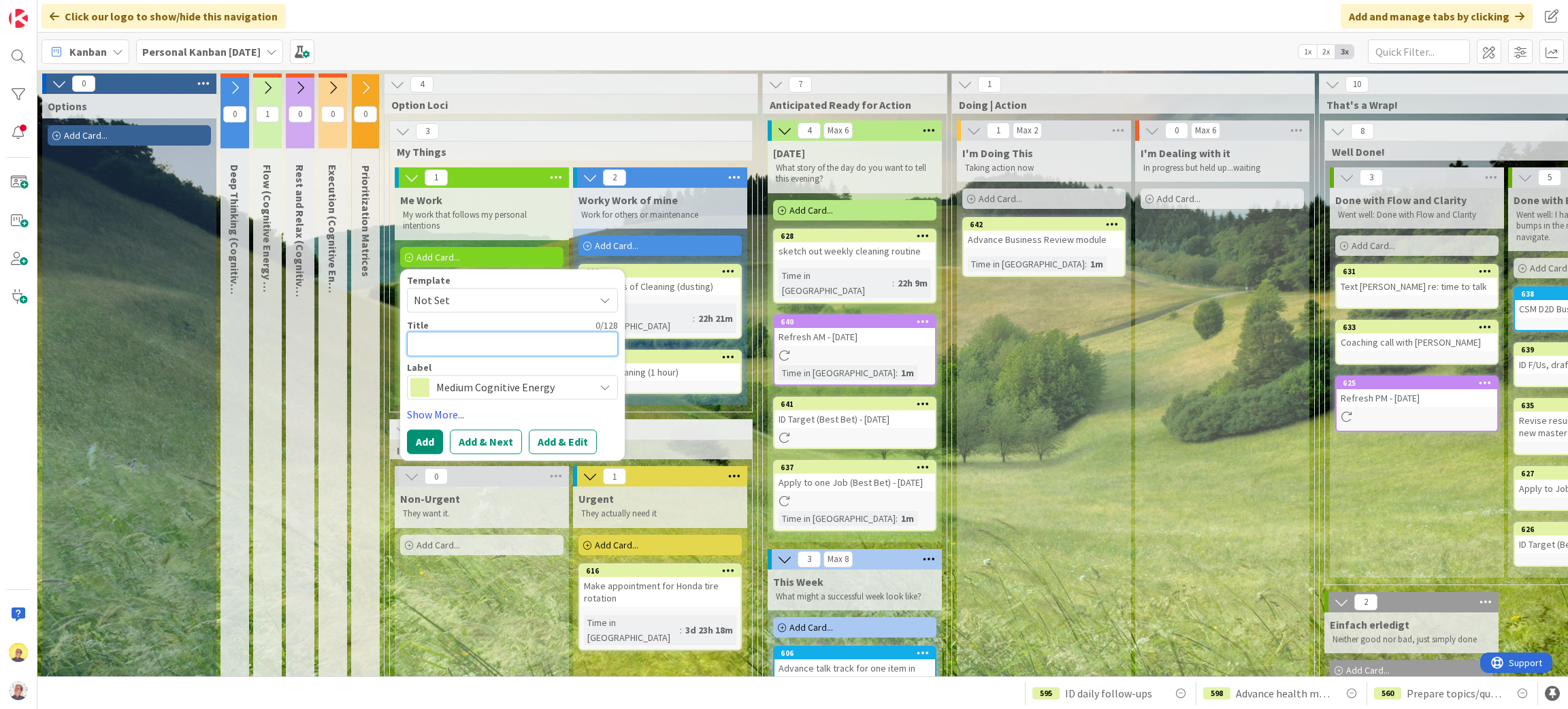
type textarea "x"
type textarea "I"
type textarea "x"
type textarea "ID"
type textarea "x"
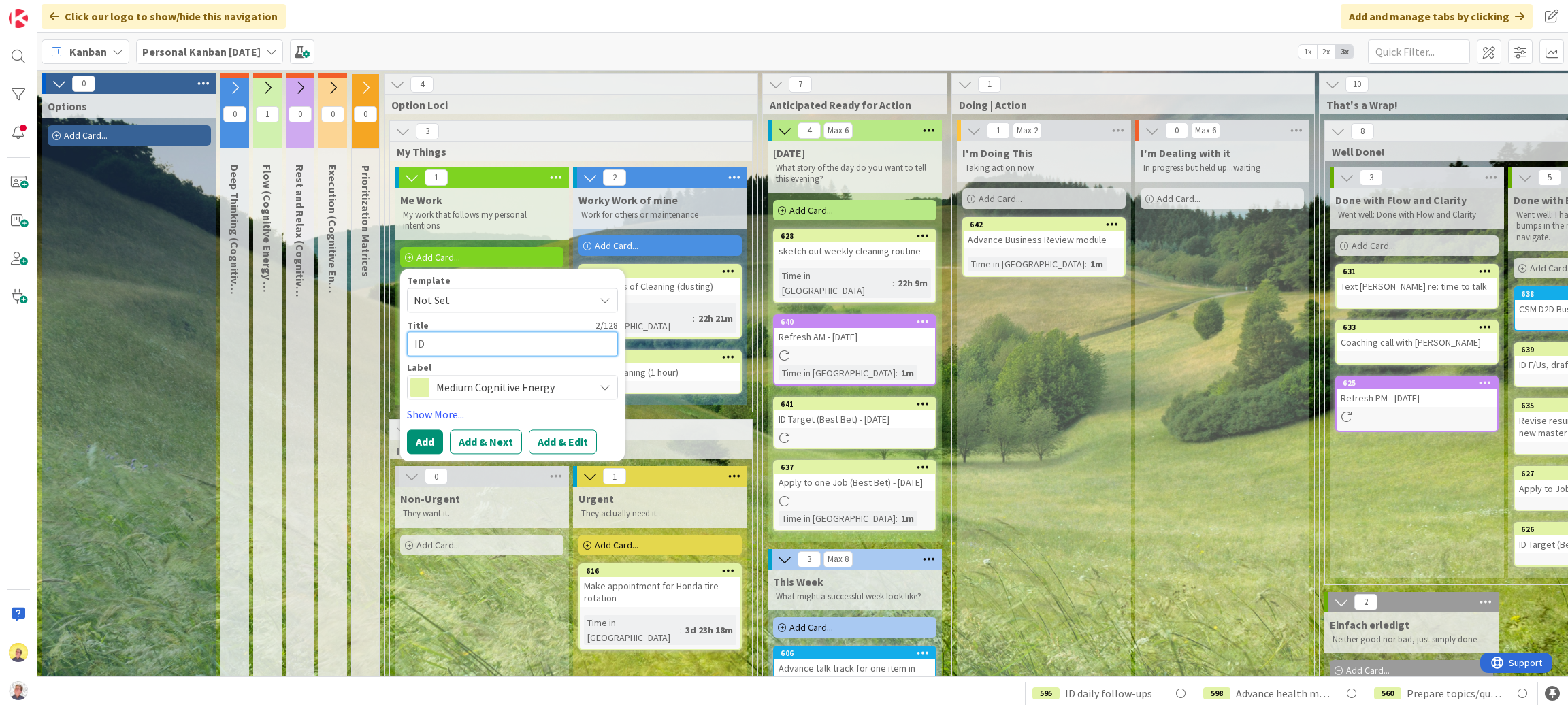
type textarea "ID"
type textarea "x"
type textarea "ID F"
type textarea "x"
type textarea "ID Fo"
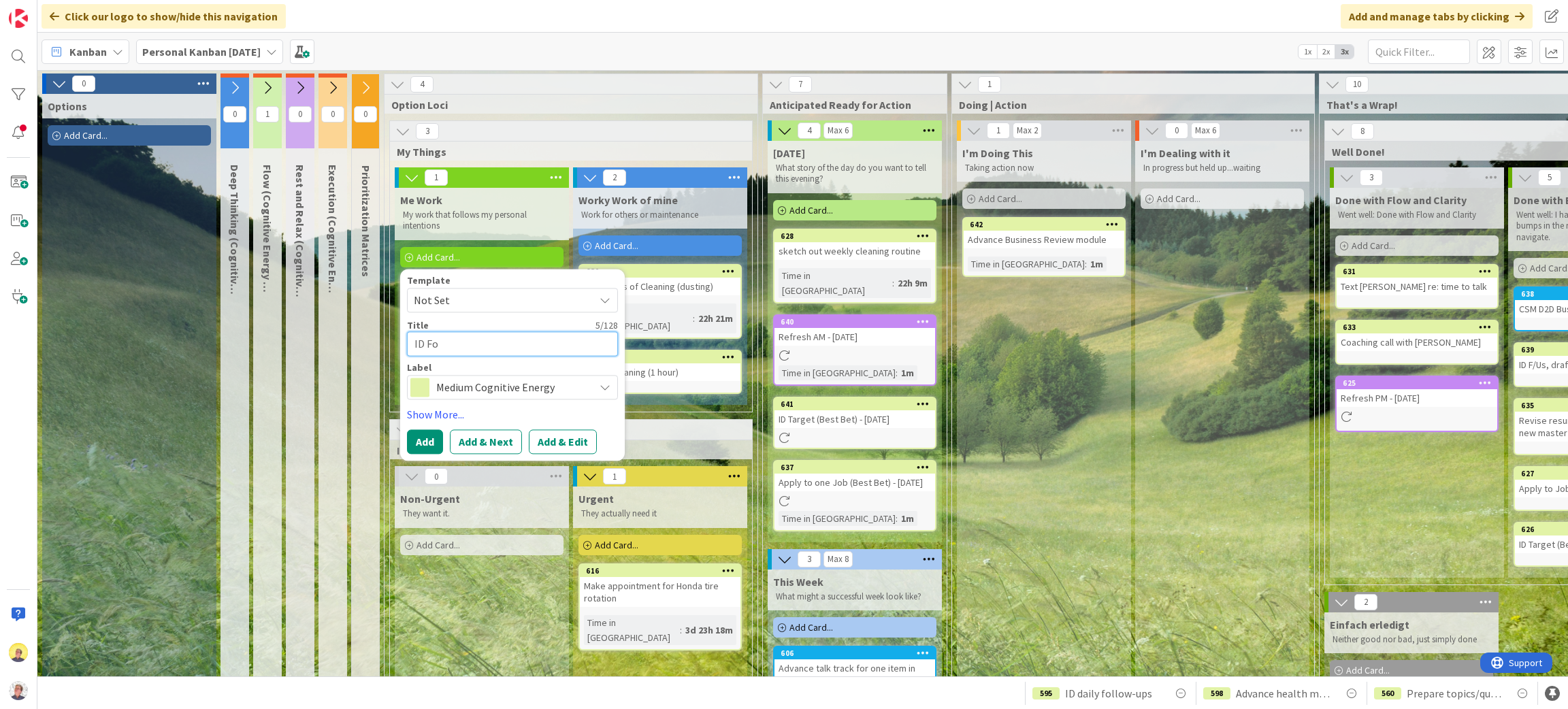
type textarea "x"
type textarea "ID Fol"
type textarea "x"
type textarea "ID Foll"
type textarea "x"
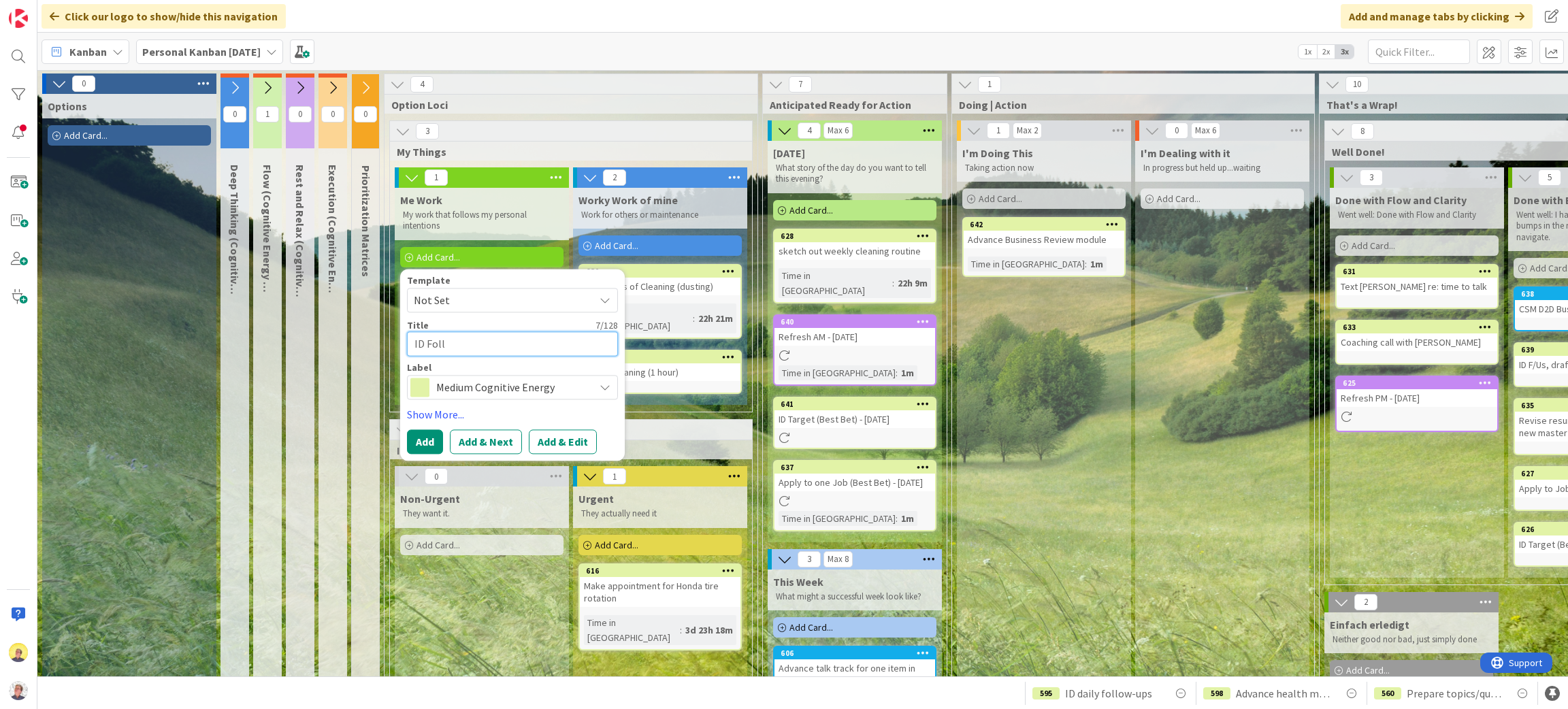
type textarea "ID Follo"
type textarea "x"
type textarea "ID Foll"
type textarea "x"
type textarea "ID Fol"
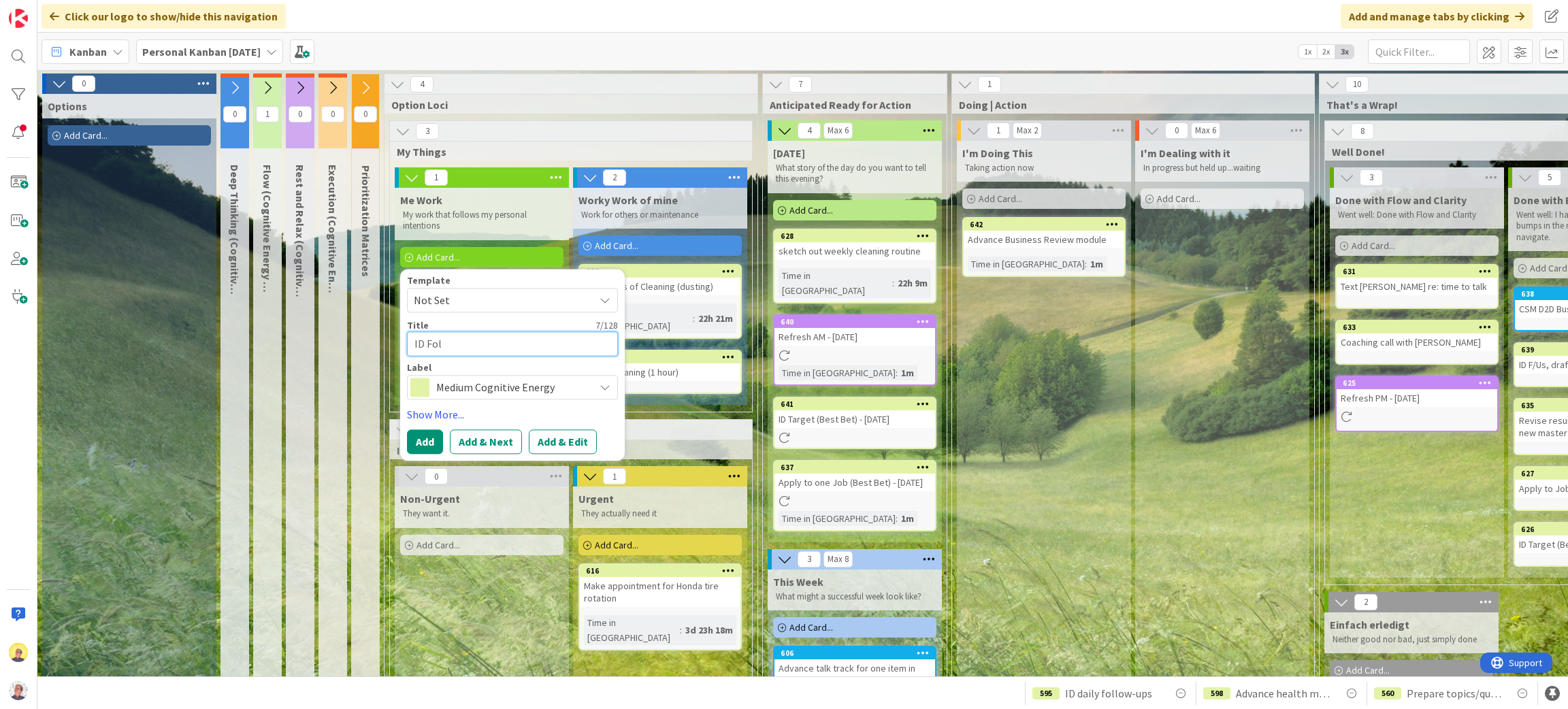
type textarea "x"
type textarea "ID Fo"
type textarea "x"
type textarea "ID F"
type textarea "x"
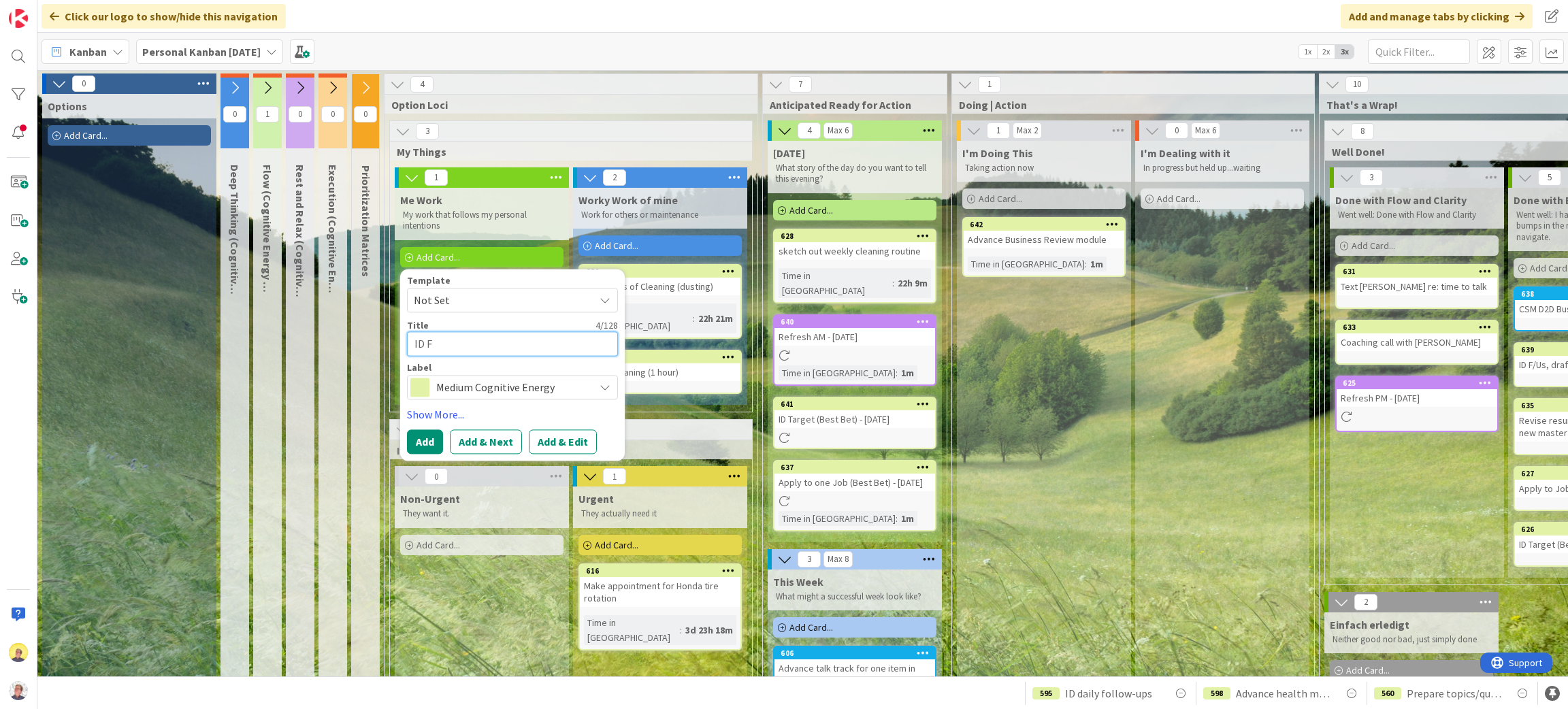
type textarea "ID"
type textarea "x"
type textarea "ID"
type textarea "x"
type textarea "I"
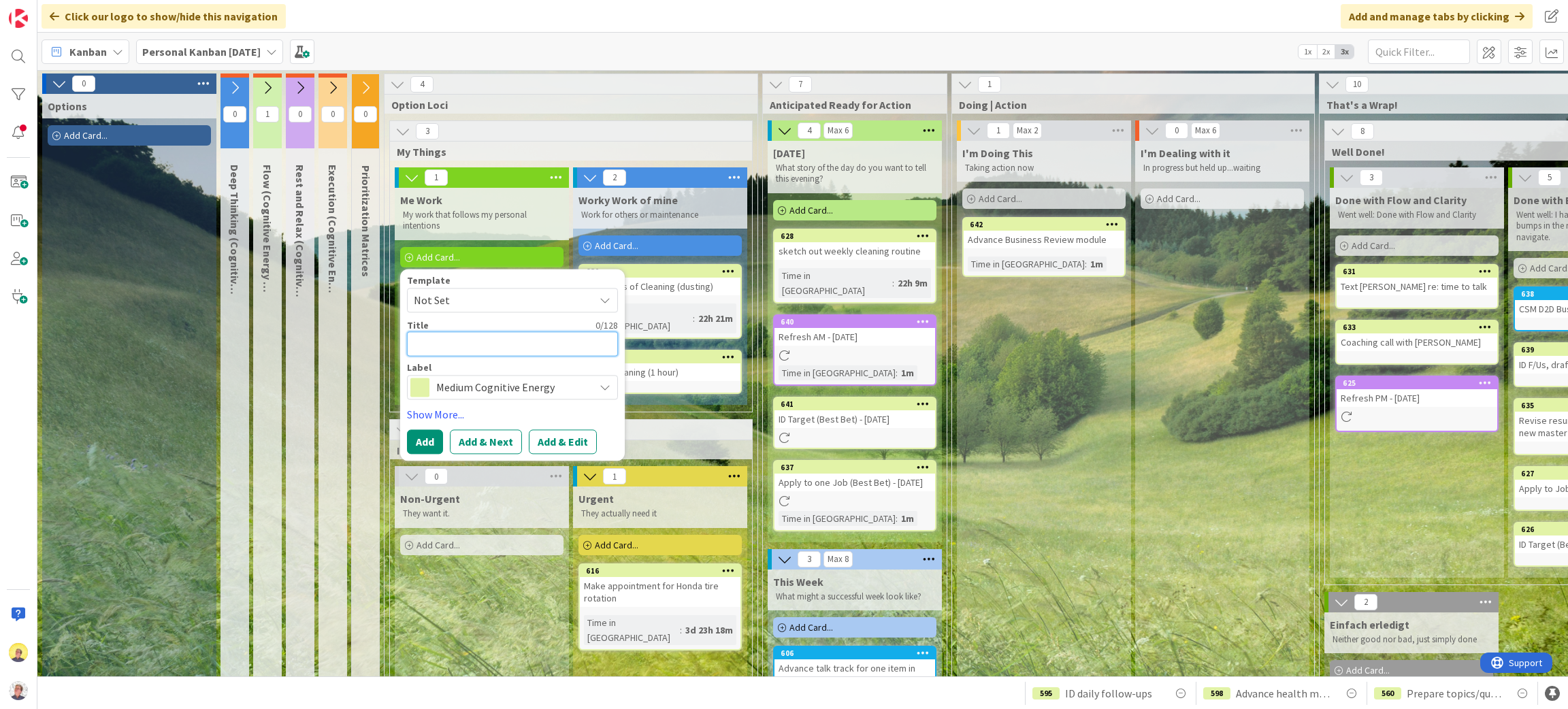
type textarea "x"
type textarea "I"
type textarea "x"
type textarea "ID"
type textarea "x"
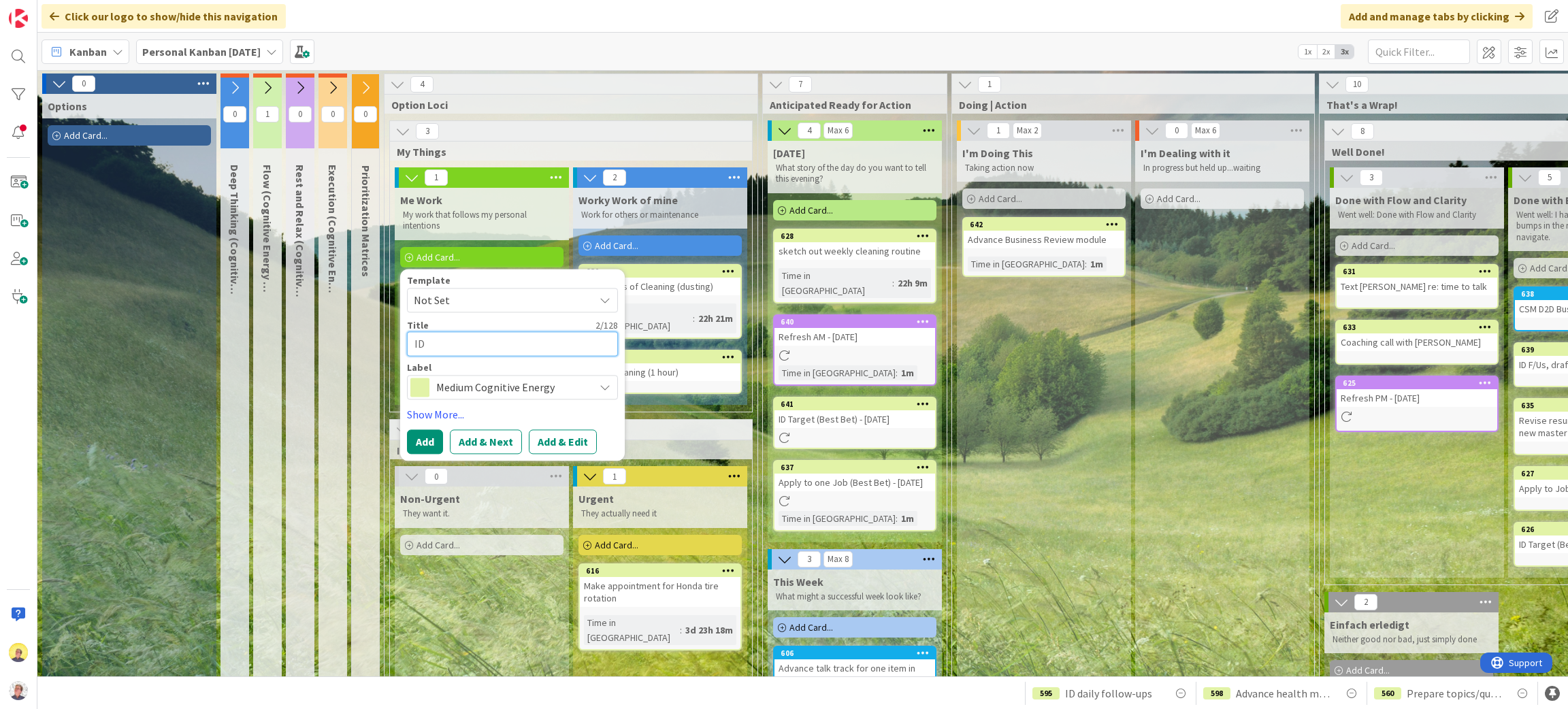
type textarea "ID"
type textarea "x"
type textarea "ID F"
type textarea "x"
type textarea "ID Fo"
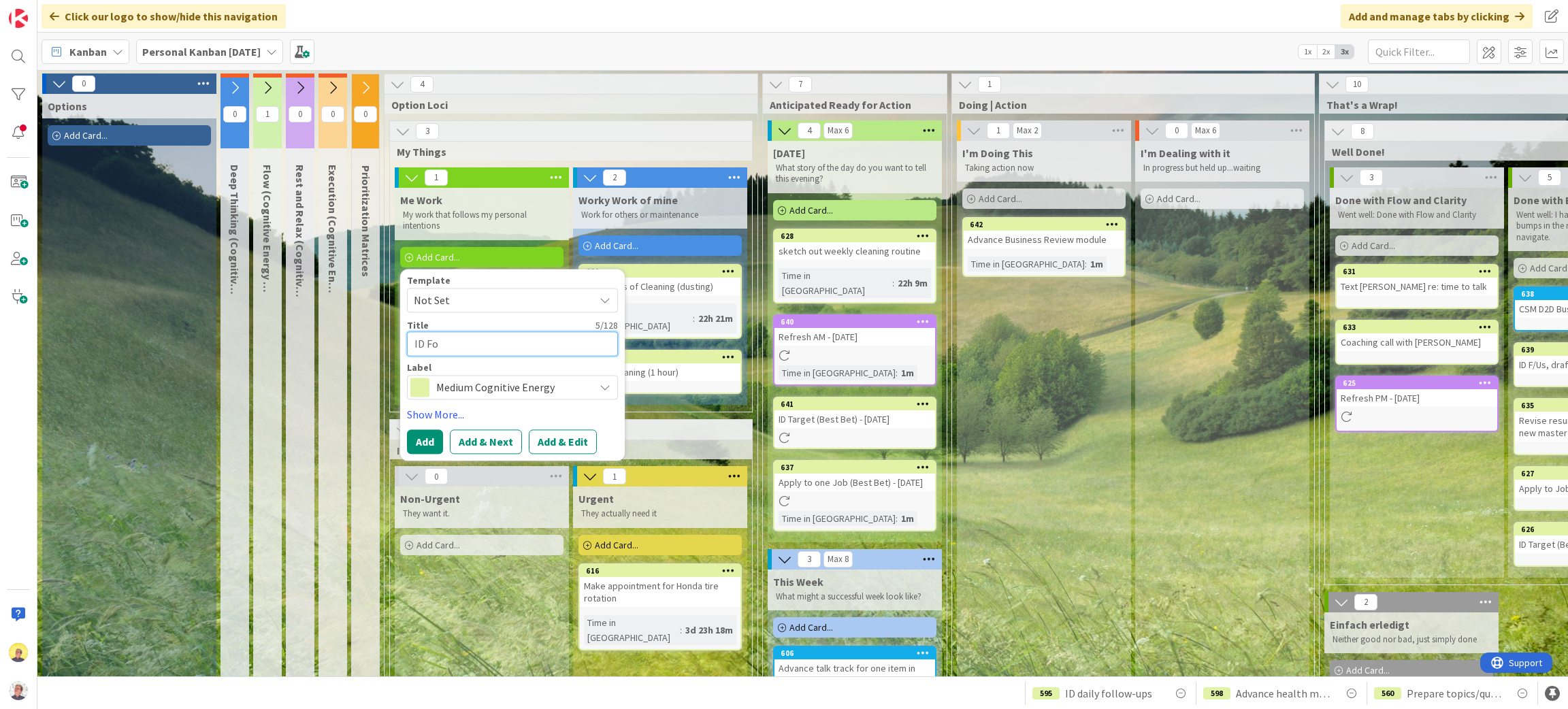
type textarea "x"
type textarea "ID Fol"
type textarea "x"
type textarea "ID Foll"
type textarea "x"
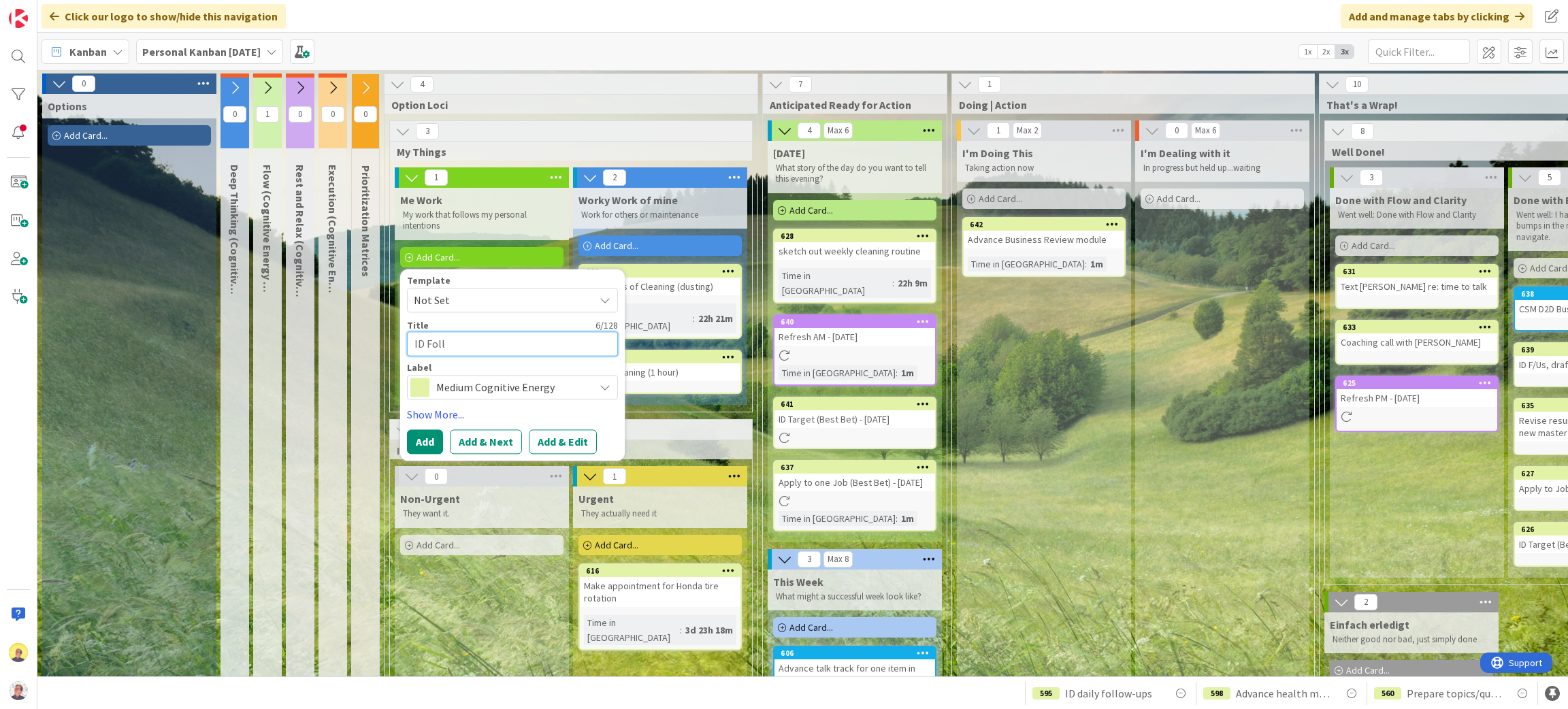
type textarea "ID Follo"
type textarea "x"
type textarea "ID Follow"
type textarea "x"
type textarea "ID Follow"
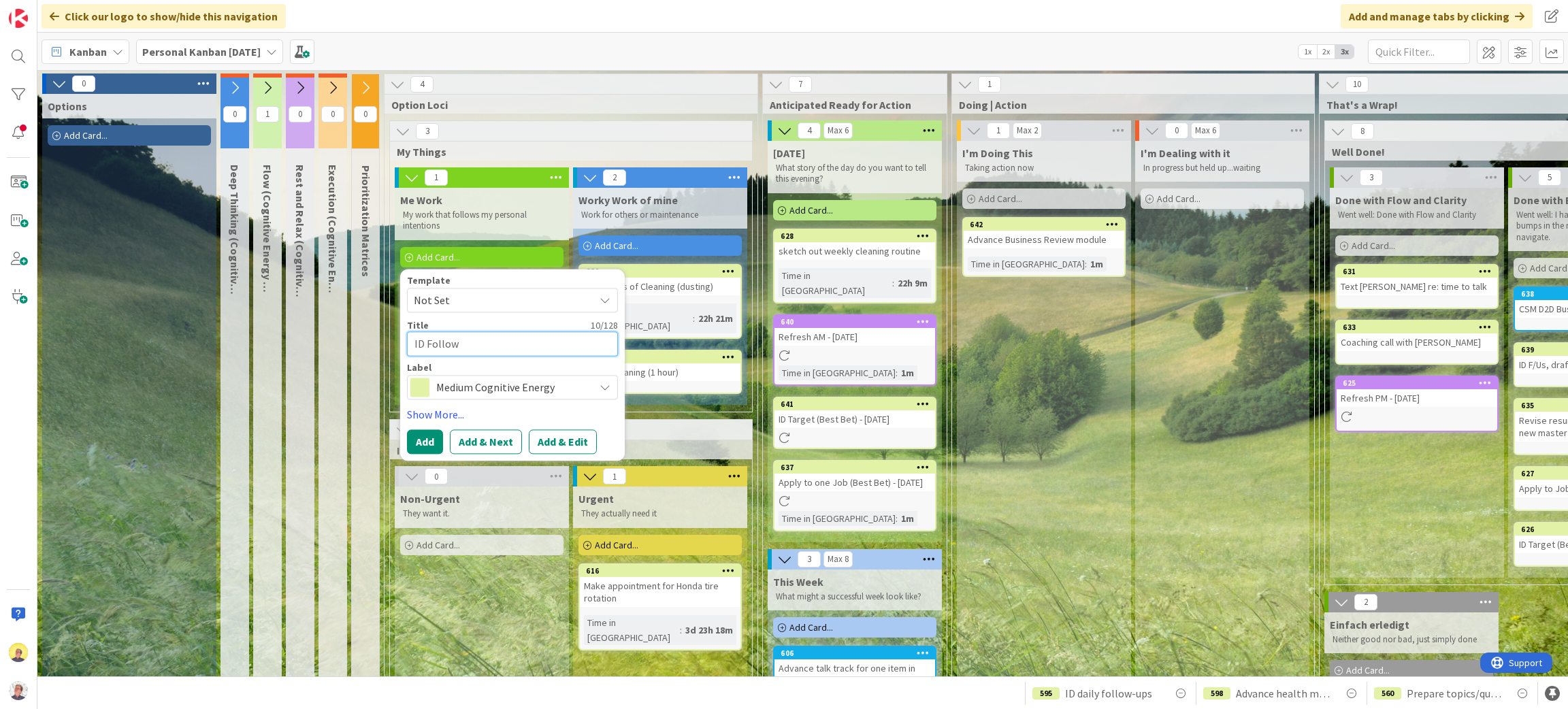
type textarea "x"
type textarea "ID Follow U"
type textarea "x"
type textarea "ID Follow Up"
type textarea "x"
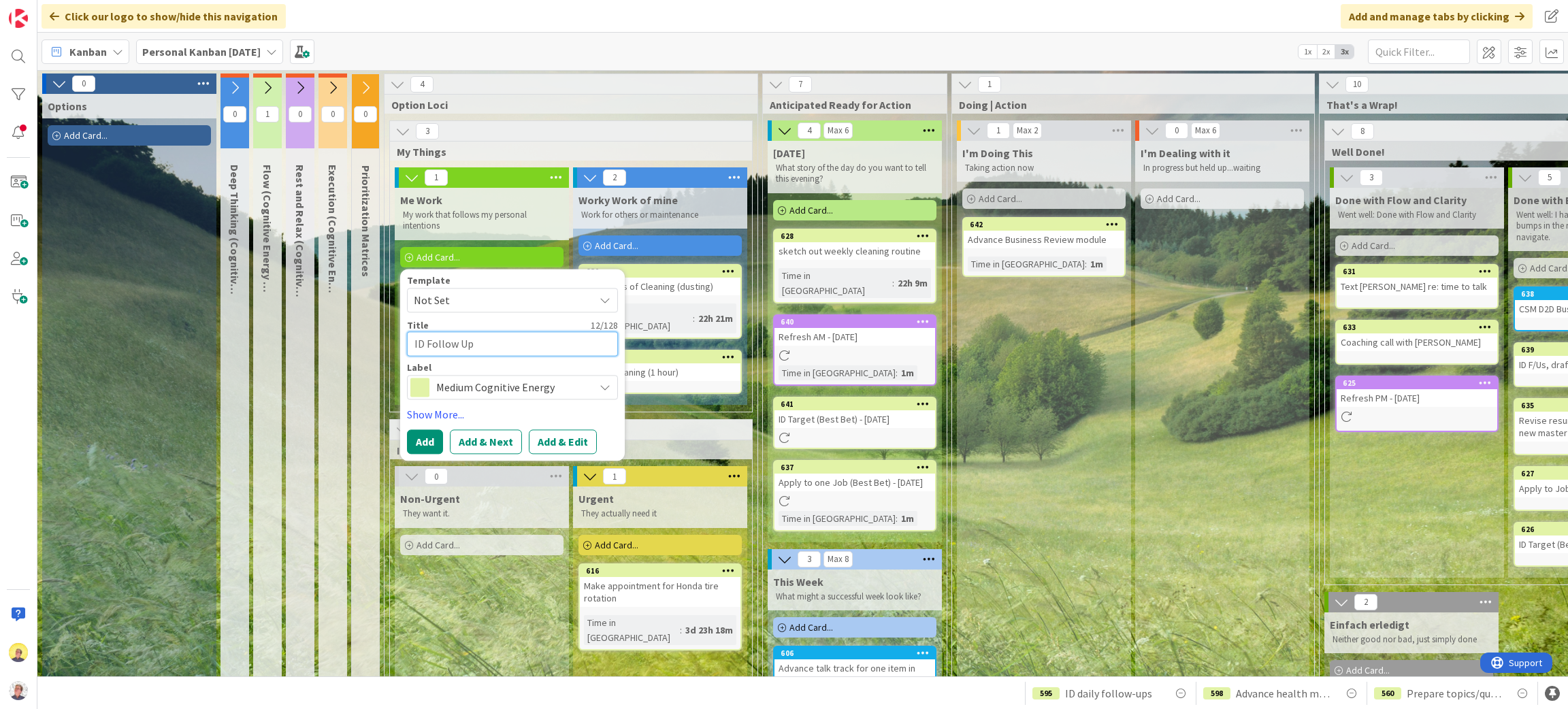
type textarea "ID Follow Ups"
type textarea "x"
type textarea "ID Follow Up"
type textarea "x"
type textarea "ID Follow U"
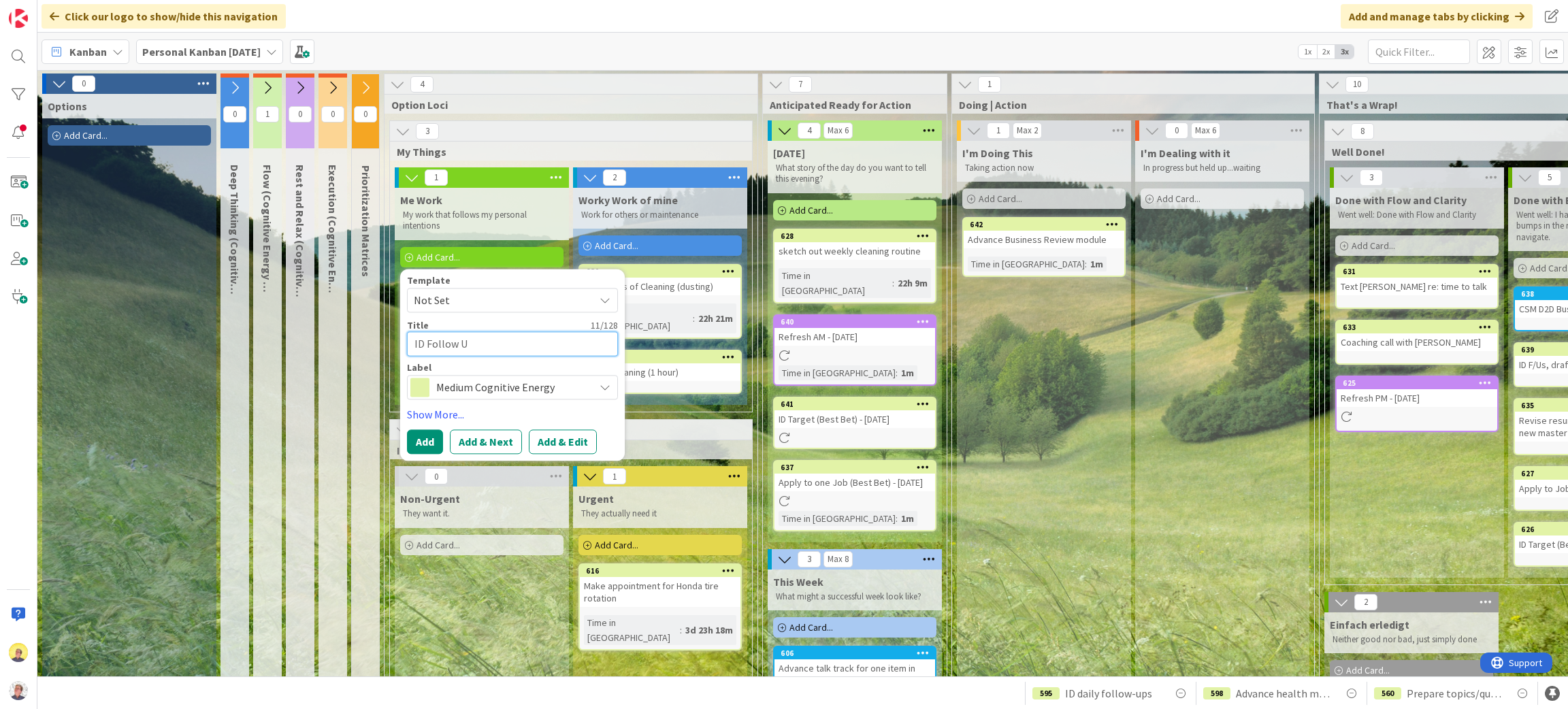
type textarea "x"
type textarea "ID Follow Up"
type textarea "x"
type textarea "ID Follow Up"
type textarea "x"
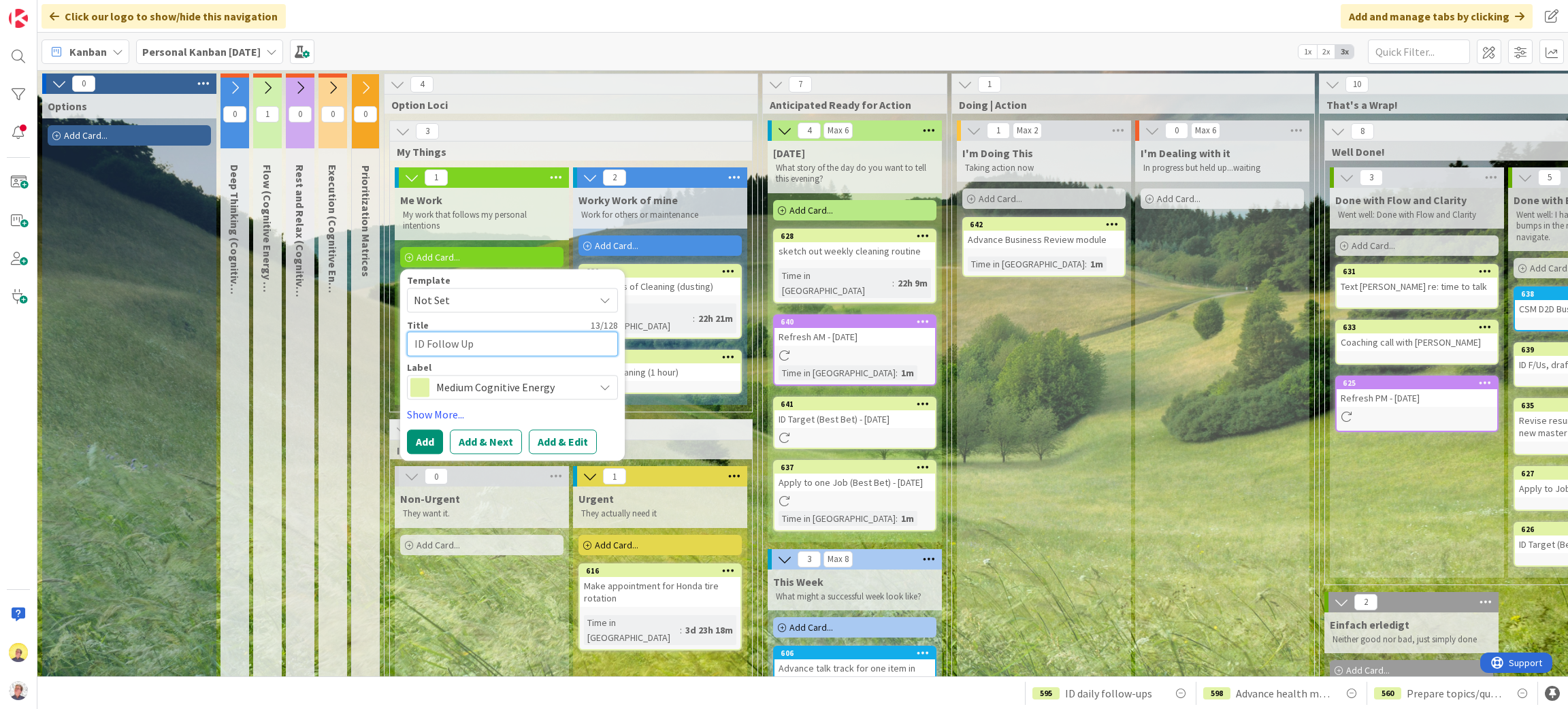
type textarea "ID Follow Up O"
type textarea "x"
type textarea "ID Follow Up Ou"
type textarea "x"
type textarea "ID Follow Up Out"
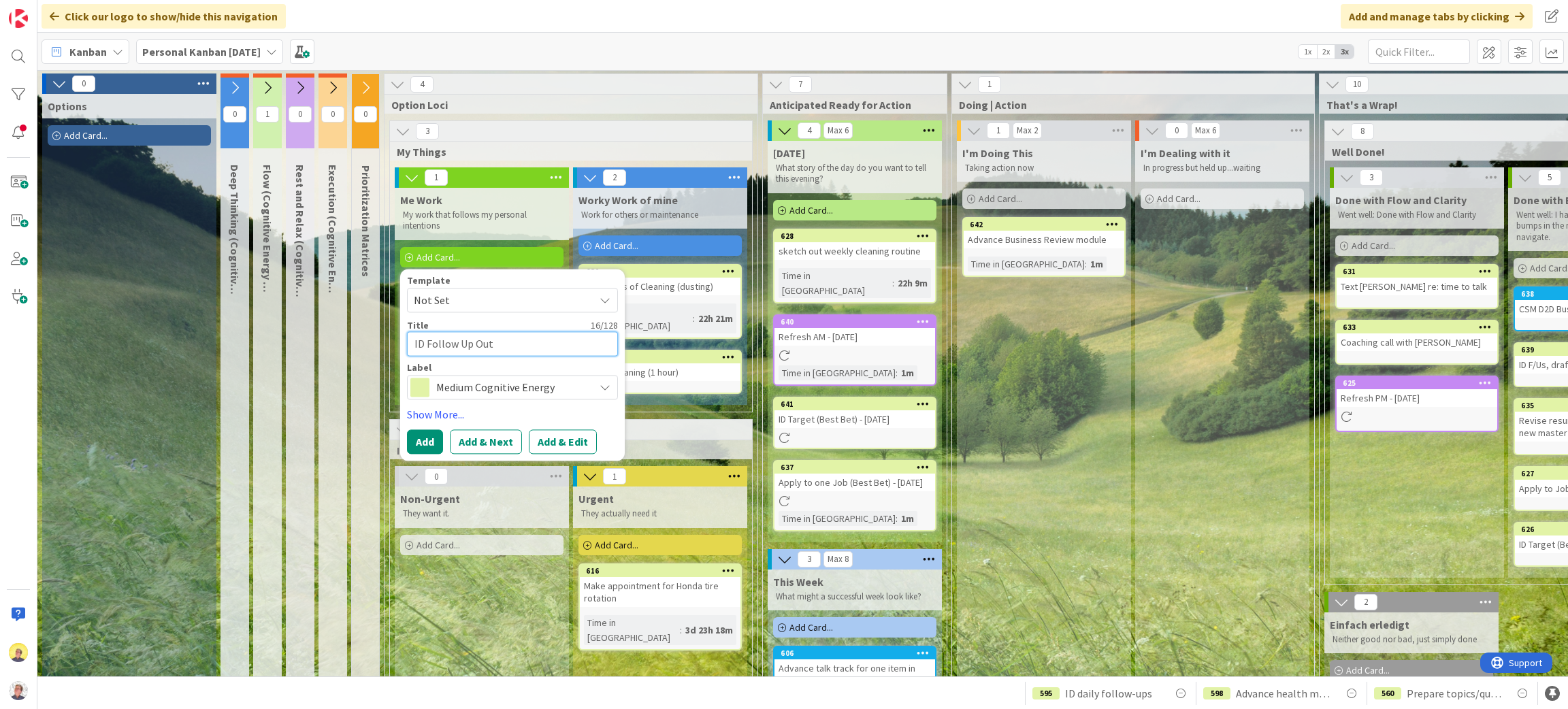
type textarea "x"
type textarea "ID Follow Up Outr"
type textarea "x"
type textarea "ID Follow Up Outra"
type textarea "x"
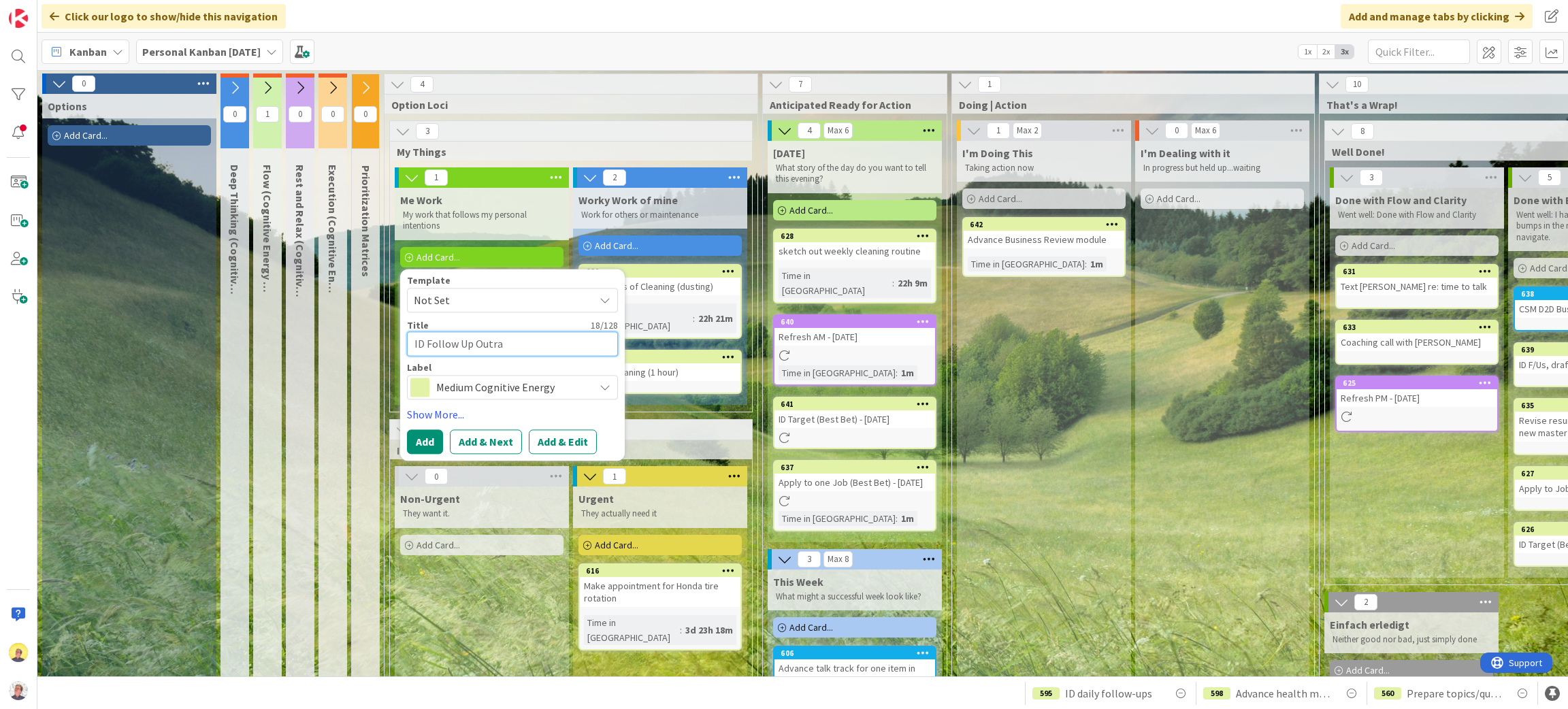
type textarea "ID Follow Up Outrac"
type textarea "x"
type textarea "ID Follow Up Outrach"
type textarea "x"
type textarea "ID Follow Up Outrac"
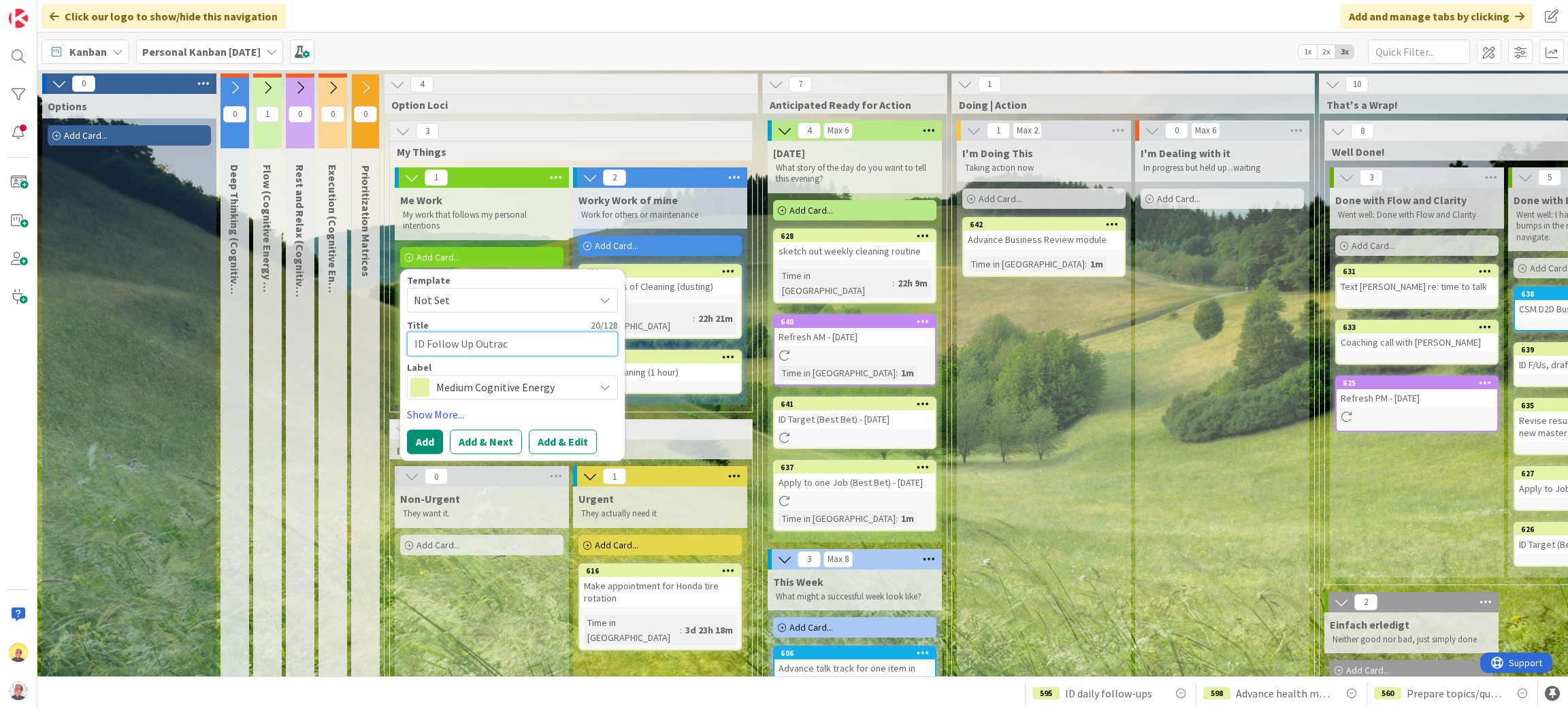
type textarea "x"
type textarea "ID Follow Up Outra"
type textarea "x"
type textarea "ID Follow Up Outre"
type textarea "x"
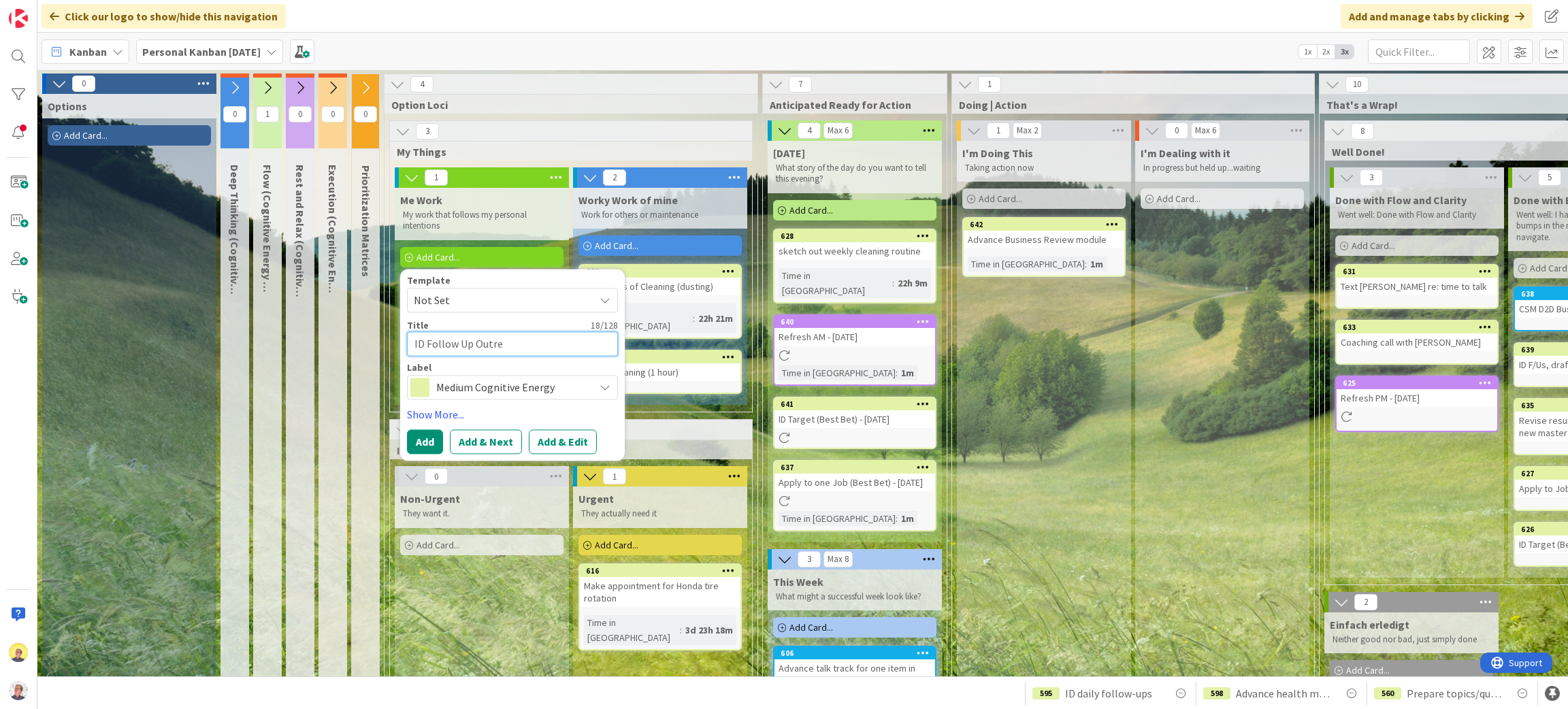
type textarea "ID Follow Up Outrea"
type textarea "x"
type textarea "ID Follow Up Outreac"
type textarea "x"
click at [427, 441] on button "Add" at bounding box center [424, 442] width 36 height 24
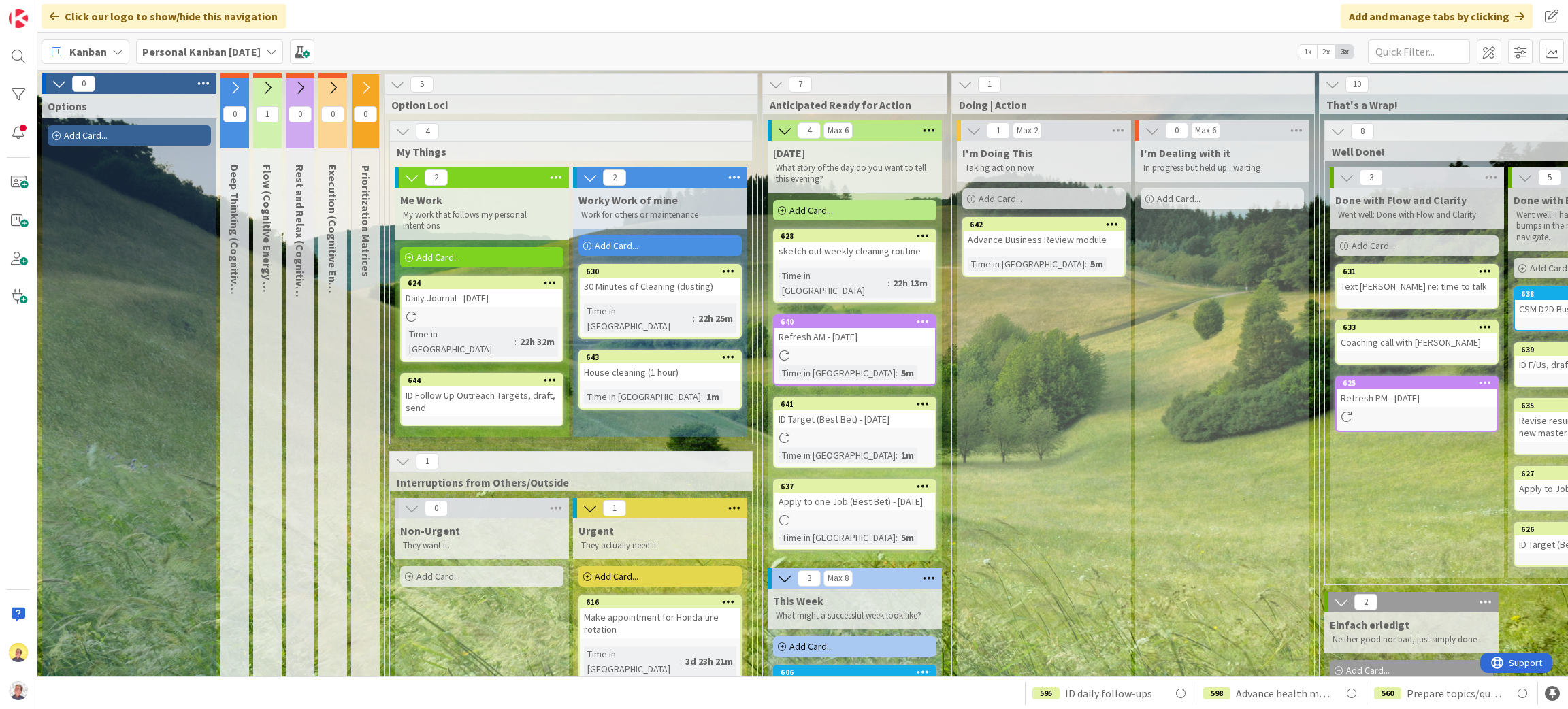
click at [443, 387] on div "ID Follow Up Outreach Targets, draft, send" at bounding box center [482, 402] width 160 height 30
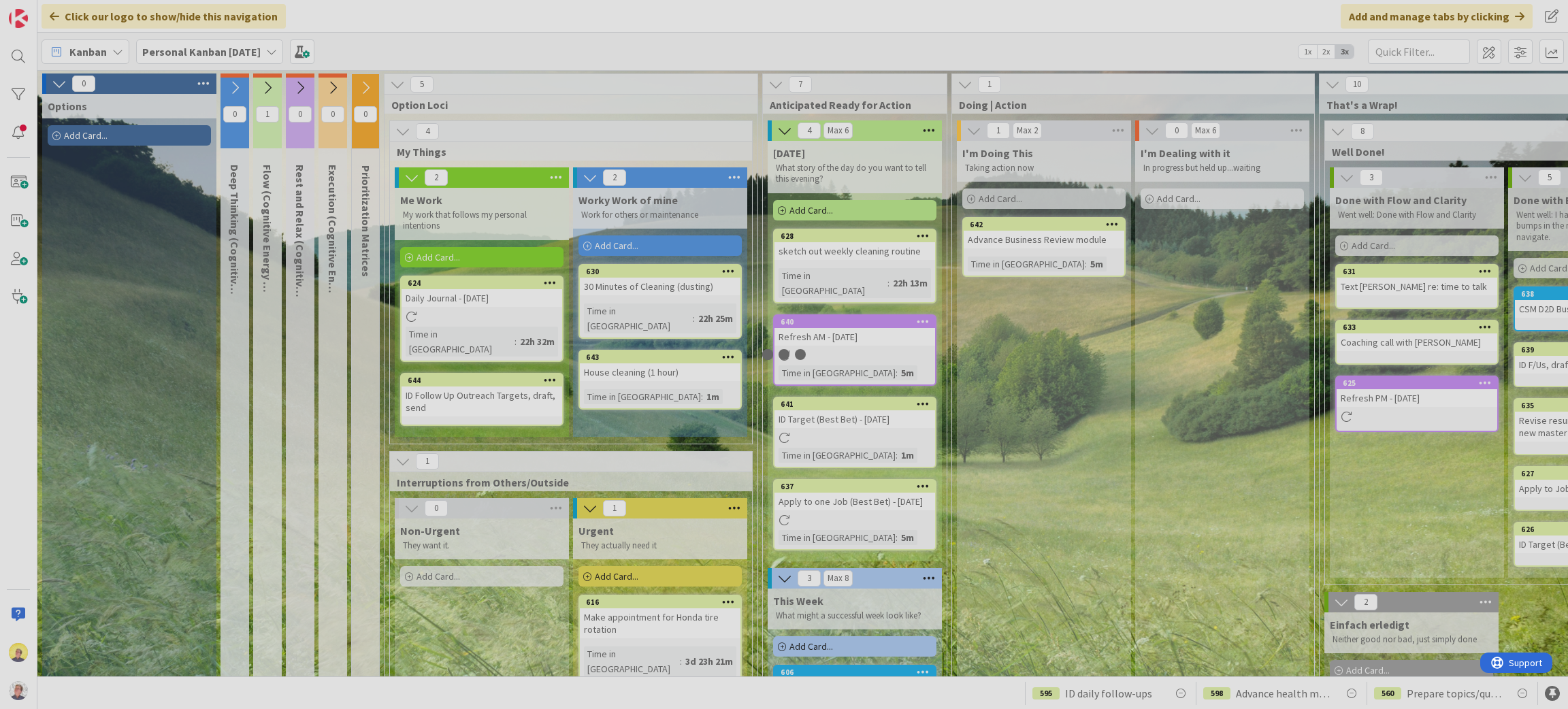
click at [443, 387] on div at bounding box center [784, 354] width 1568 height 709
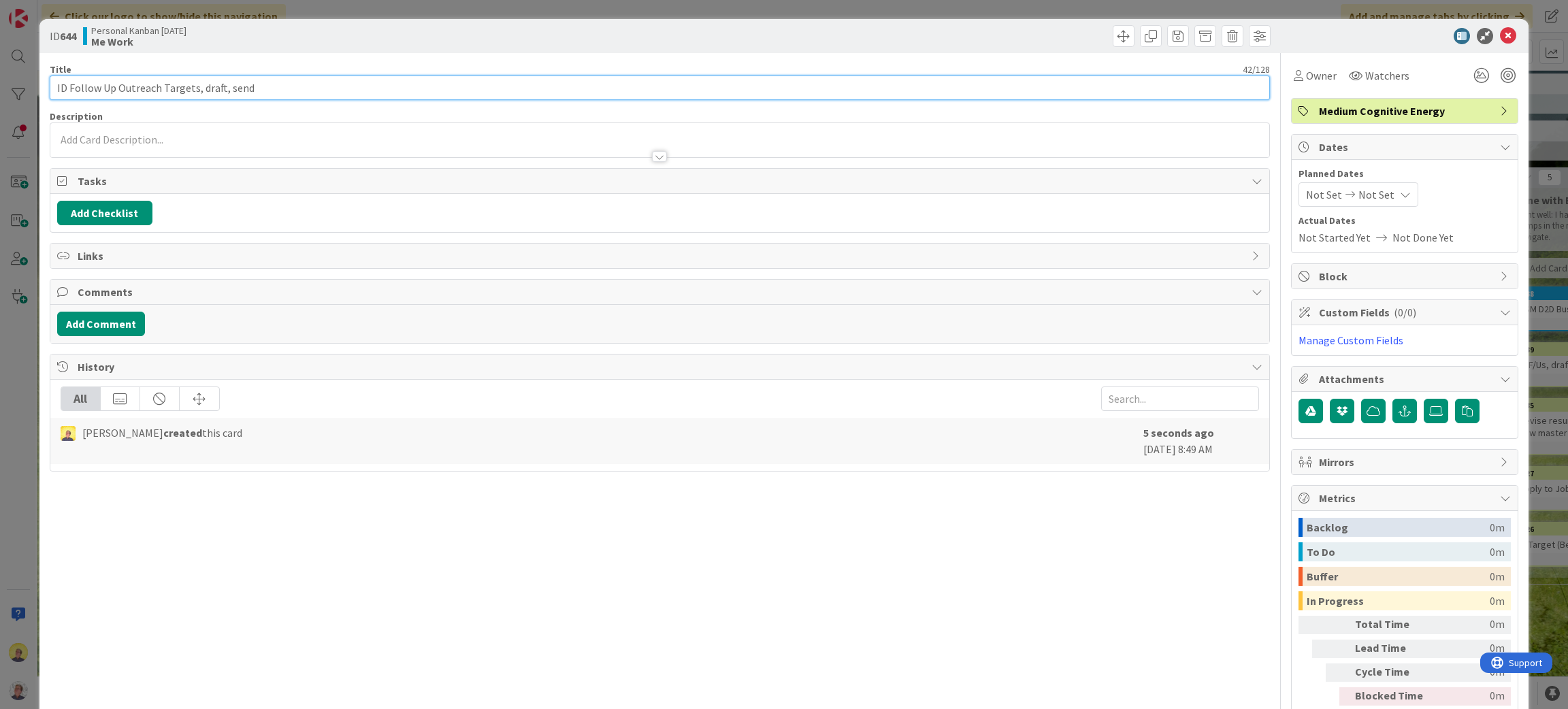
drag, startPoint x: 265, startPoint y: 85, endPoint x: -48, endPoint y: 89, distance: 313.0
click at [0, 89] on html "Click our logo to show/hide this navigation Add and manage tabs by clicking Kan…" at bounding box center [784, 354] width 1568 height 709
click at [1500, 39] on icon at bounding box center [1508, 36] width 17 height 17
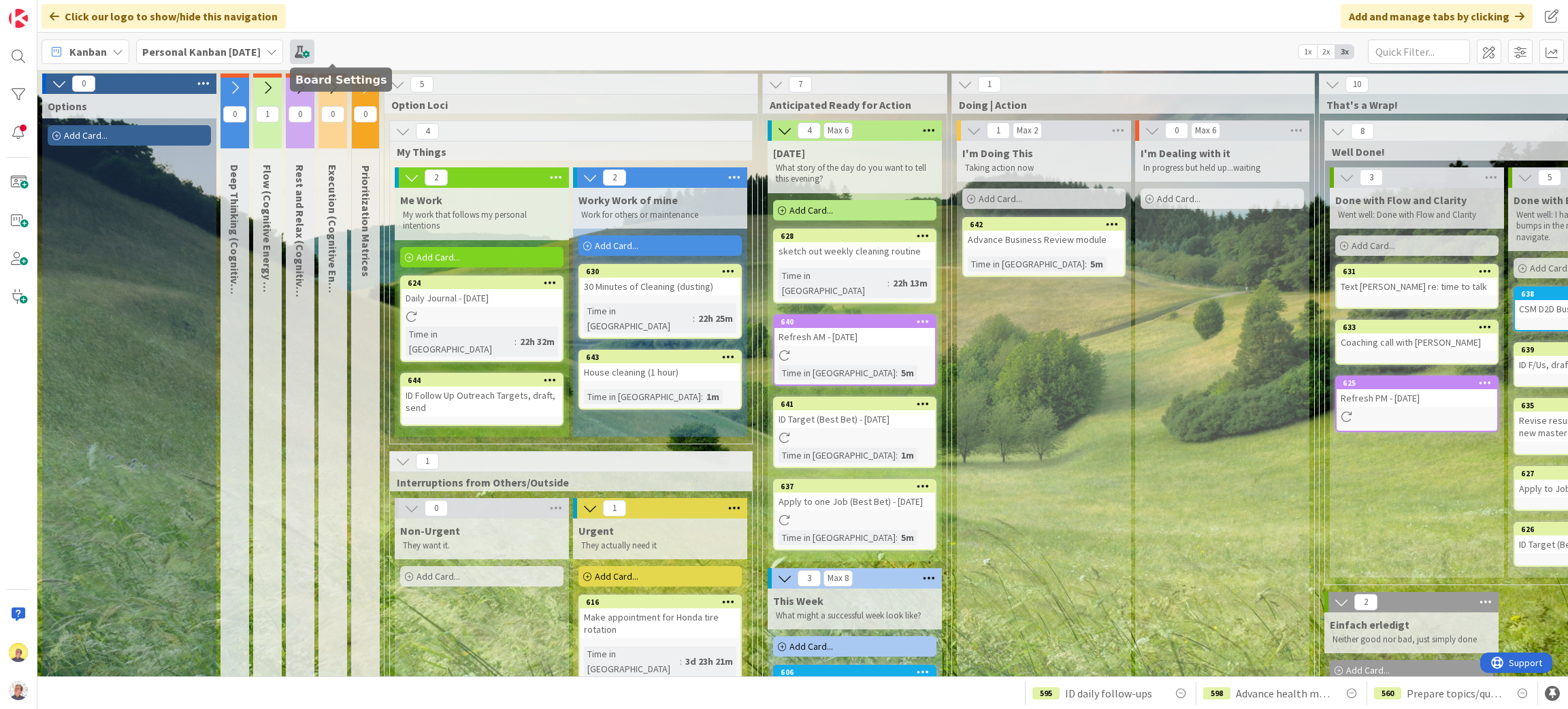
click at [315, 51] on span at bounding box center [302, 51] width 24 height 24
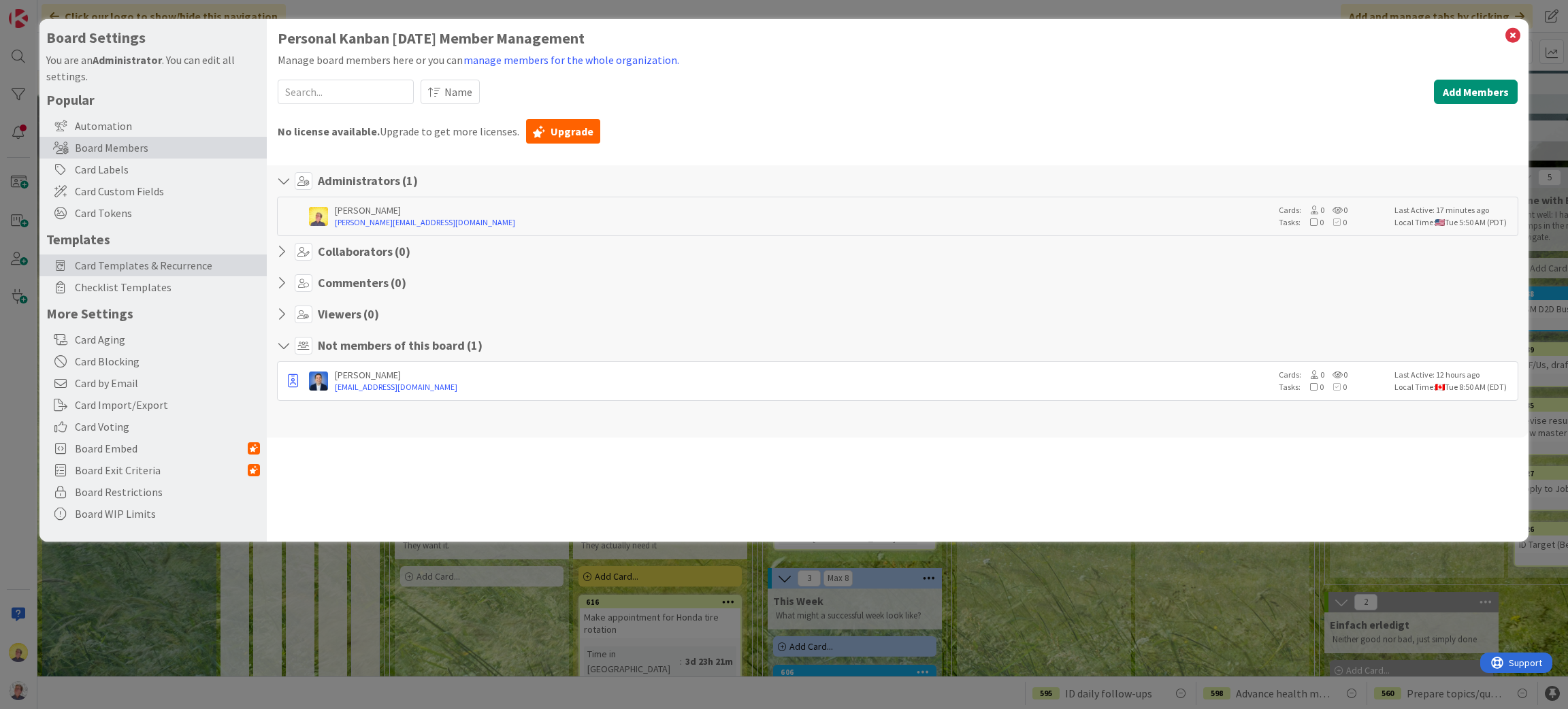
click at [152, 266] on span "Card Templates & Recurrence" at bounding box center [167, 265] width 185 height 17
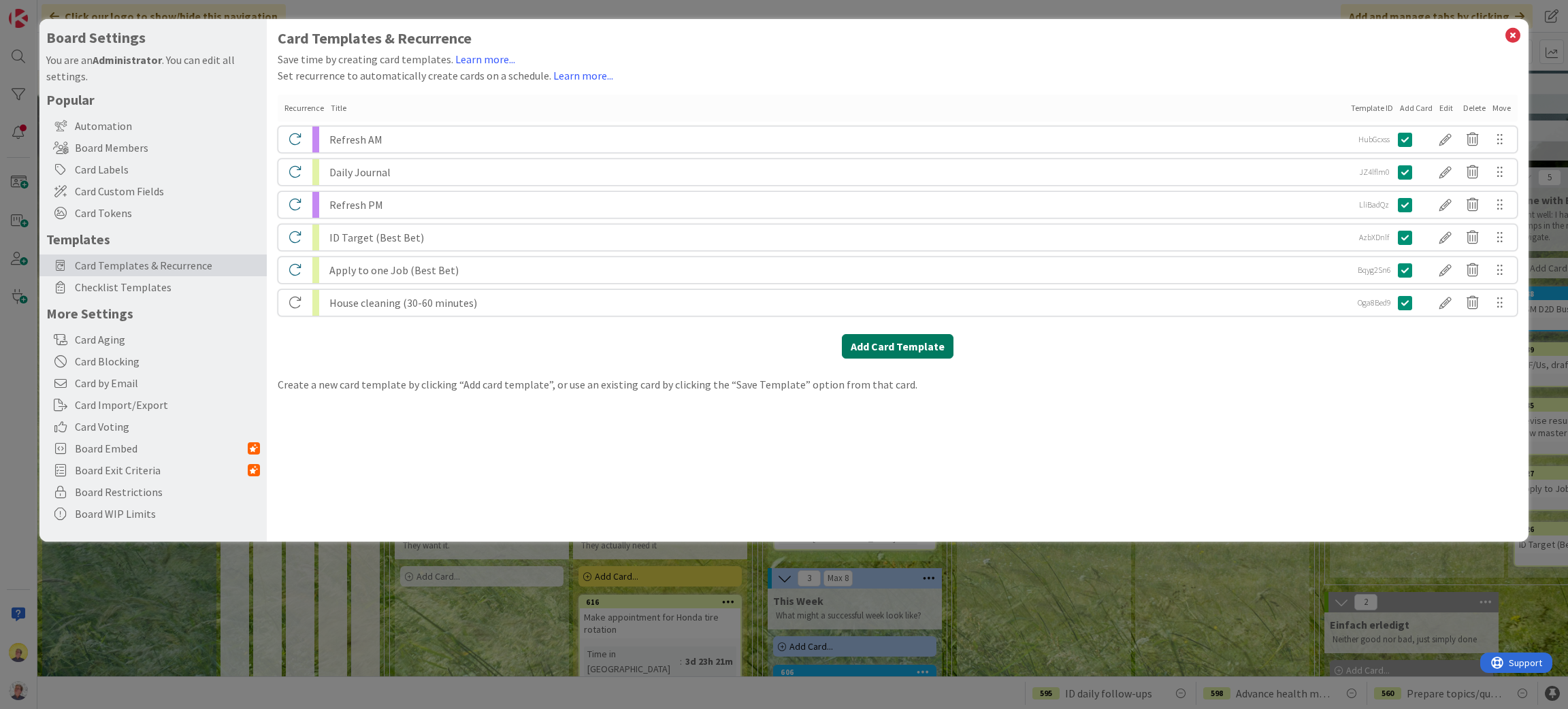
click at [892, 343] on button "Add Card Template" at bounding box center [898, 346] width 112 height 24
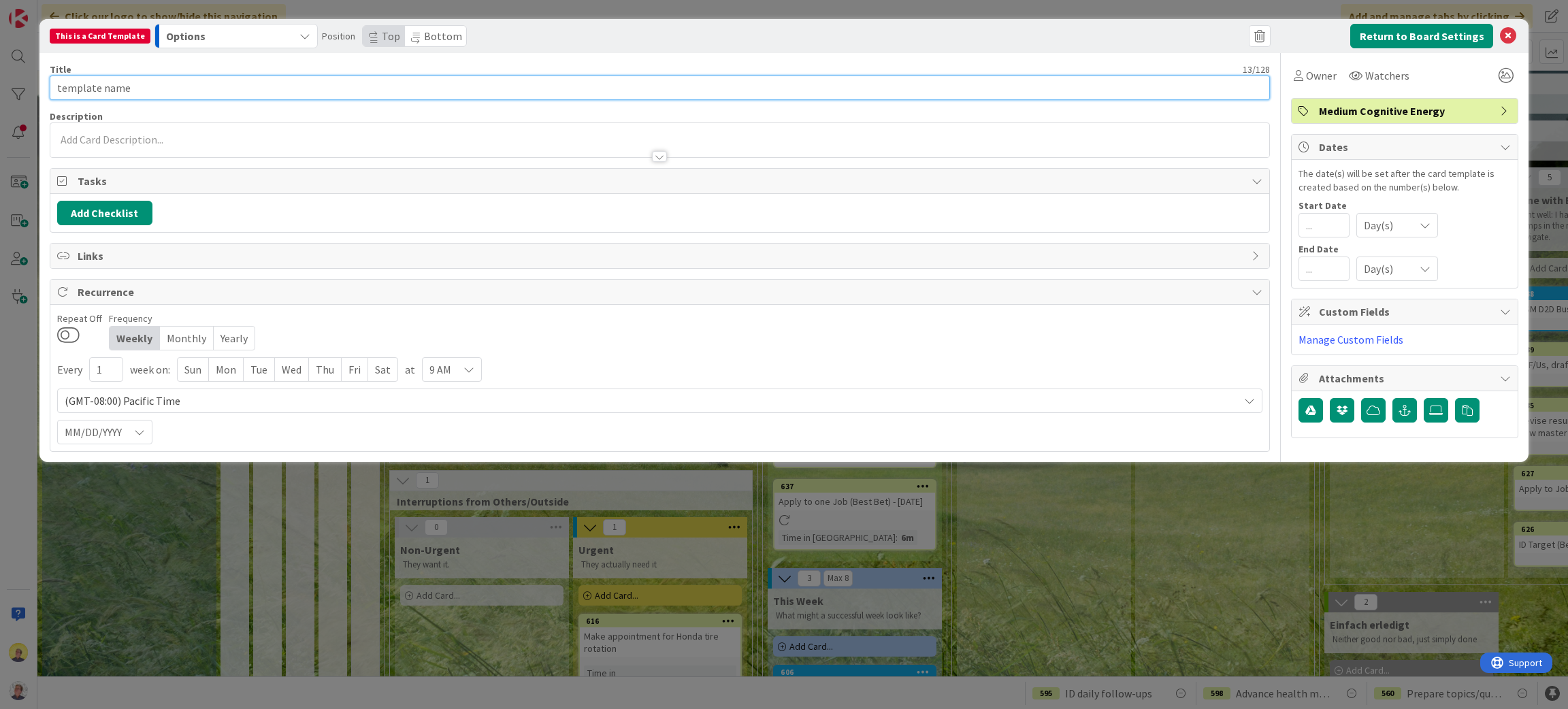
drag, startPoint x: 270, startPoint y: 81, endPoint x: -24, endPoint y: 87, distance: 294.1
click at [0, 87] on html "Click our logo to show/hide this navigation Add and manage tabs by clicking Kan…" at bounding box center [784, 354] width 1568 height 709
paste input "ID Follow Up Outreach Targets, draft, send"
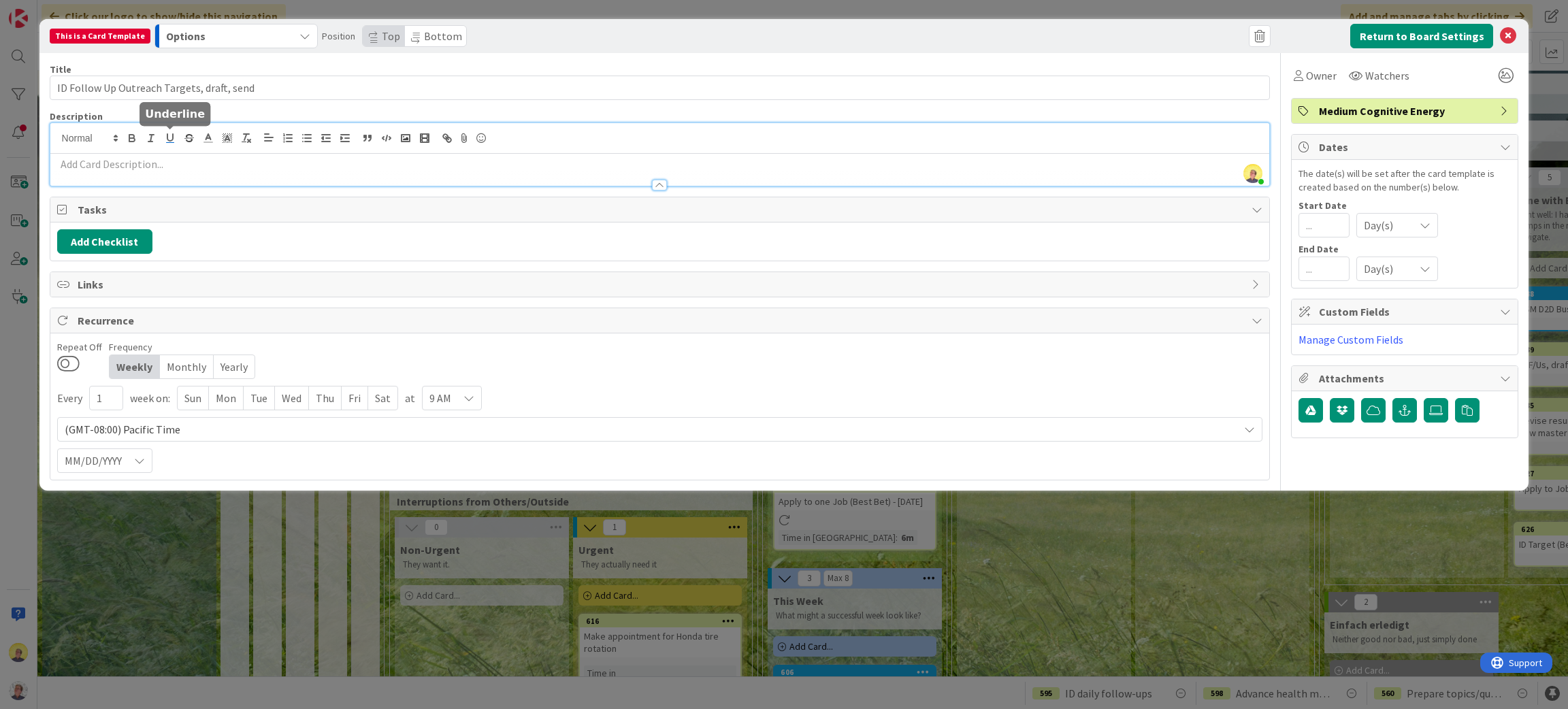
click at [170, 140] on div "[PERSON_NAME] just joined" at bounding box center [661, 154] width 1220 height 63
click at [228, 402] on div "Mon" at bounding box center [227, 398] width 35 height 24
click at [253, 404] on div "Tue" at bounding box center [260, 398] width 31 height 24
click at [292, 400] on div "Wed" at bounding box center [294, 398] width 34 height 24
click at [329, 402] on div "Thu" at bounding box center [328, 398] width 32 height 24
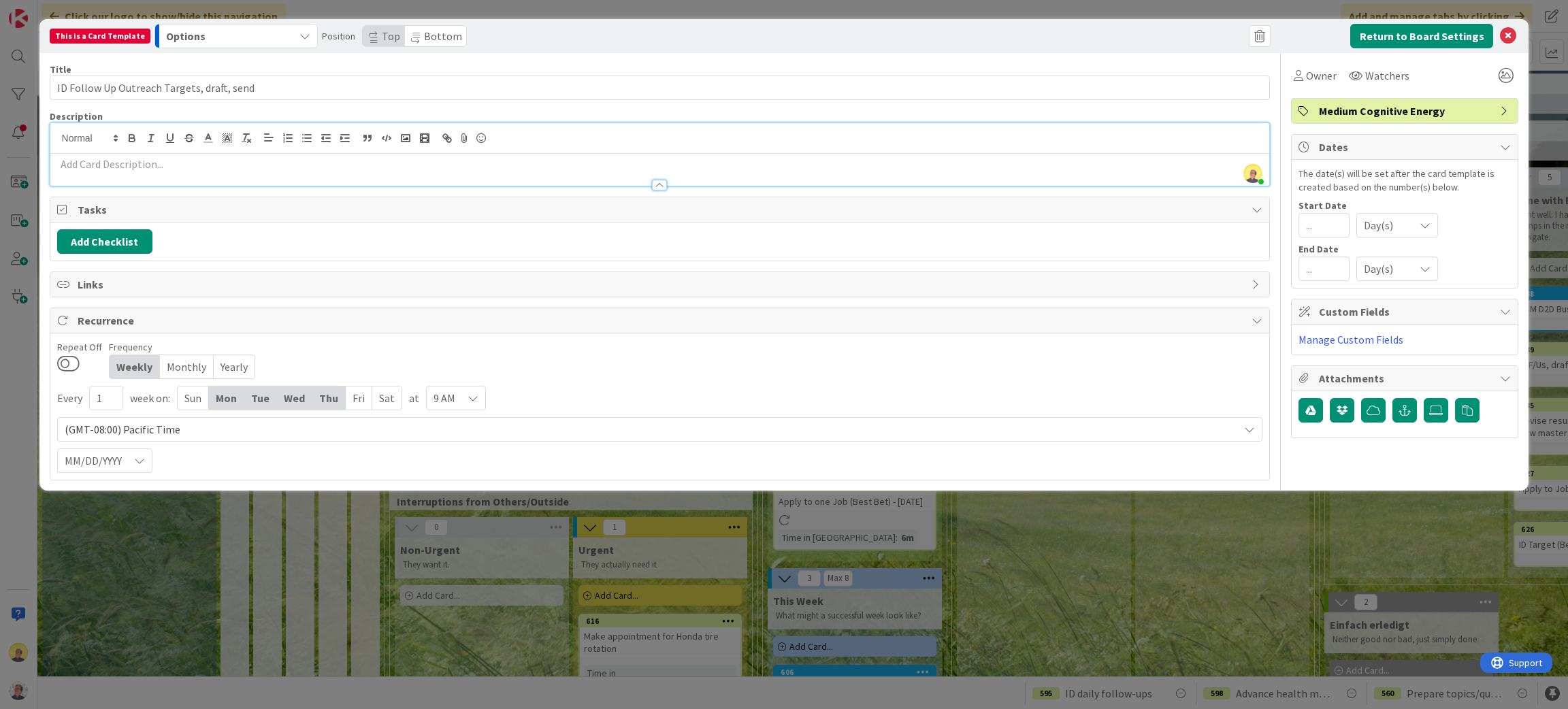
click at [358, 399] on div "Fri" at bounding box center [359, 398] width 26 height 24
click at [67, 368] on button at bounding box center [69, 363] width 23 height 17
click at [1450, 36] on button "Return to Board Settings" at bounding box center [1422, 36] width 143 height 24
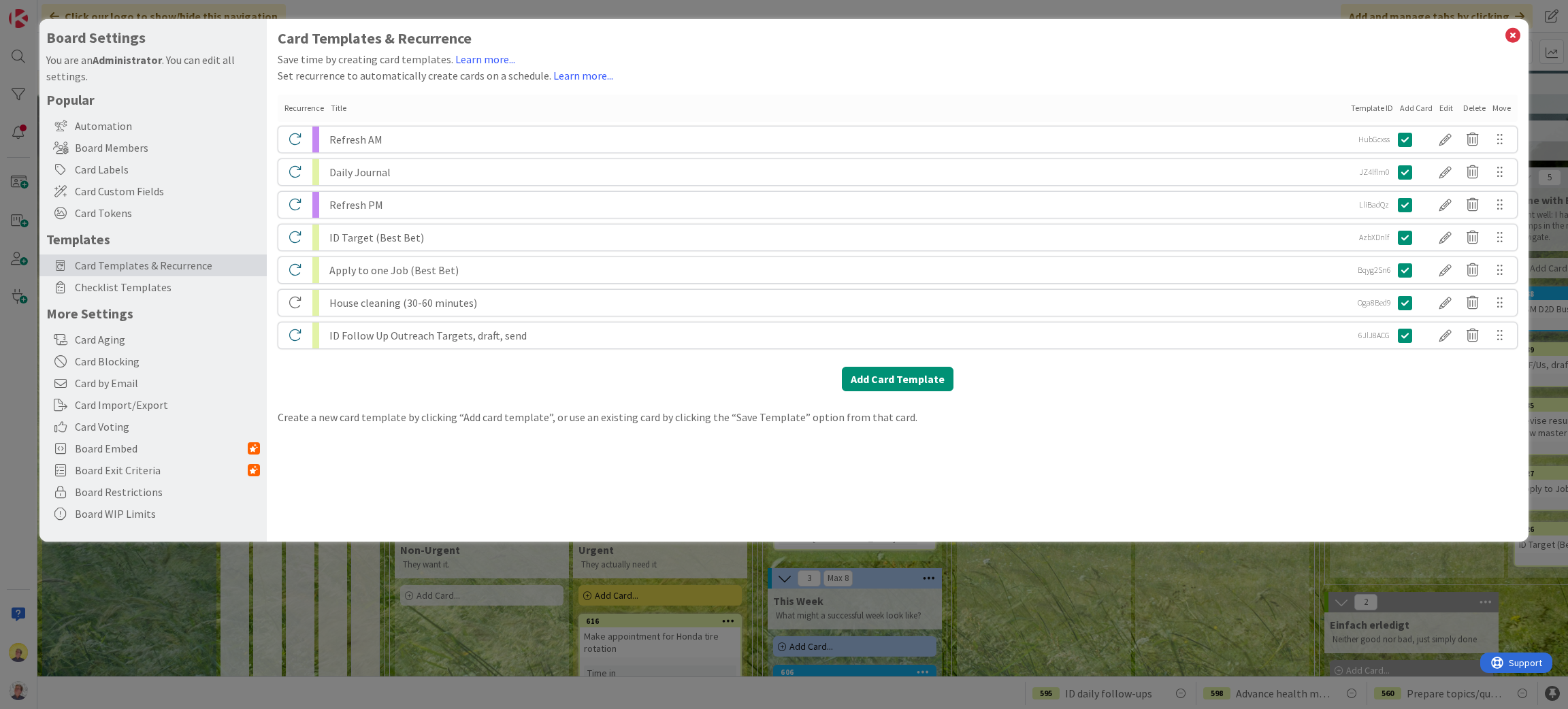
click at [428, 309] on div "House cleaning (30-60 minutes)" at bounding box center [838, 303] width 1018 height 26
click at [1445, 302] on div at bounding box center [1445, 302] width 27 height 24
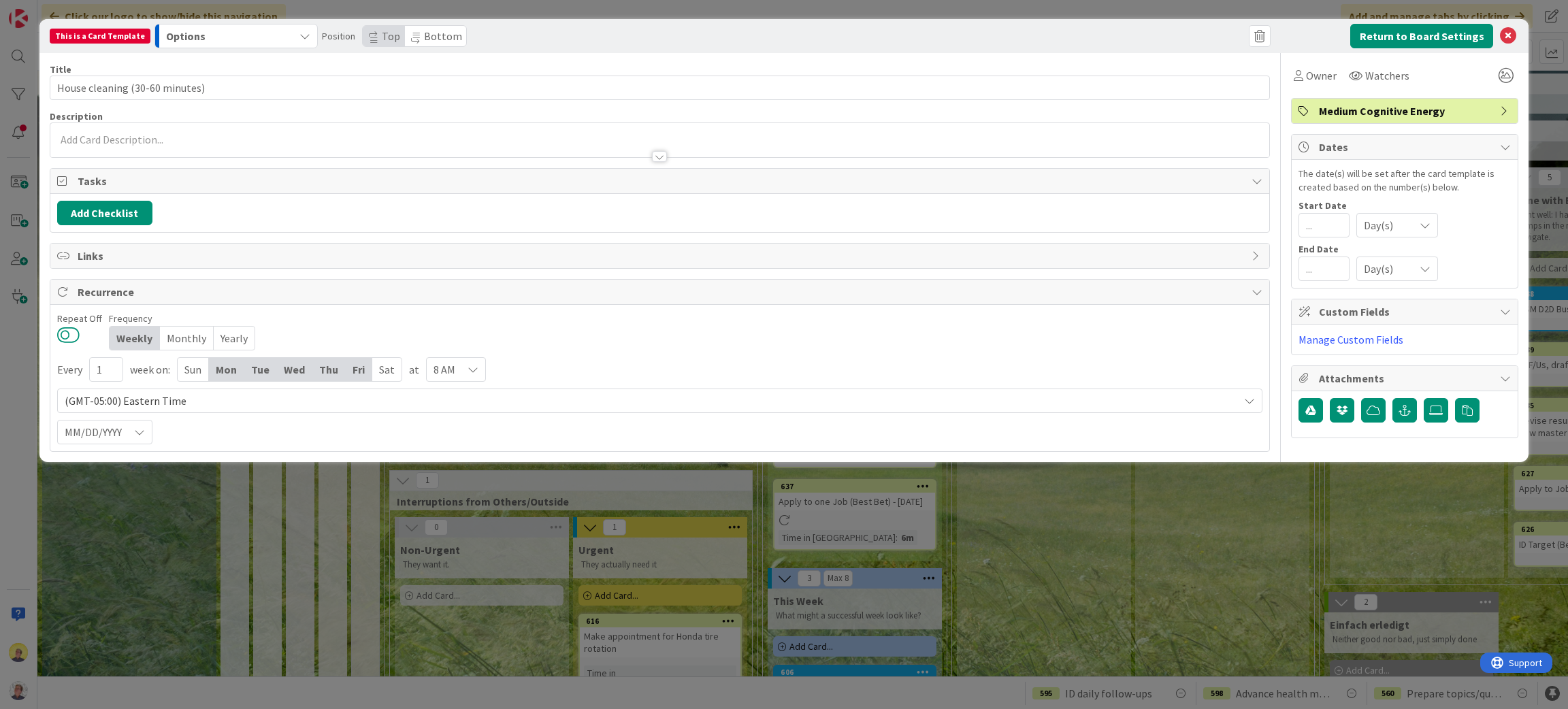
click at [71, 334] on button at bounding box center [69, 334] width 23 height 17
click at [1407, 32] on button "Return to Board Settings" at bounding box center [1422, 36] width 143 height 24
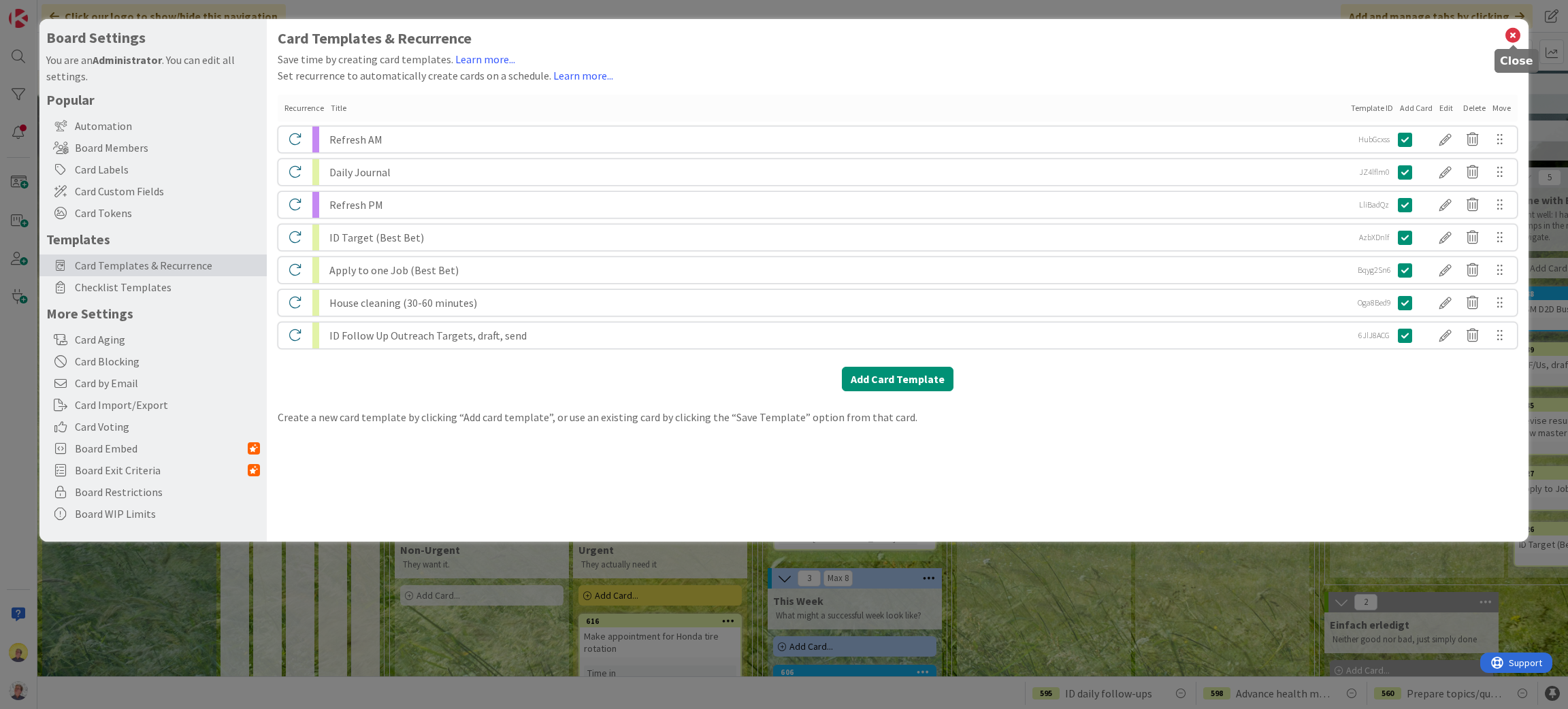
click at [1517, 32] on icon at bounding box center [1513, 36] width 17 height 19
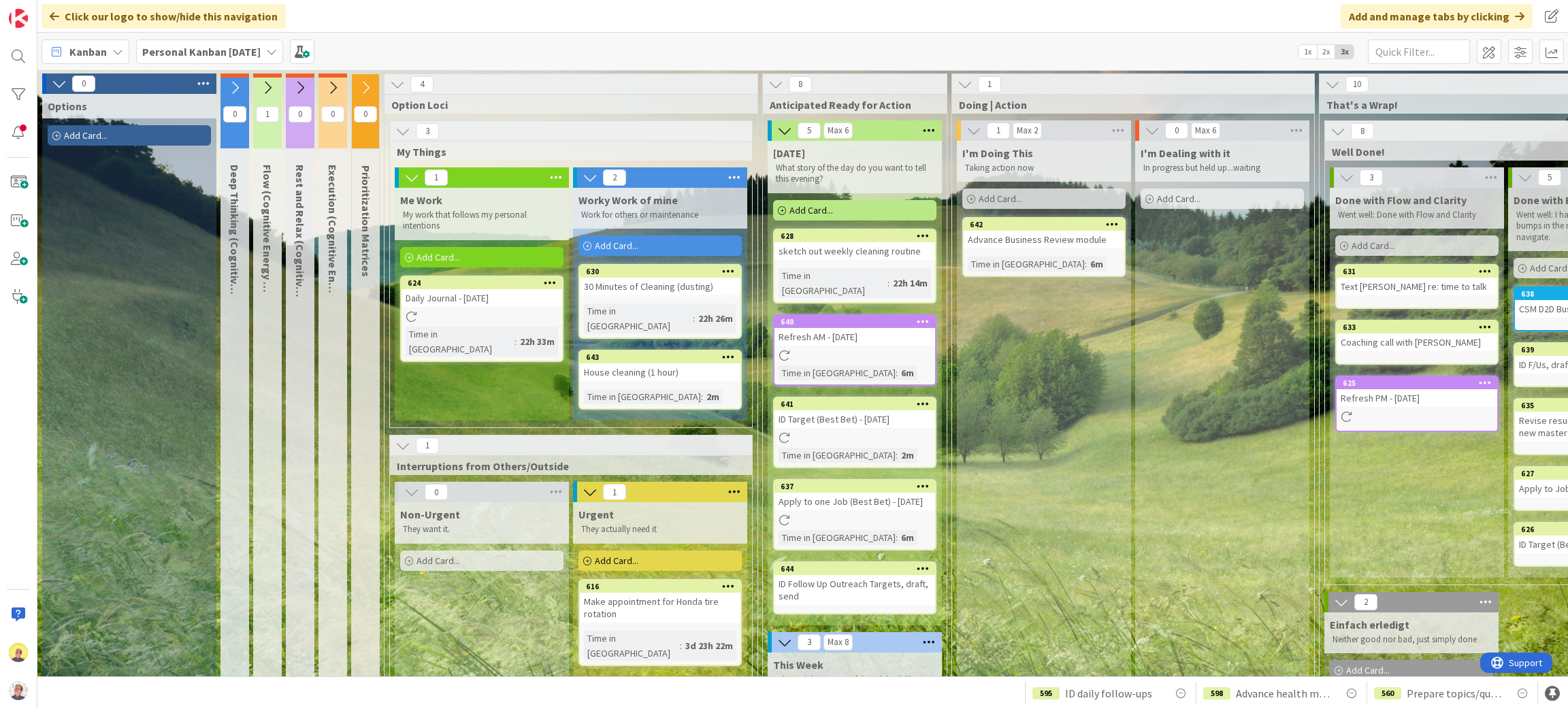
click at [491, 253] on div "Add Card..." at bounding box center [481, 256] width 163 height 20
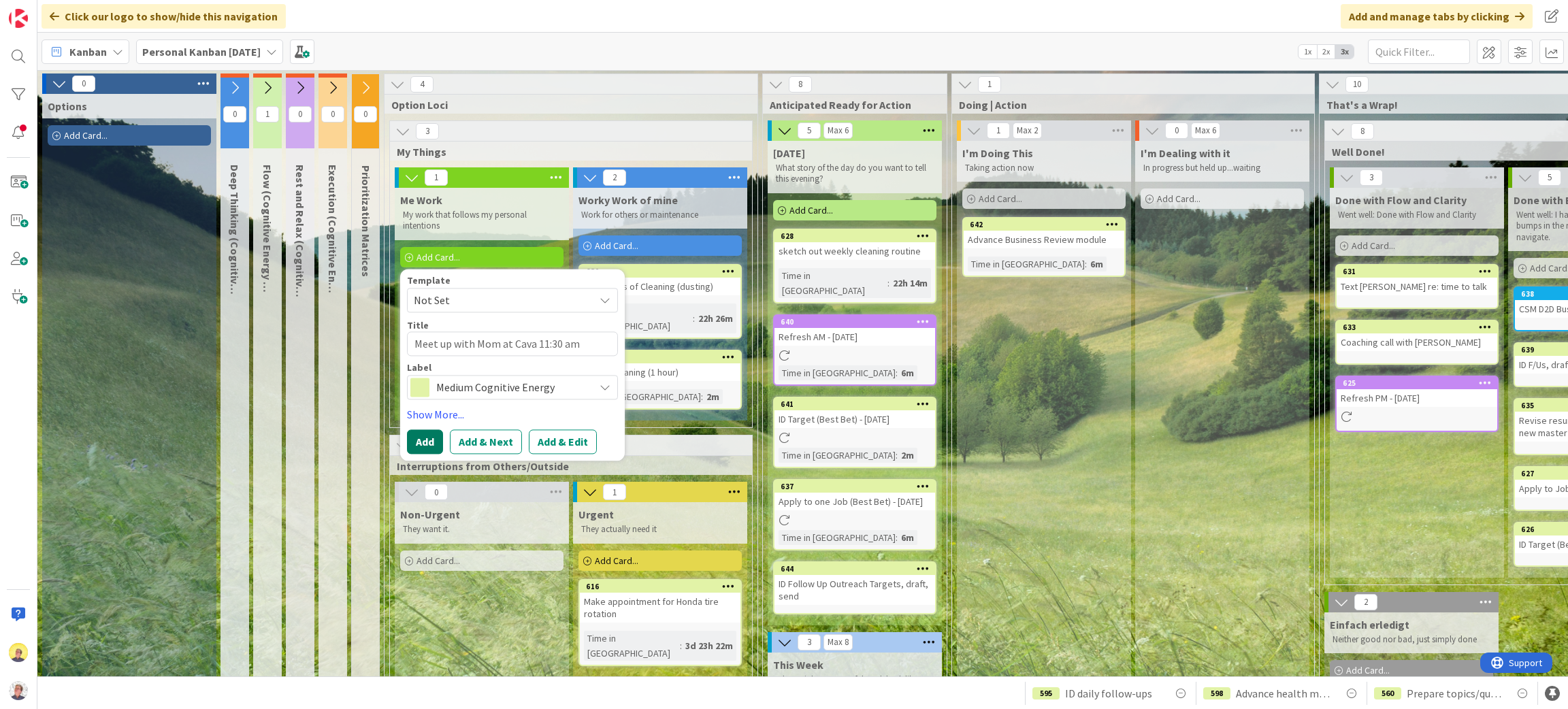
click at [425, 448] on button "Add" at bounding box center [424, 442] width 36 height 24
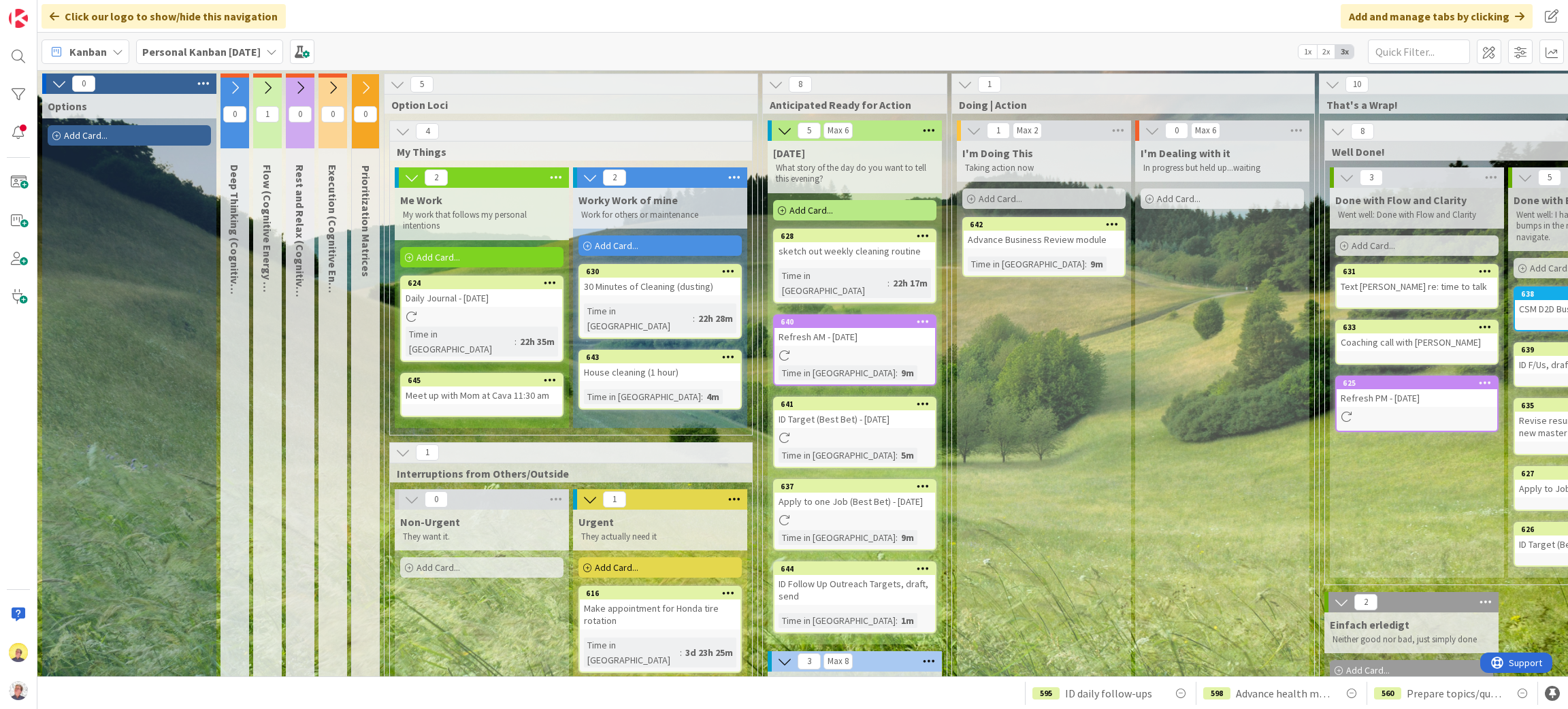
click at [851, 213] on div "Add Card..." at bounding box center [854, 210] width 163 height 20
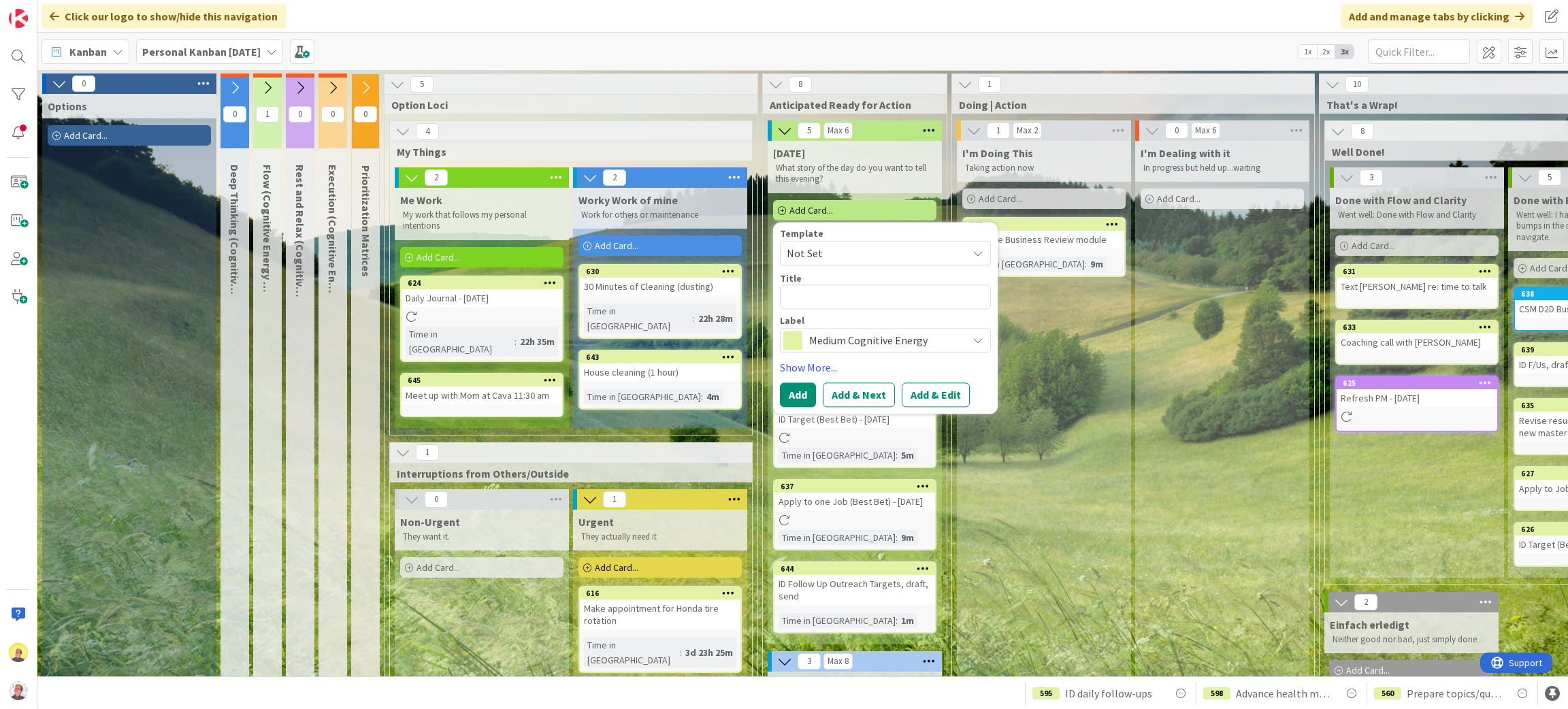
click at [485, 252] on div "Add Card..." at bounding box center [481, 256] width 163 height 20
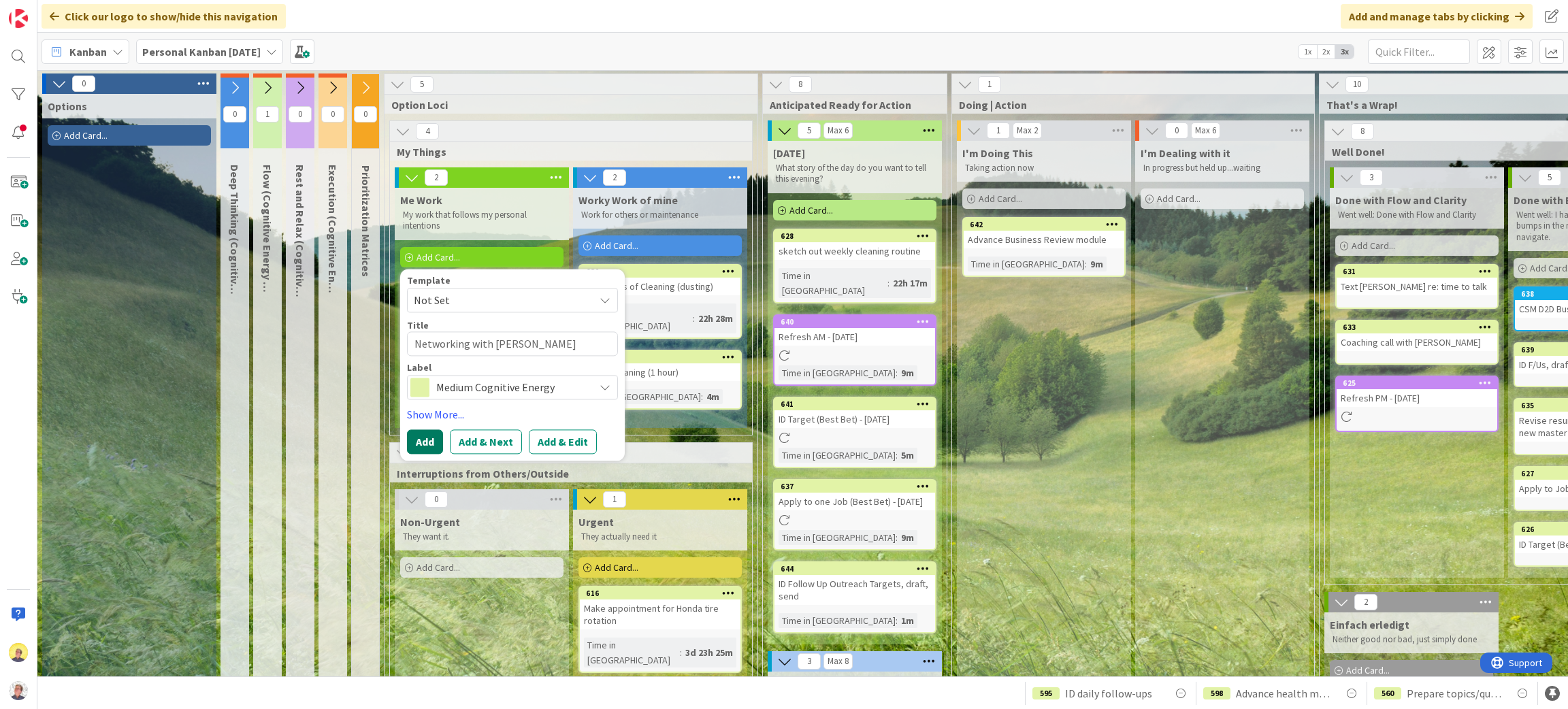
click at [428, 435] on button "Add" at bounding box center [424, 442] width 36 height 24
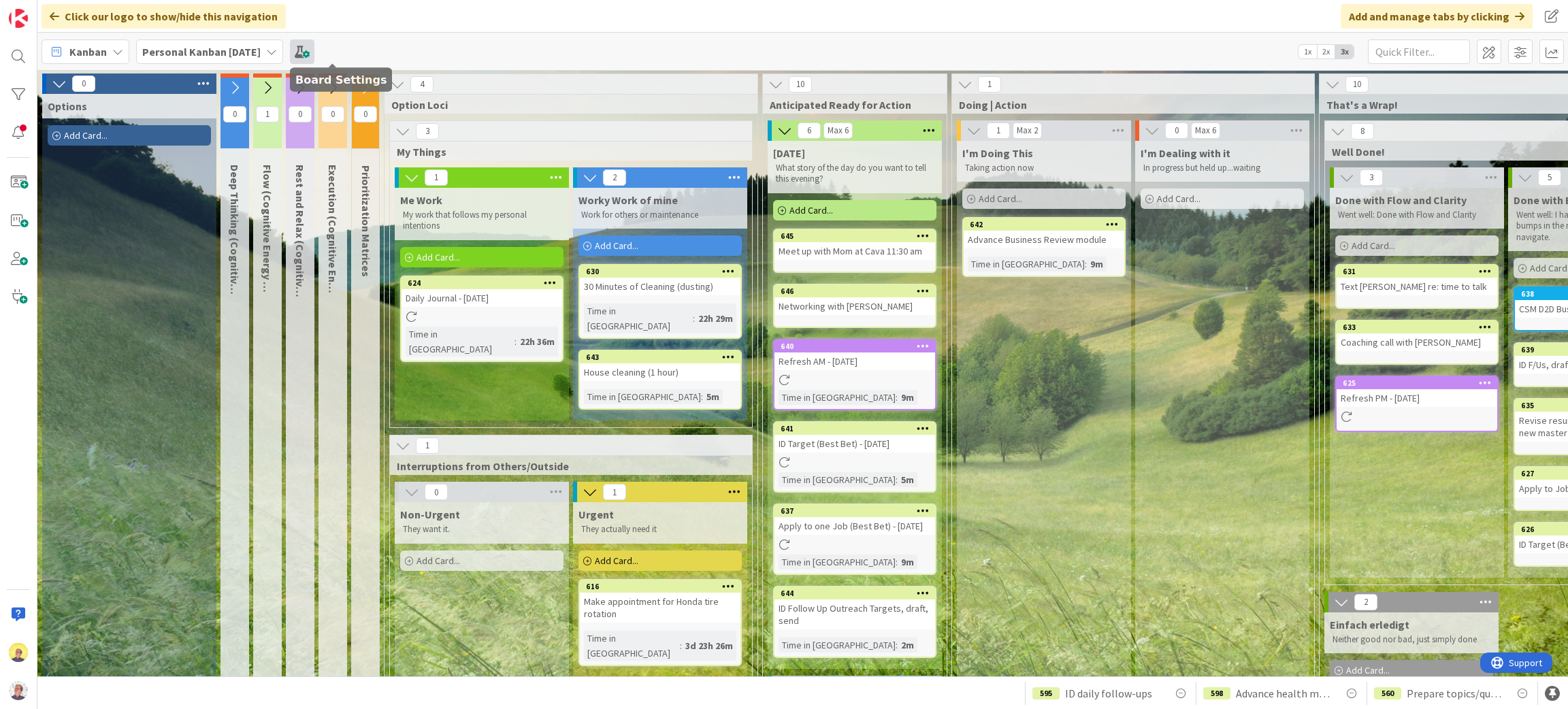
click at [315, 47] on span at bounding box center [302, 51] width 24 height 24
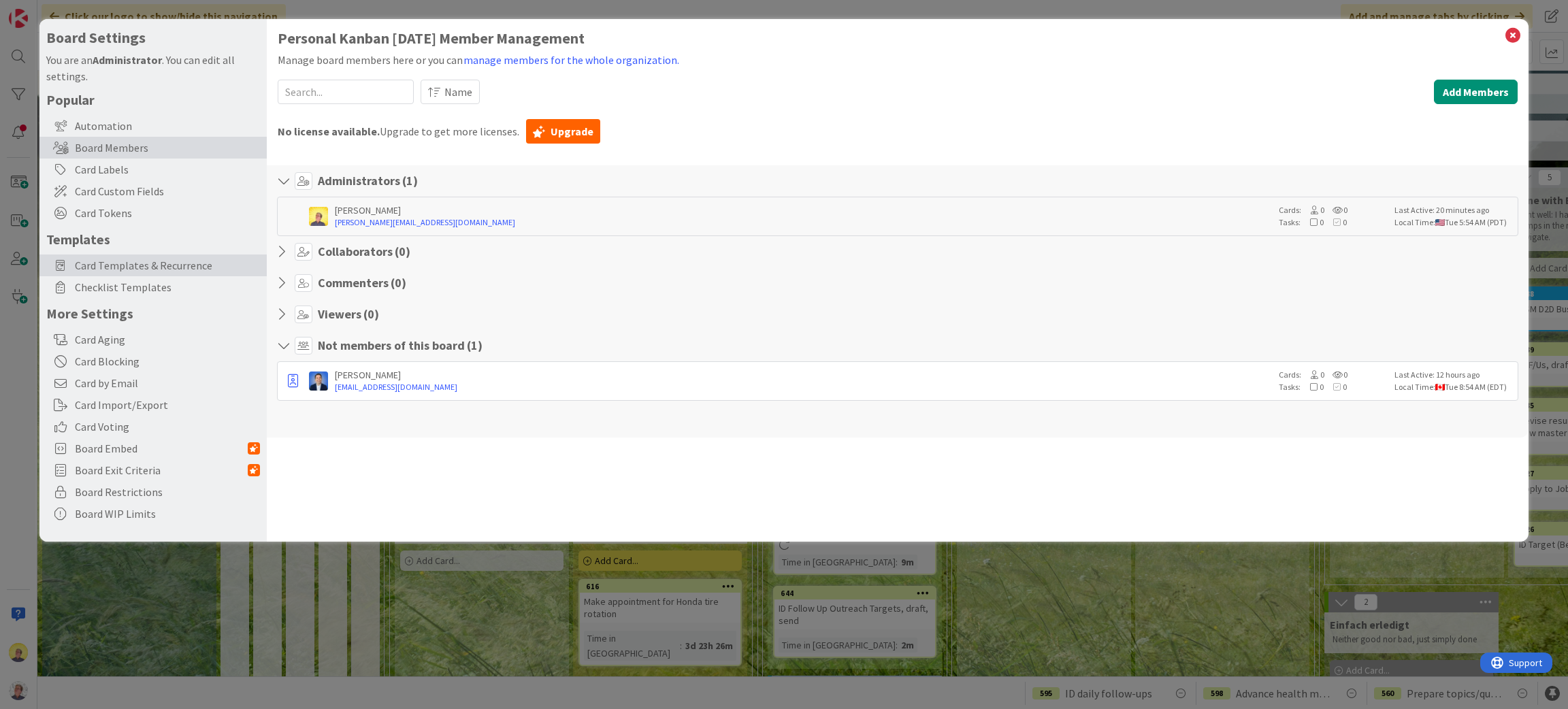
click at [138, 265] on span "Card Templates & Recurrence" at bounding box center [167, 265] width 185 height 17
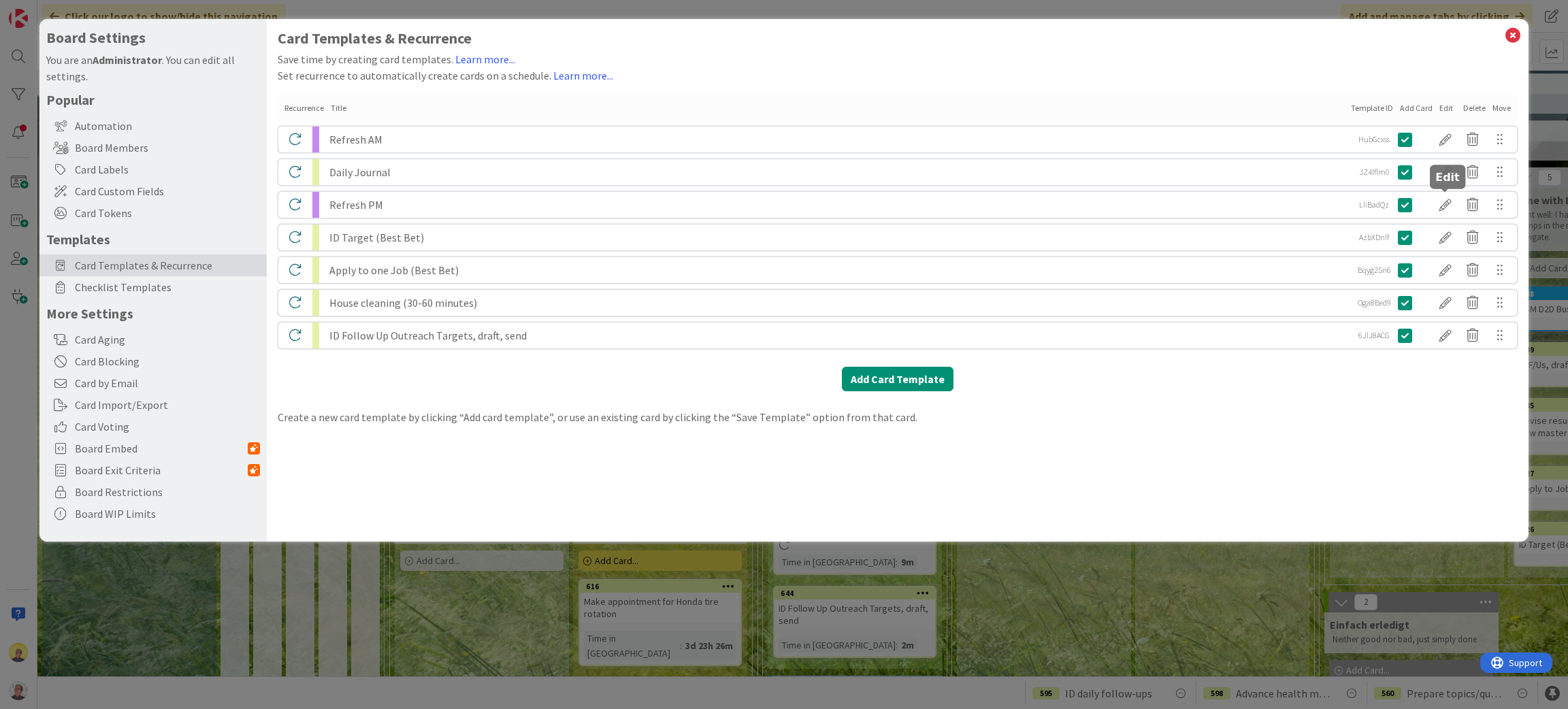
click at [1452, 204] on div at bounding box center [1445, 205] width 27 height 24
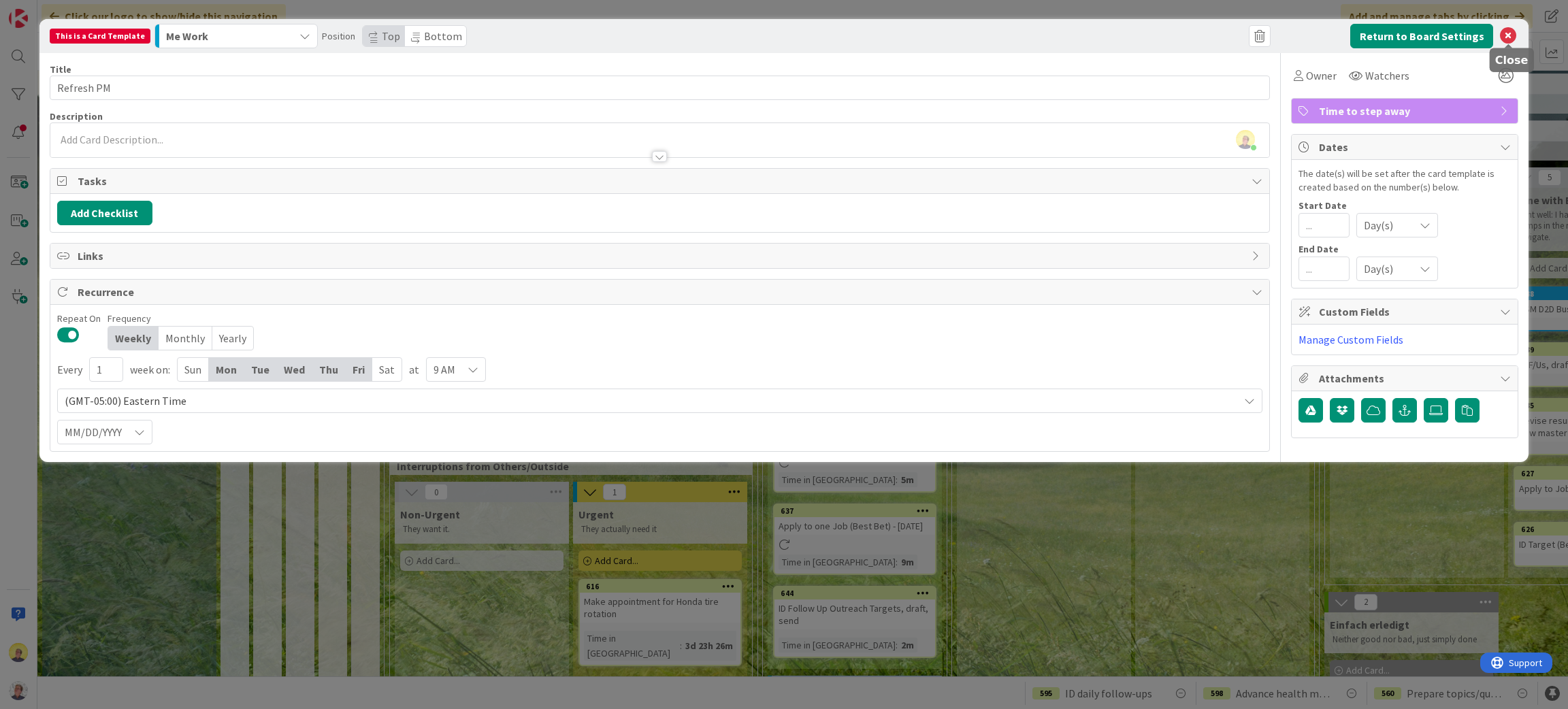
click at [1512, 37] on icon at bounding box center [1508, 36] width 17 height 17
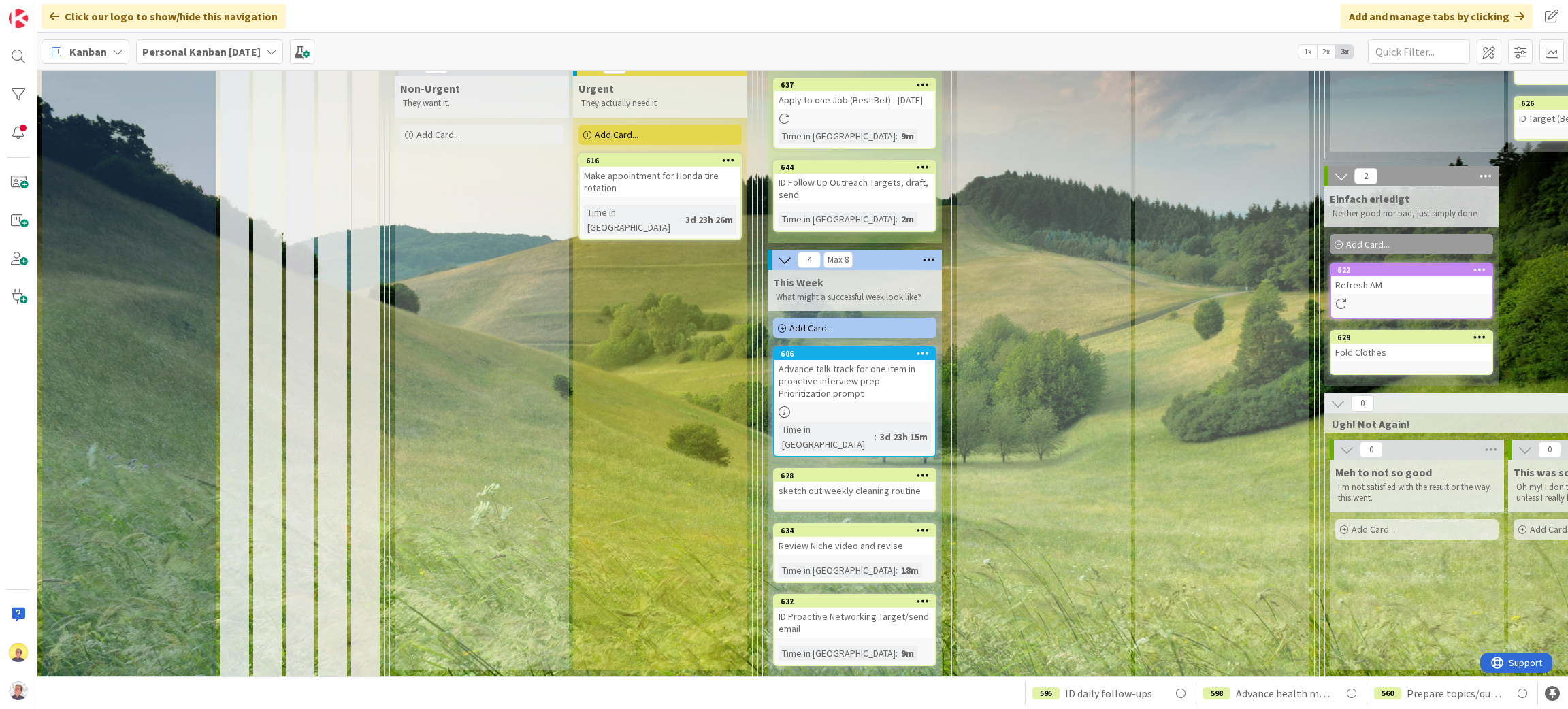
scroll to position [446, 0]
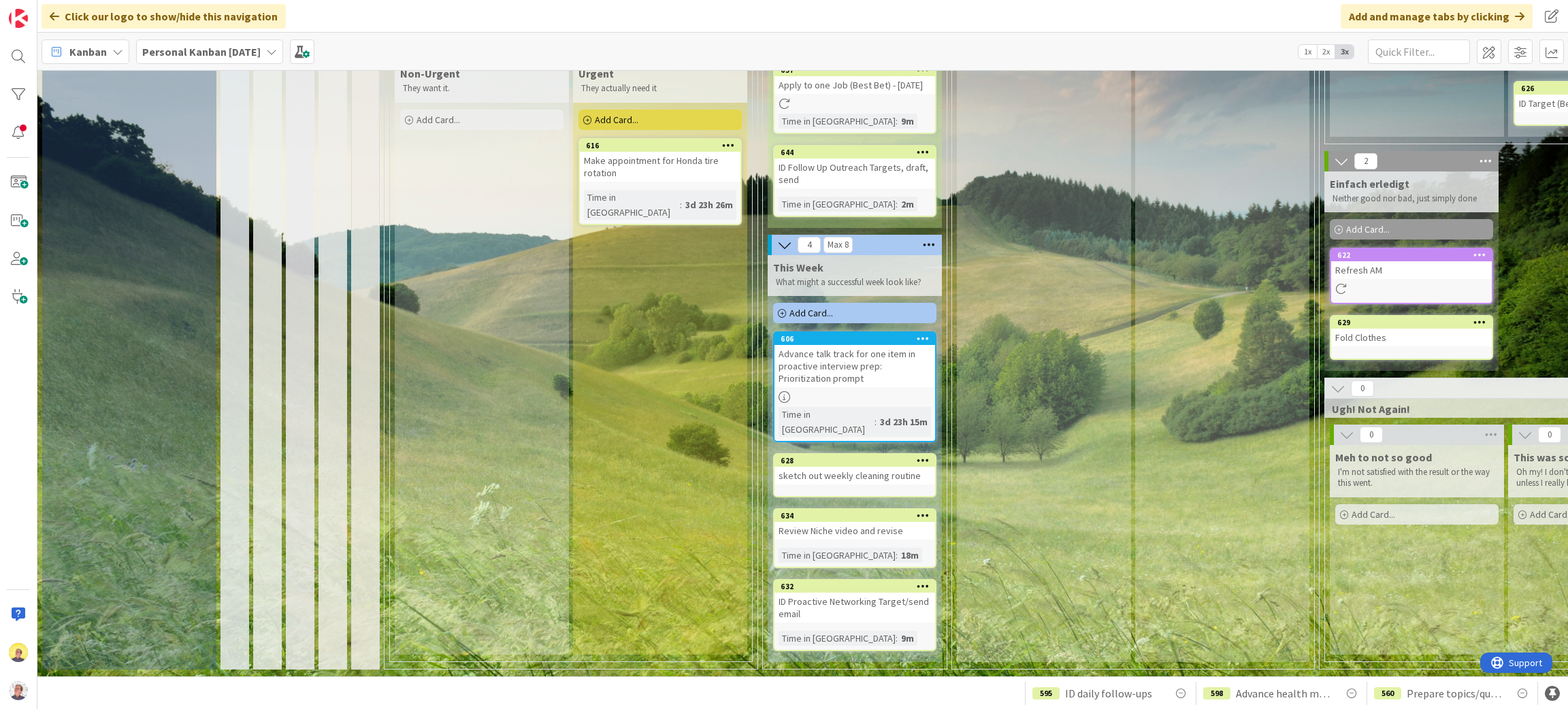
click at [824, 316] on span "Add Card..." at bounding box center [811, 313] width 44 height 12
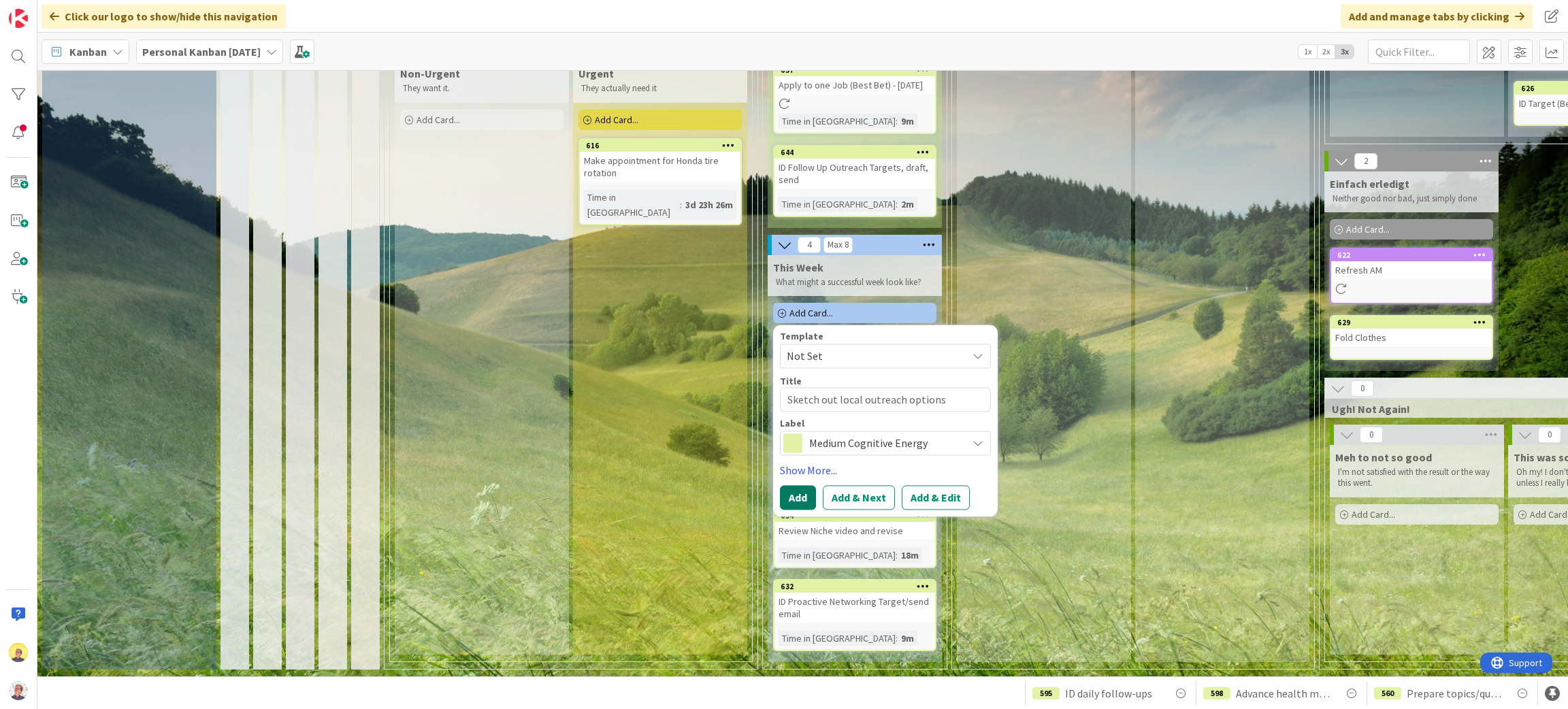
click at [795, 501] on button "Add" at bounding box center [798, 498] width 36 height 24
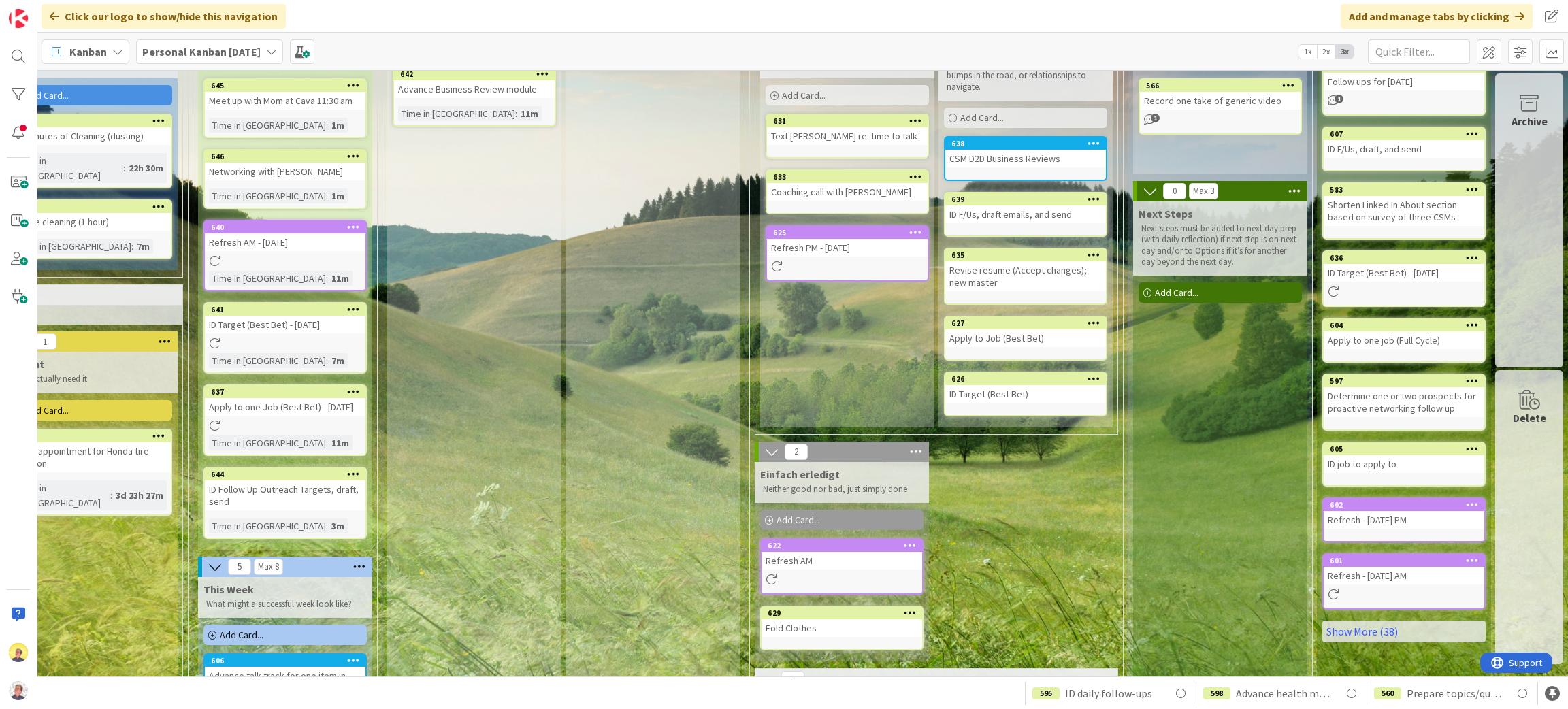
scroll to position [102, 587]
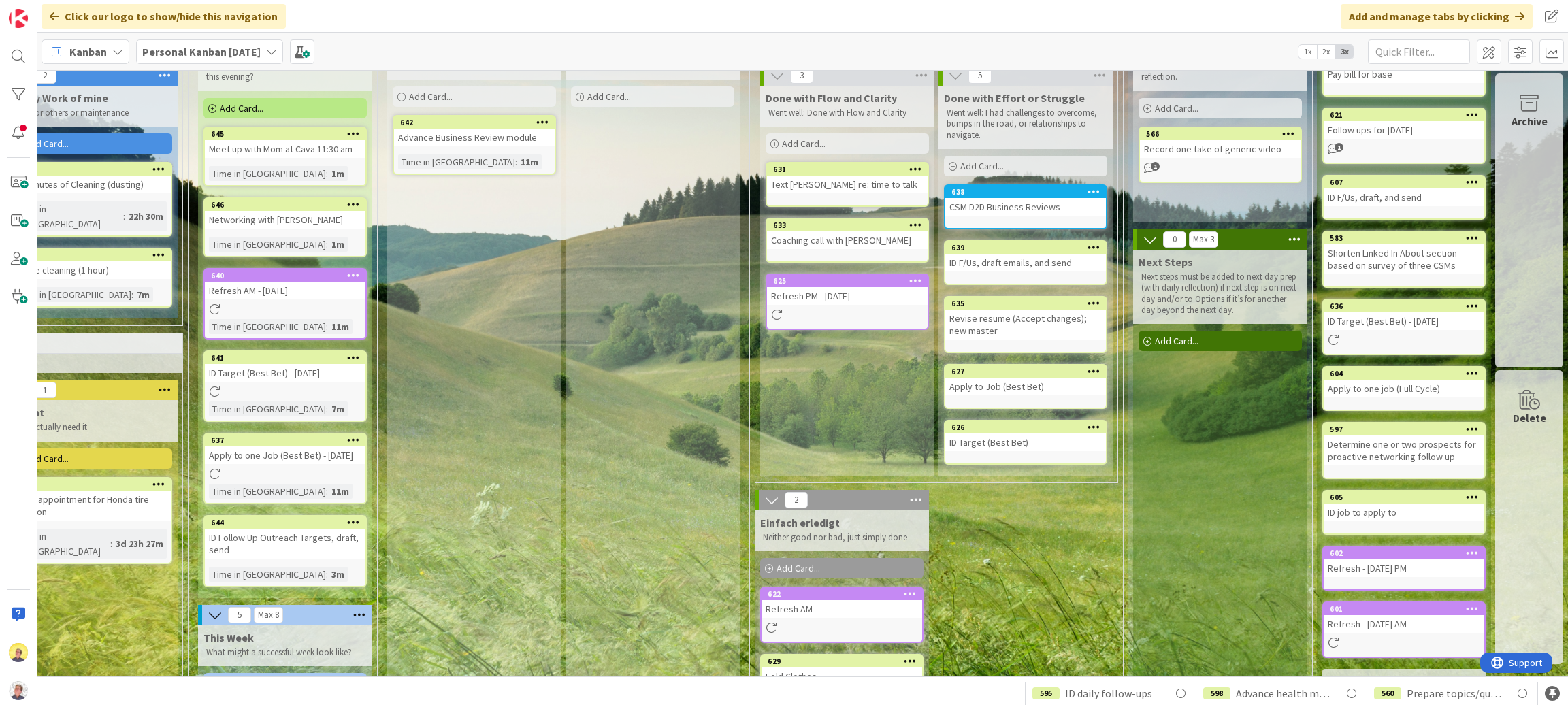
drag, startPoint x: 1549, startPoint y: 2, endPoint x: 655, endPoint y: 453, distance: 1001.3
click at [655, 455] on div "I'm Dealing with it In progress but held up...waiting Add Card..." at bounding box center [653, 571] width 174 height 1064
click at [1327, 51] on span "2x" at bounding box center [1326, 52] width 18 height 14
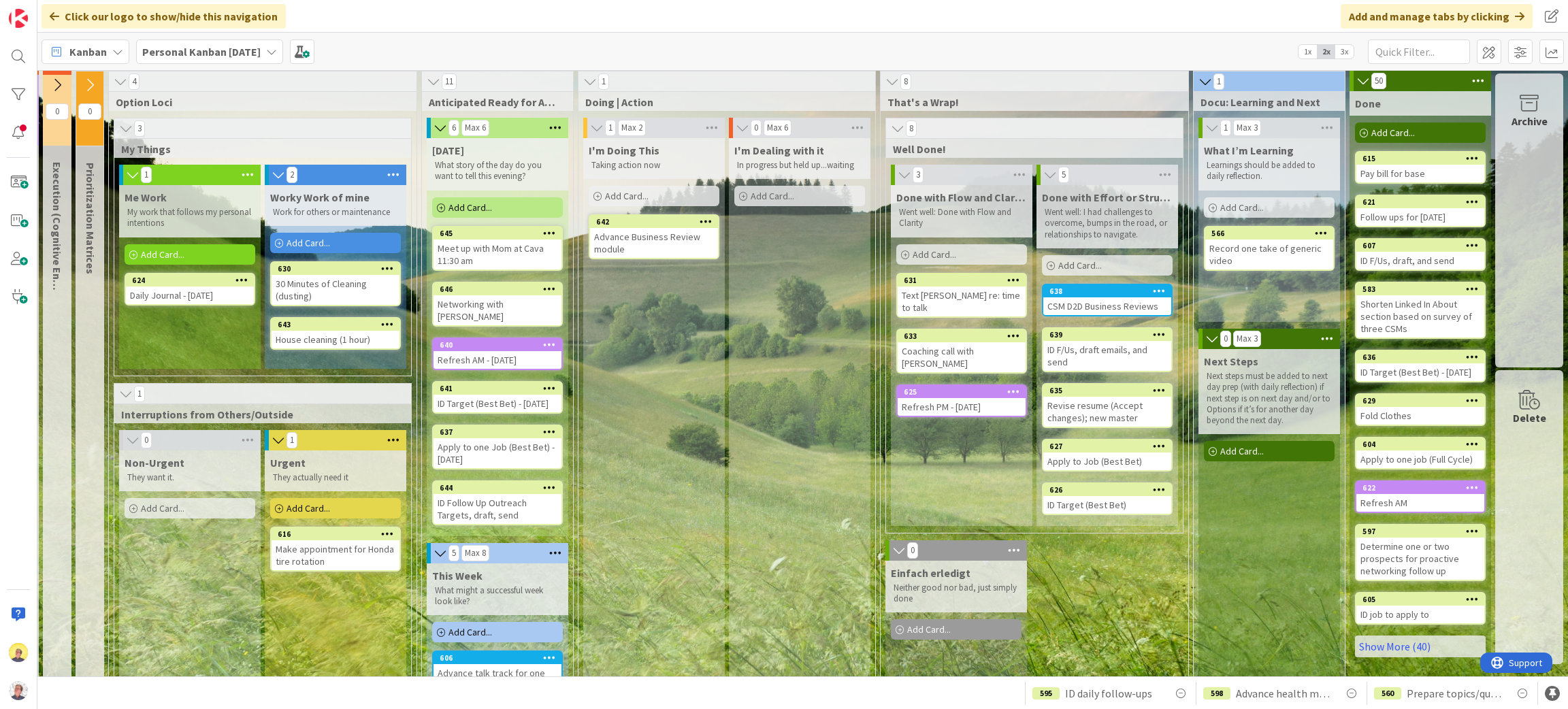
scroll to position [0, 260]
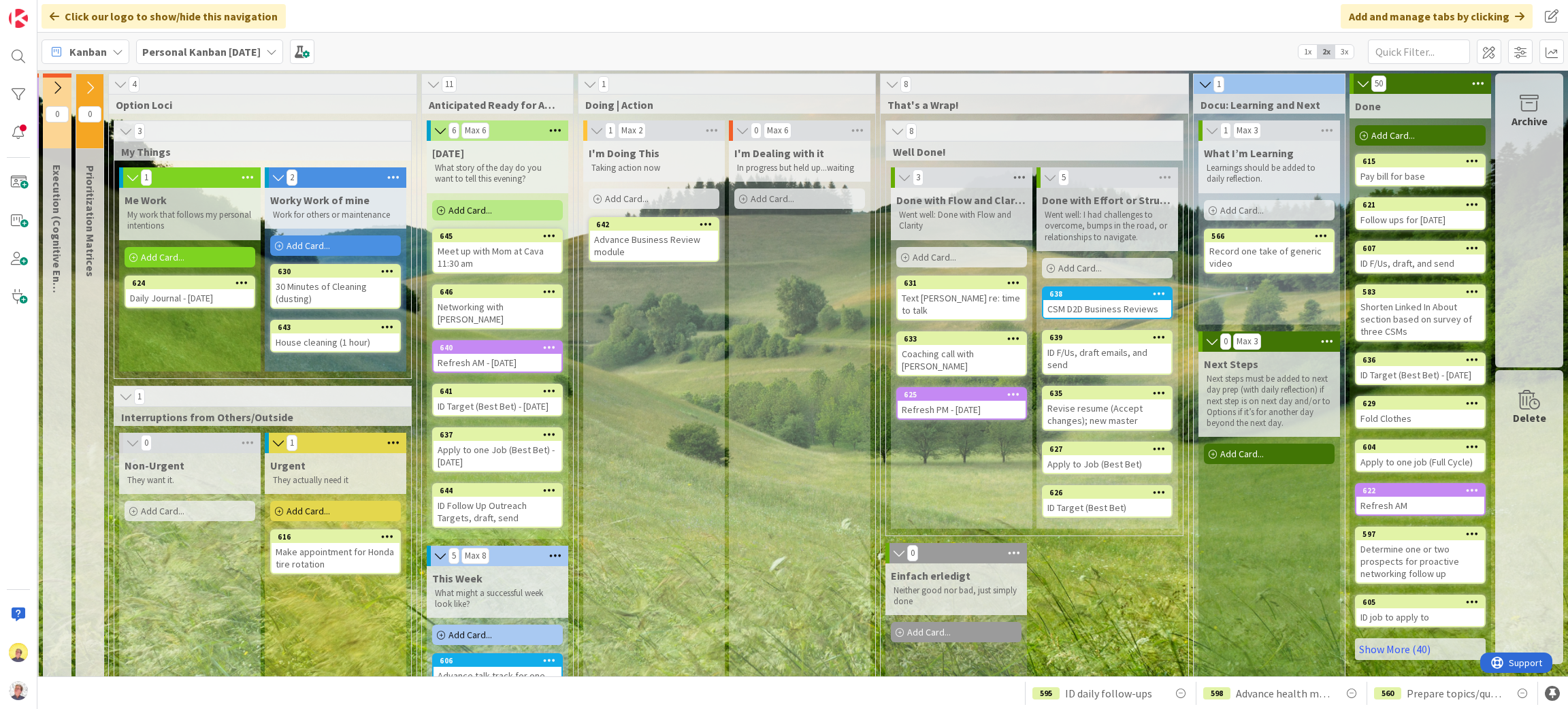
click at [1011, 173] on icon at bounding box center [1020, 177] width 17 height 20
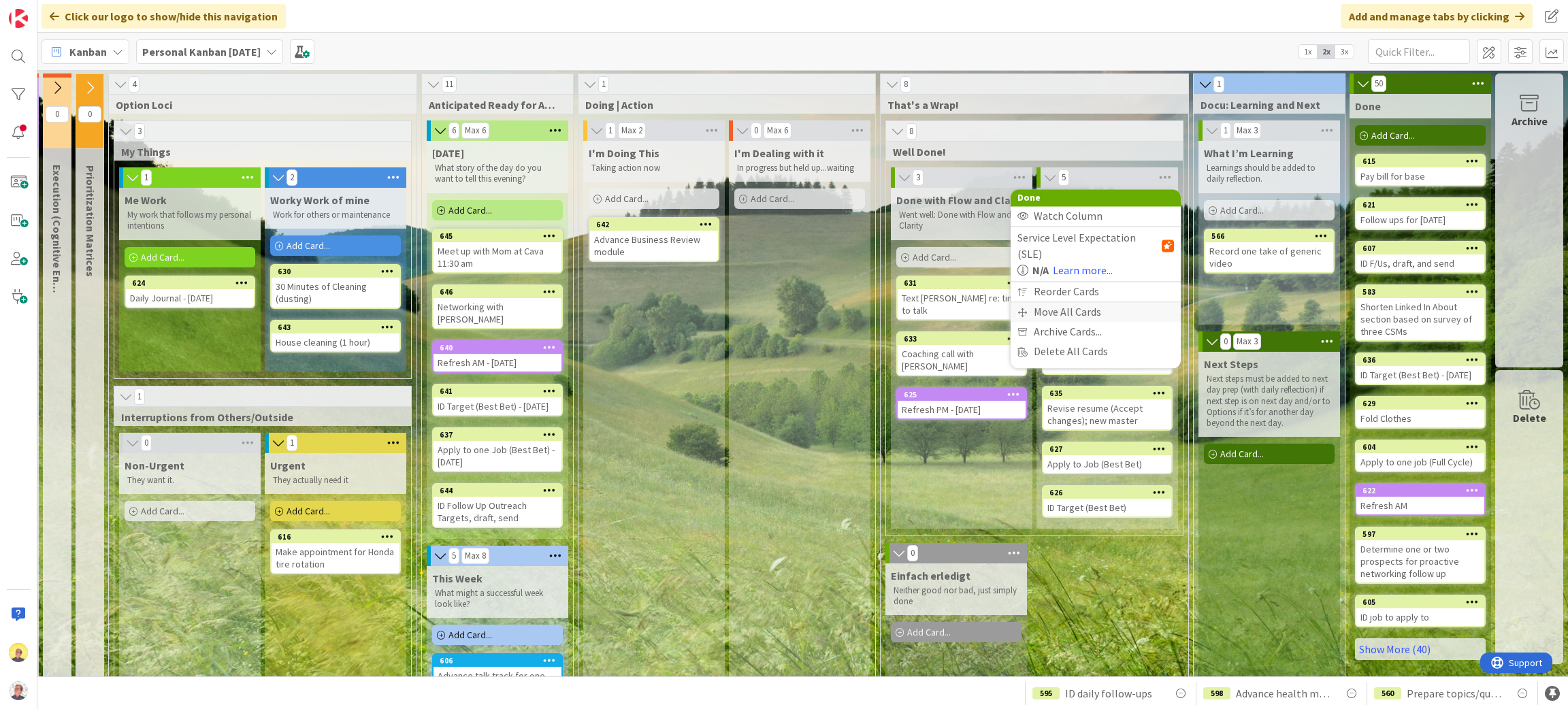
click at [1044, 302] on div "Move All Cards" at bounding box center [1096, 312] width 170 height 20
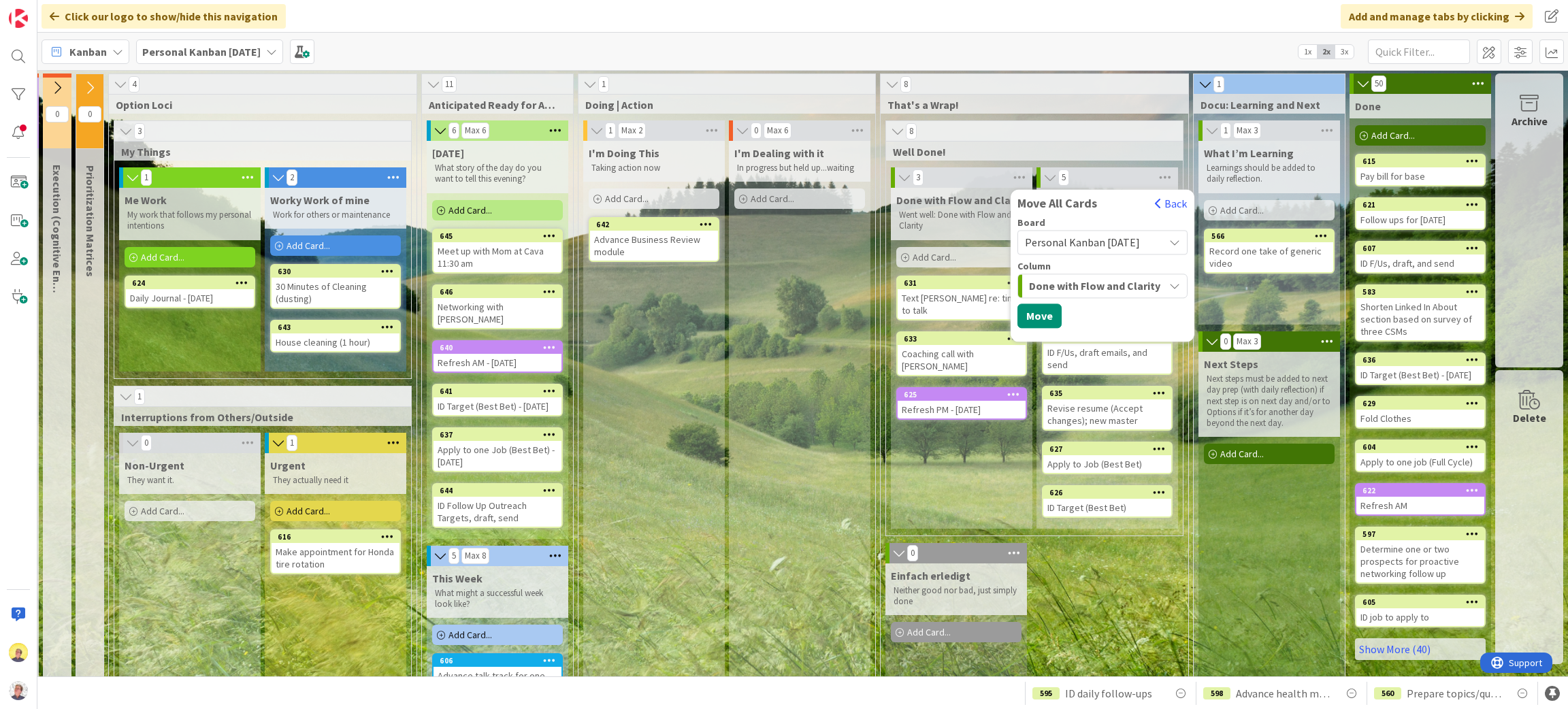
click at [1158, 286] on button "Done with Flow and Clarity" at bounding box center [1103, 286] width 170 height 24
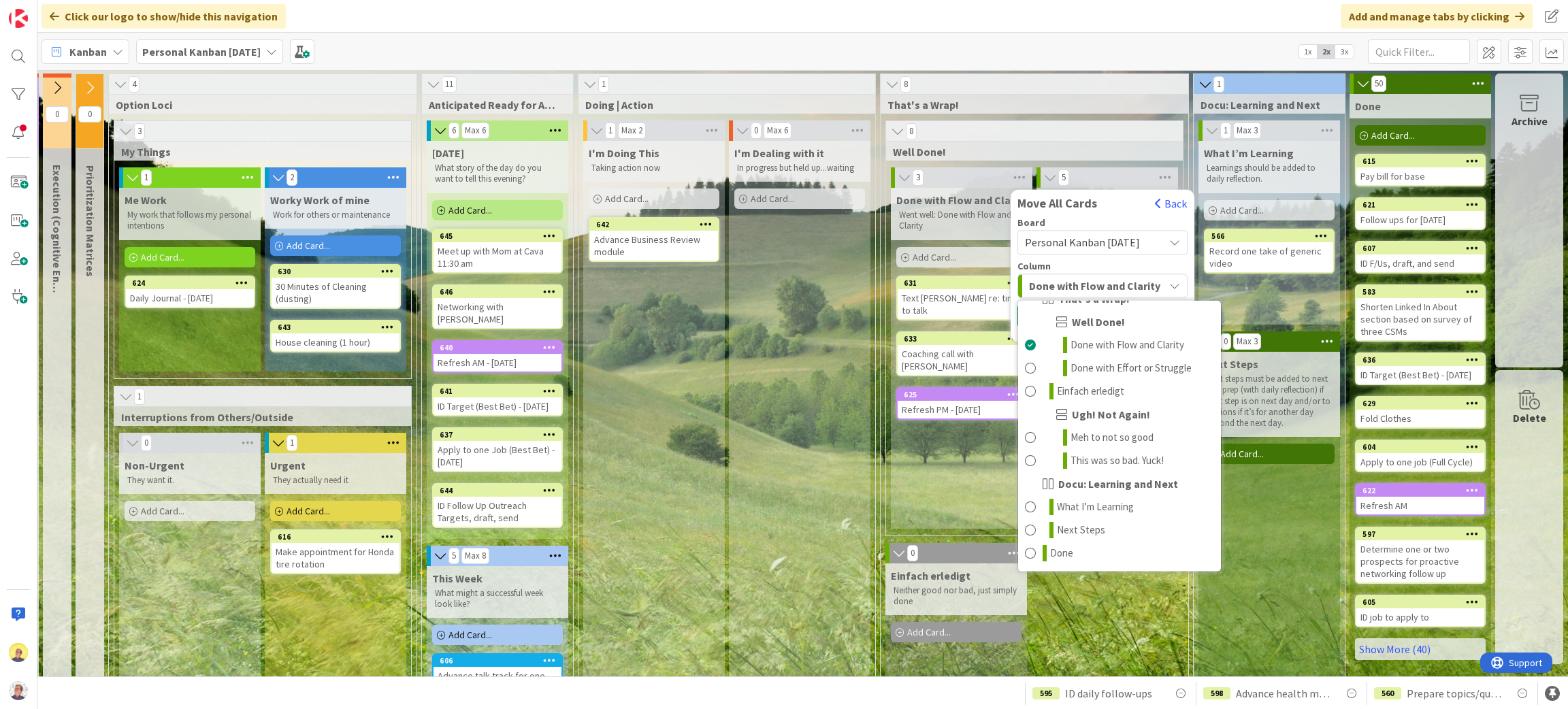
scroll to position [723, 0]
click at [1025, 552] on span at bounding box center [1030, 553] width 10 height 17
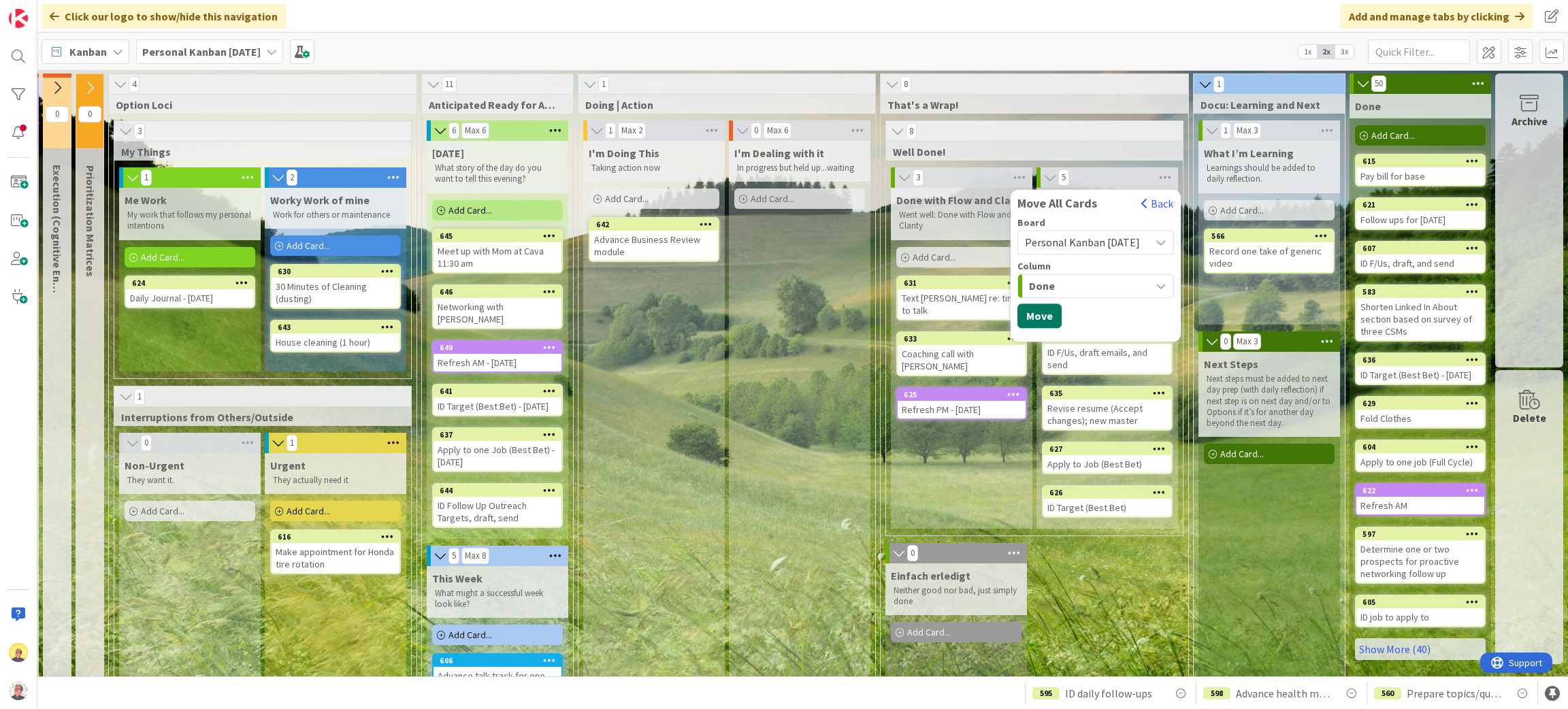
click at [1018, 315] on button "Move" at bounding box center [1040, 315] width 44 height 24
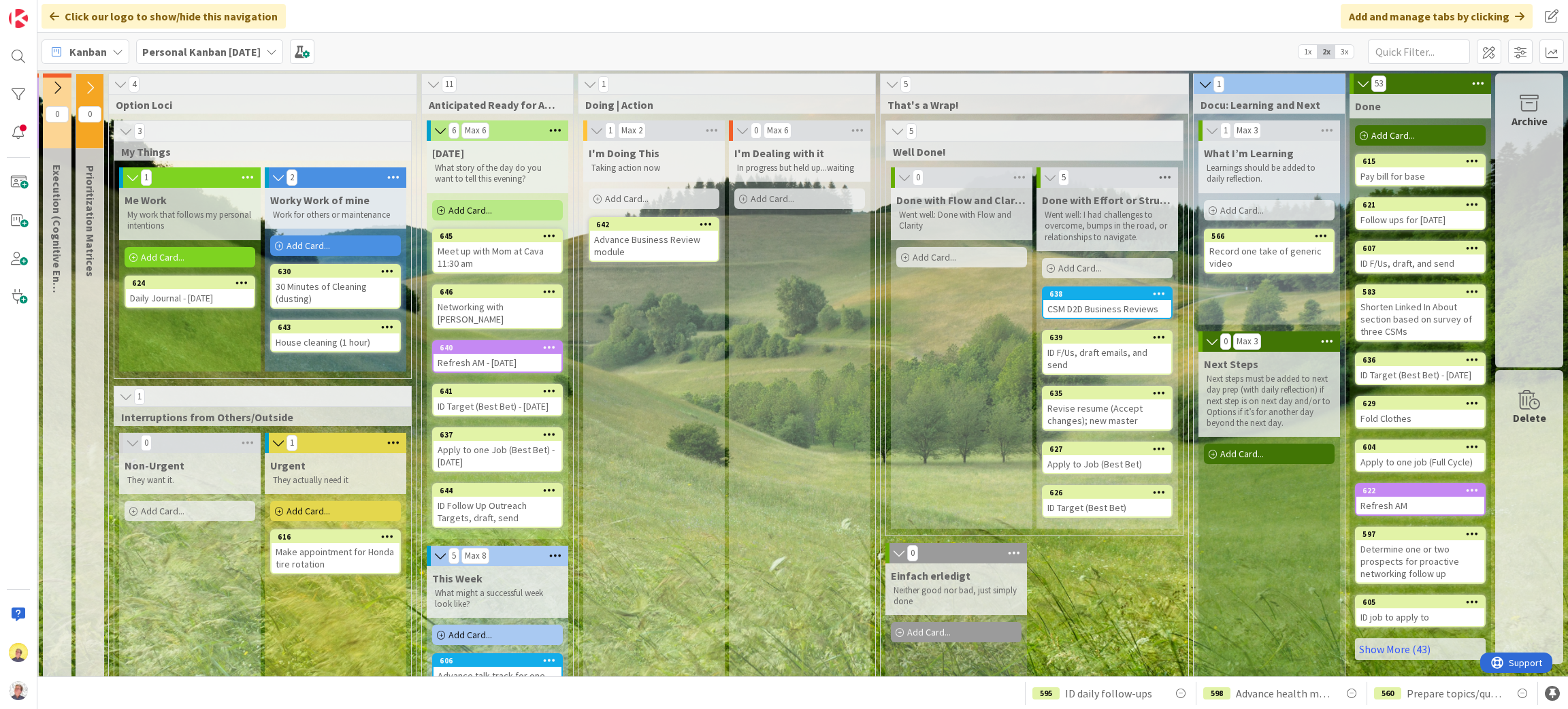
click at [1157, 174] on icon at bounding box center [1165, 177] width 17 height 20
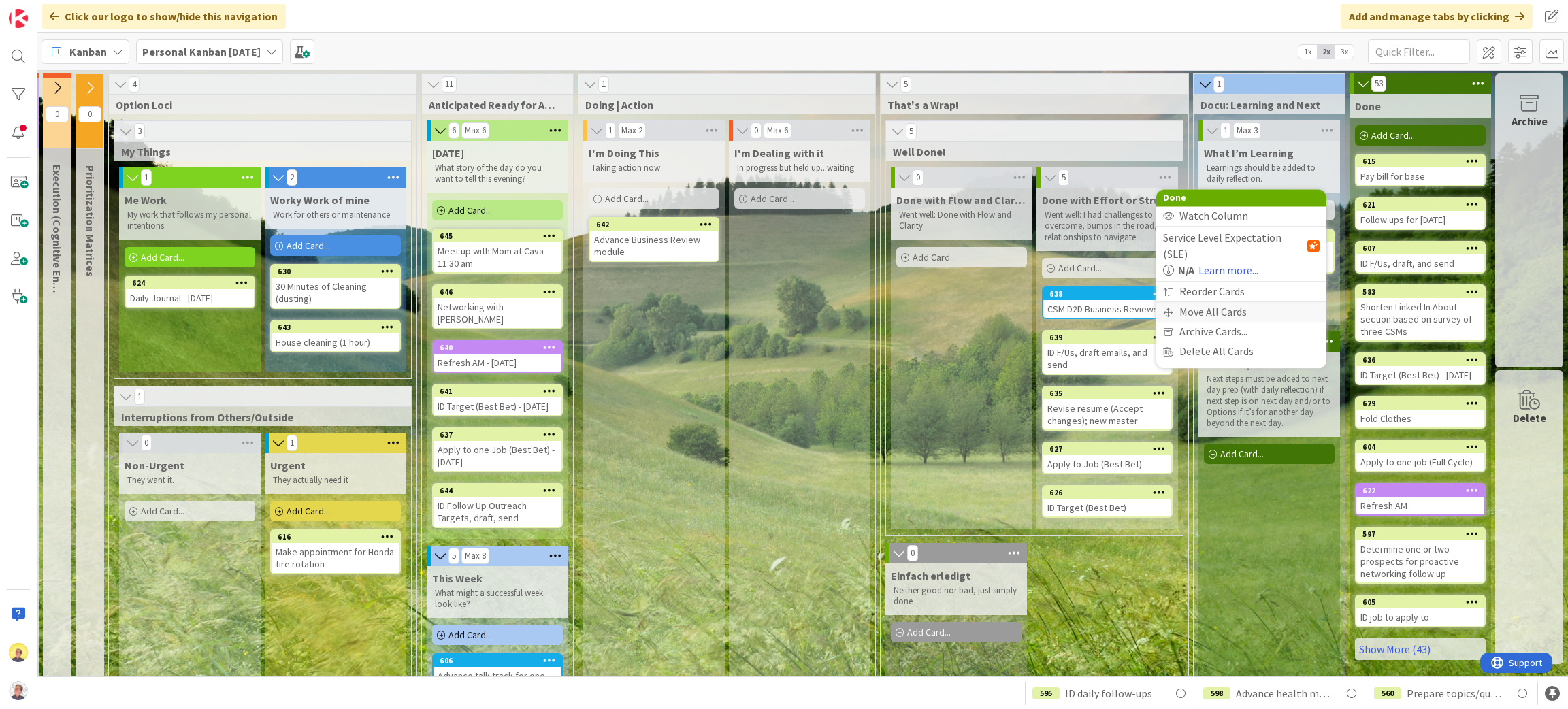
click at [1196, 302] on div "Move All Cards" at bounding box center [1241, 312] width 170 height 20
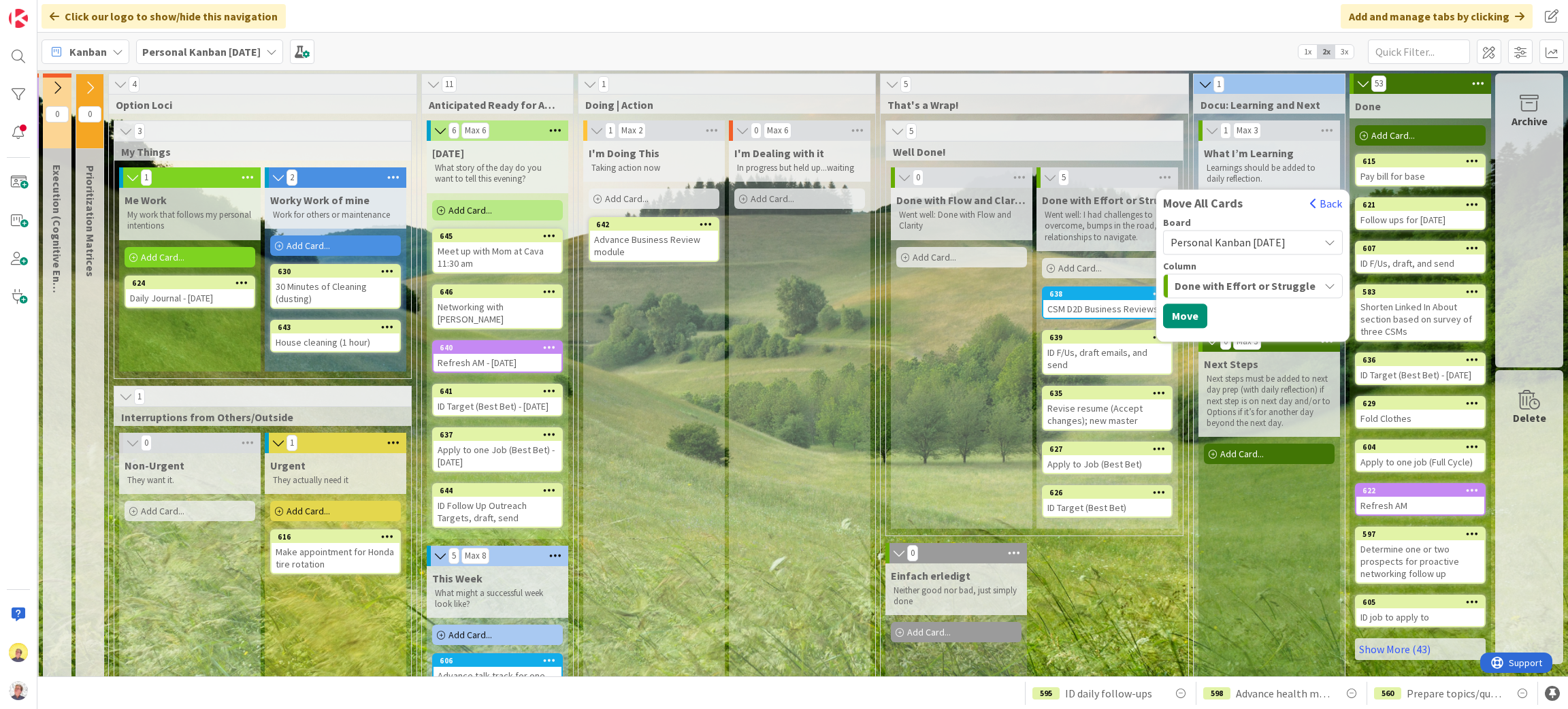
click at [1309, 285] on button "Done with Effort or Struggle" at bounding box center [1253, 286] width 180 height 24
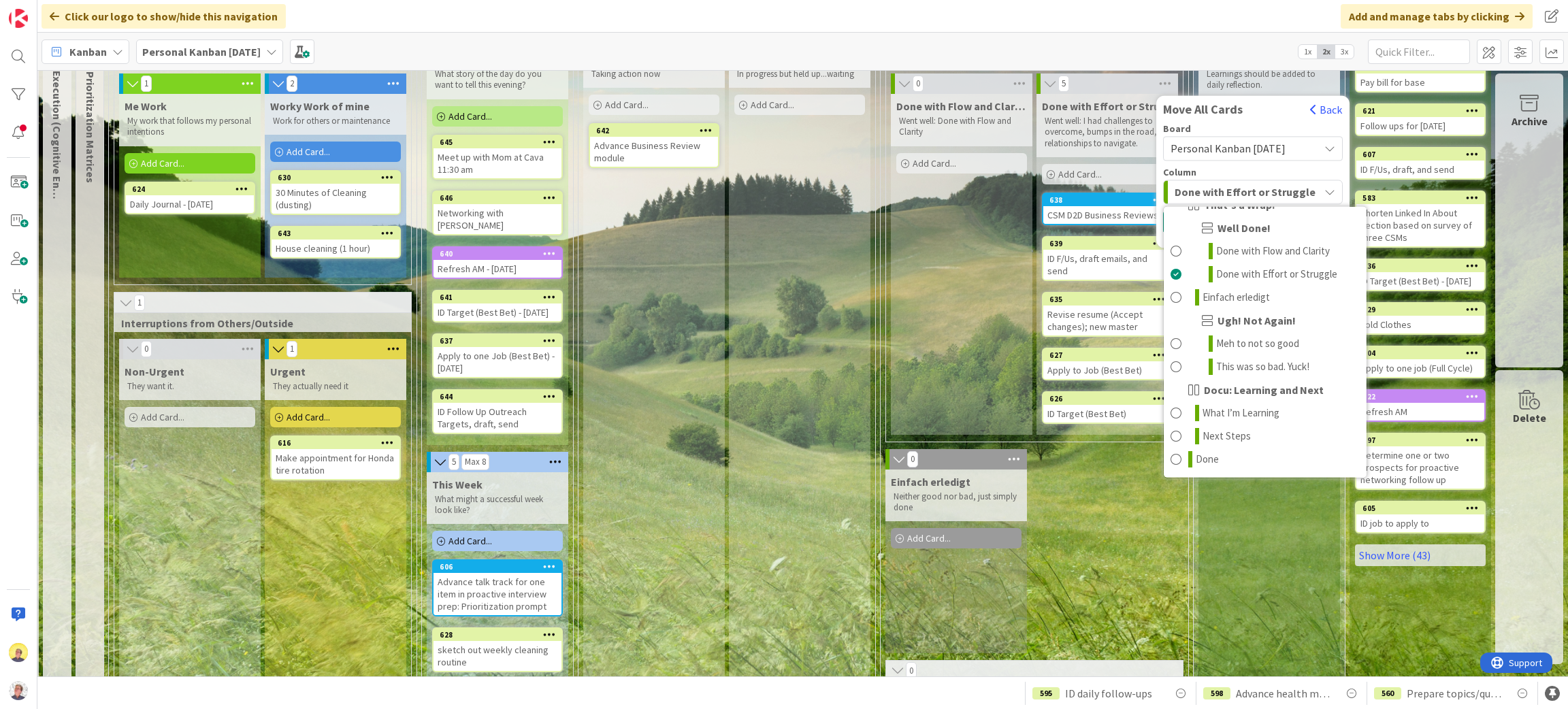
scroll to position [204, 260]
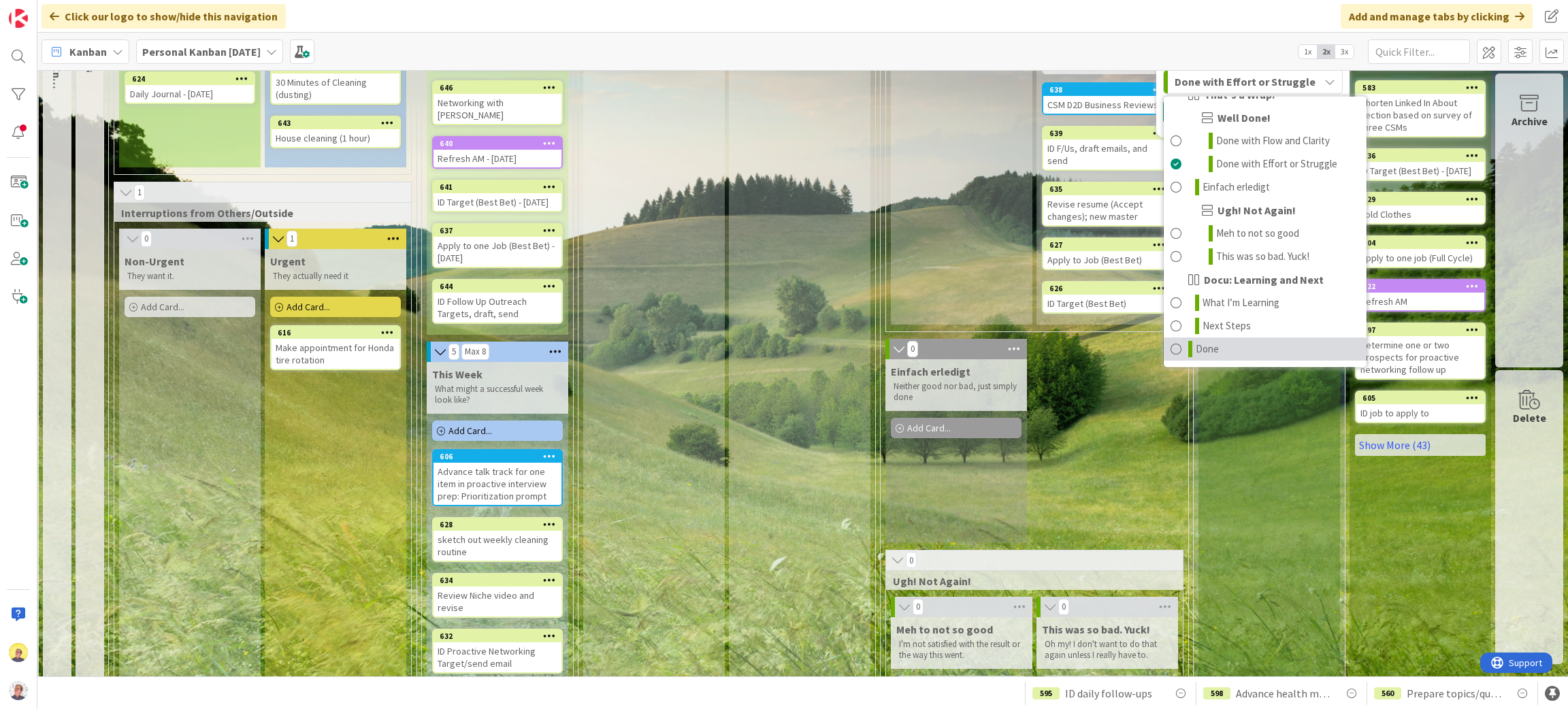
click at [1171, 348] on span at bounding box center [1176, 348] width 10 height 17
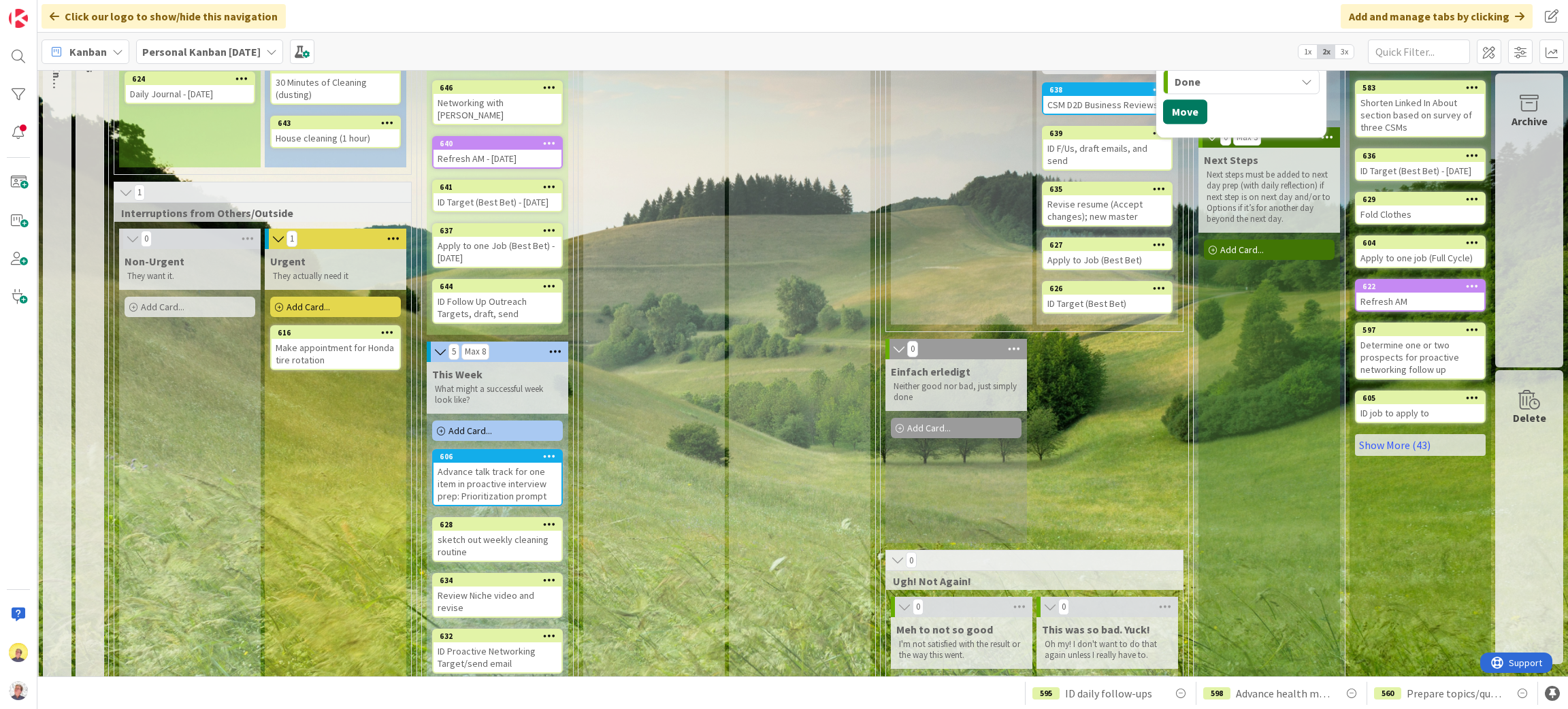
click at [1171, 107] on button "Move" at bounding box center [1185, 111] width 44 height 24
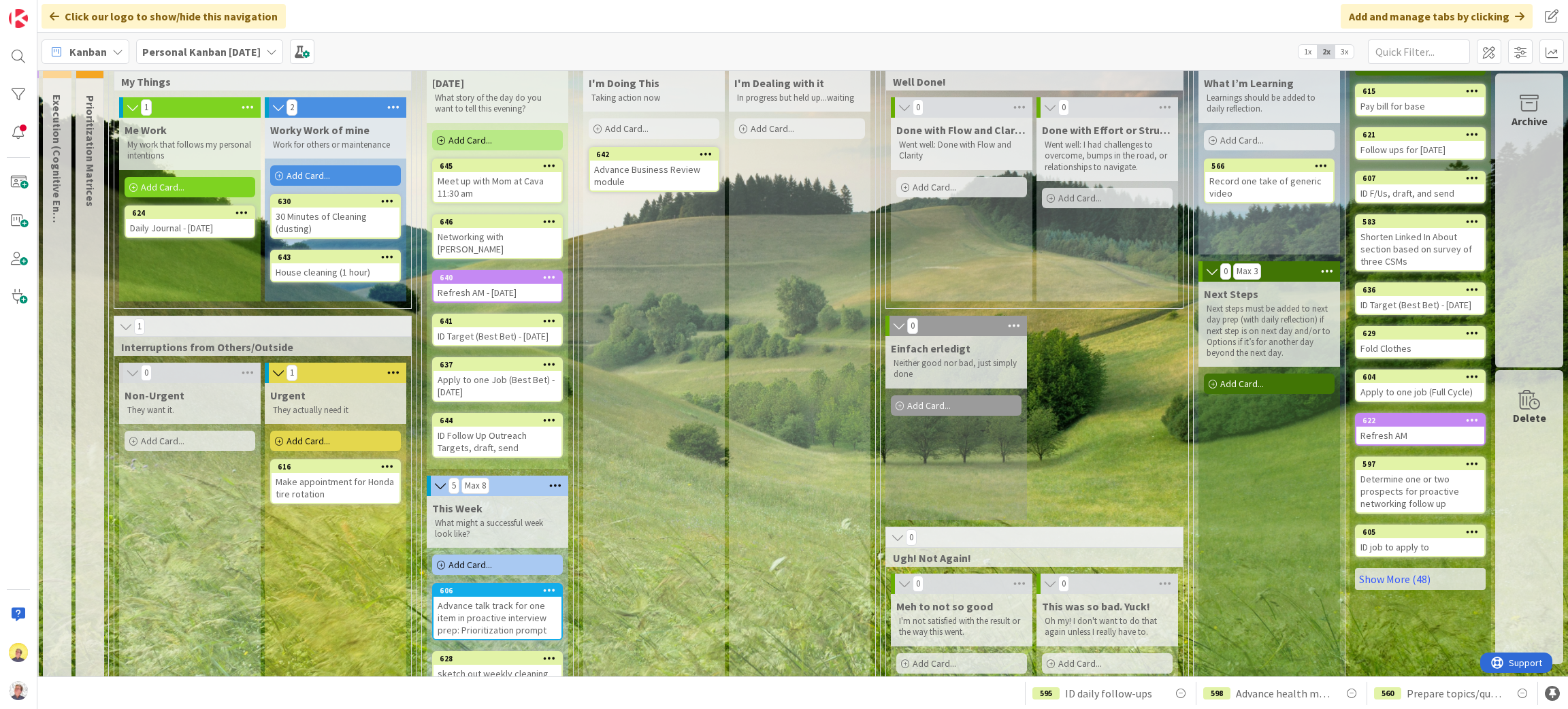
scroll to position [61, 260]
